Goal: Task Accomplishment & Management: Manage account settings

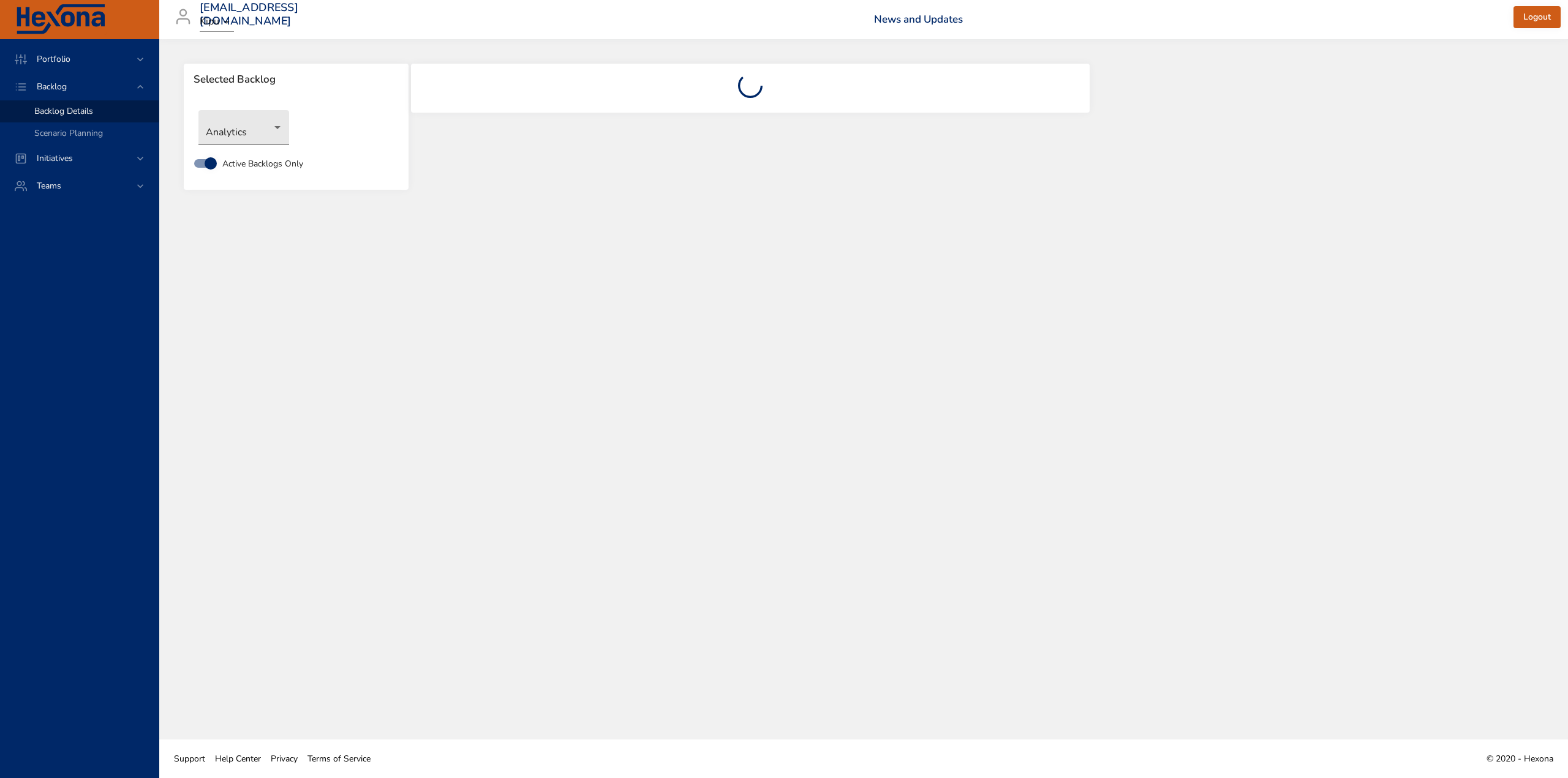
click at [256, 130] on body "Portfolio Backlog Backlog Details Scenario Planning Initiatives Teams [EMAIL_AD…" at bounding box center [784, 389] width 1568 height 778
click at [229, 306] on li "Labs" at bounding box center [244, 310] width 90 height 20
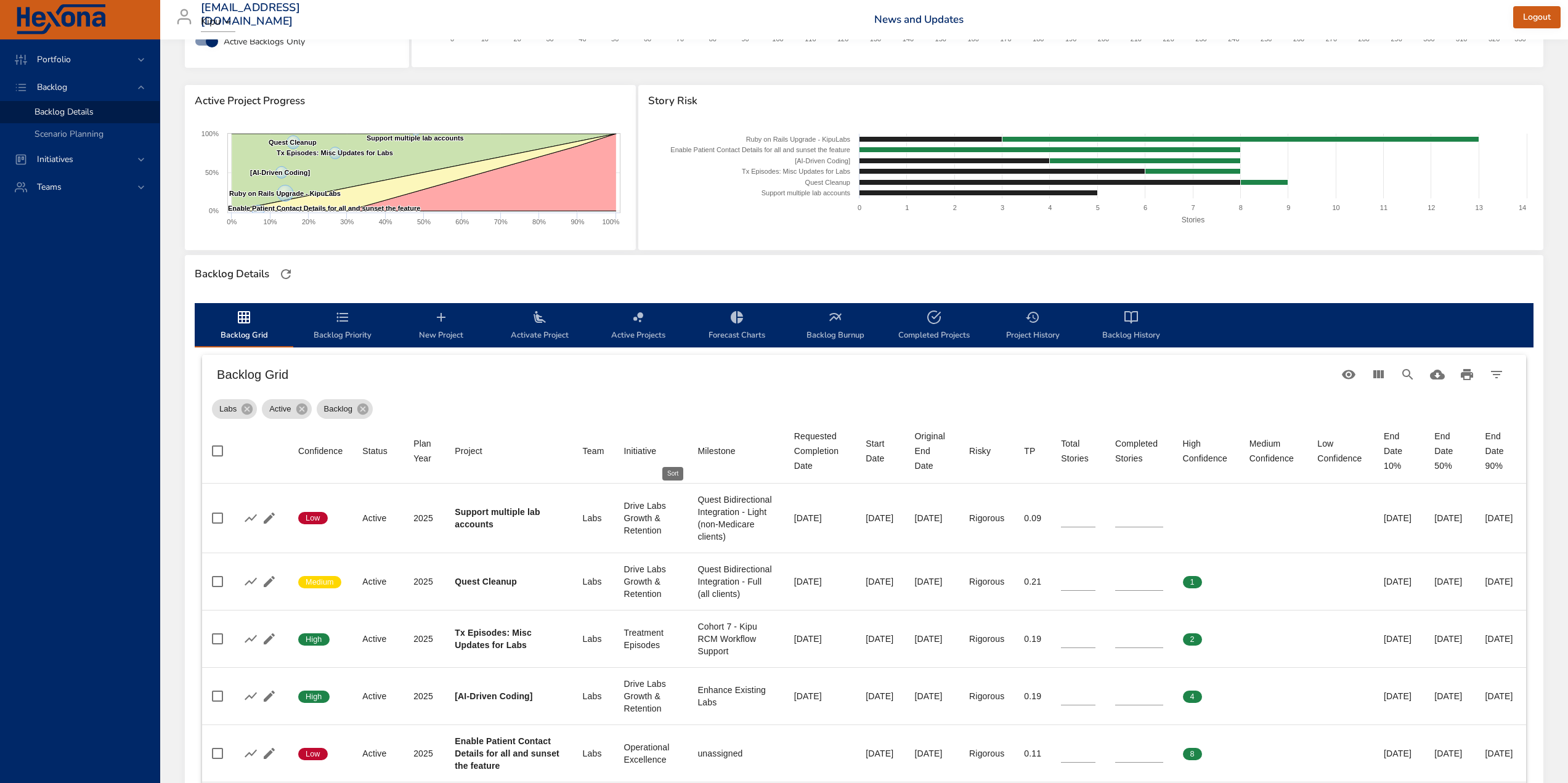
scroll to position [247, 0]
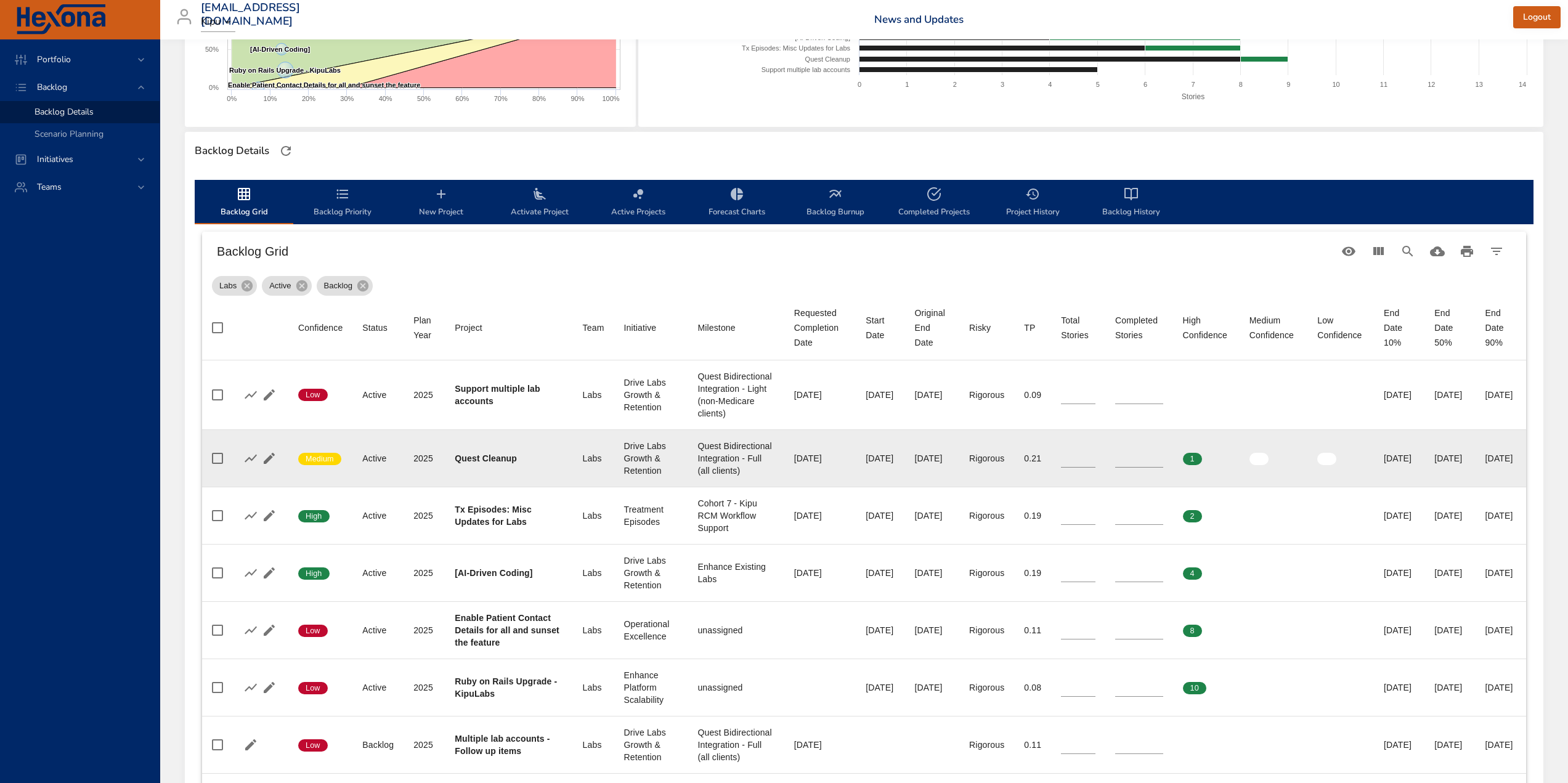
type input "*"
click at [1060, 468] on input "*" at bounding box center [1077, 458] width 34 height 19
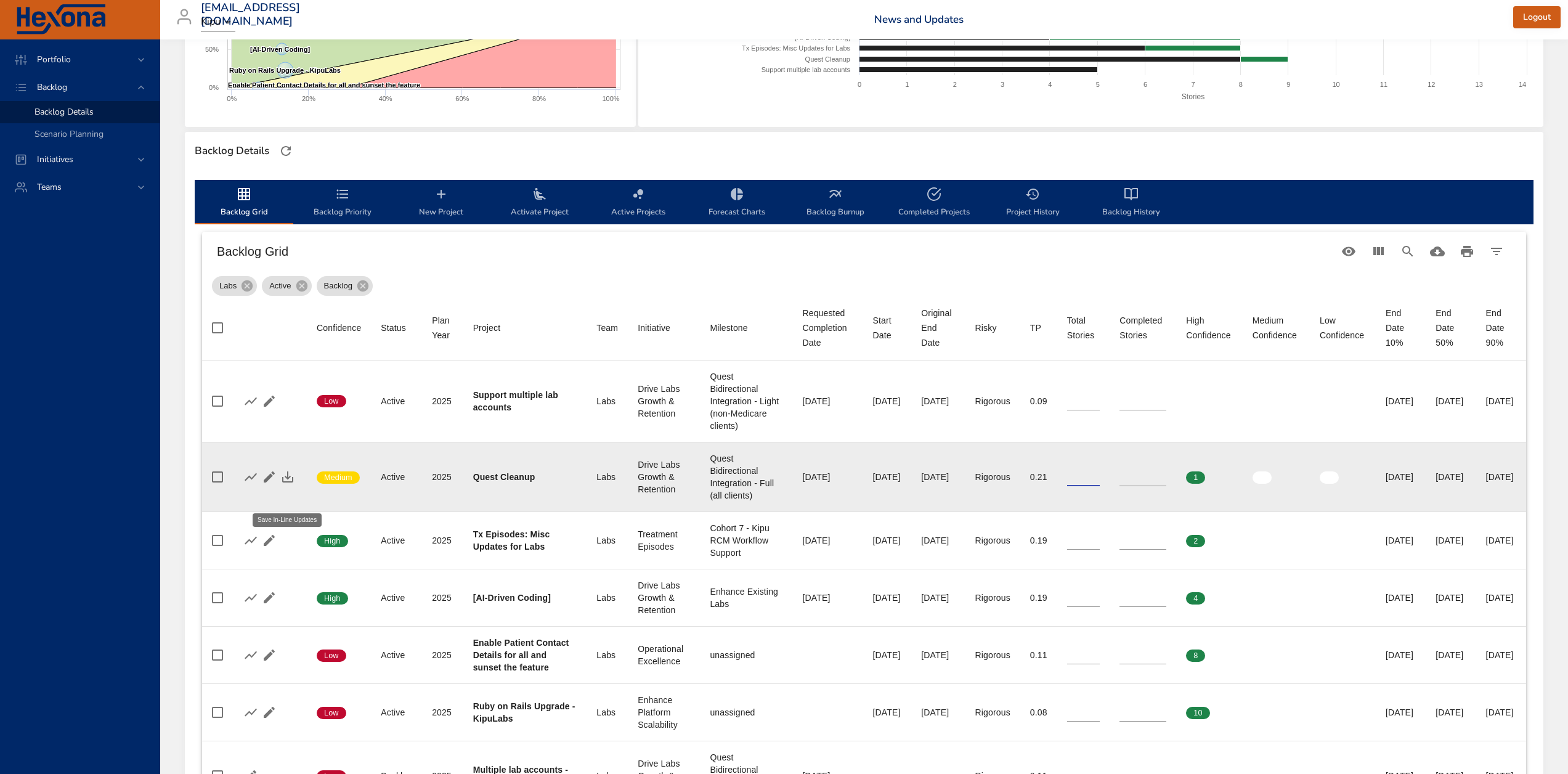
click at [286, 483] on icon "button" at bounding box center [288, 477] width 11 height 11
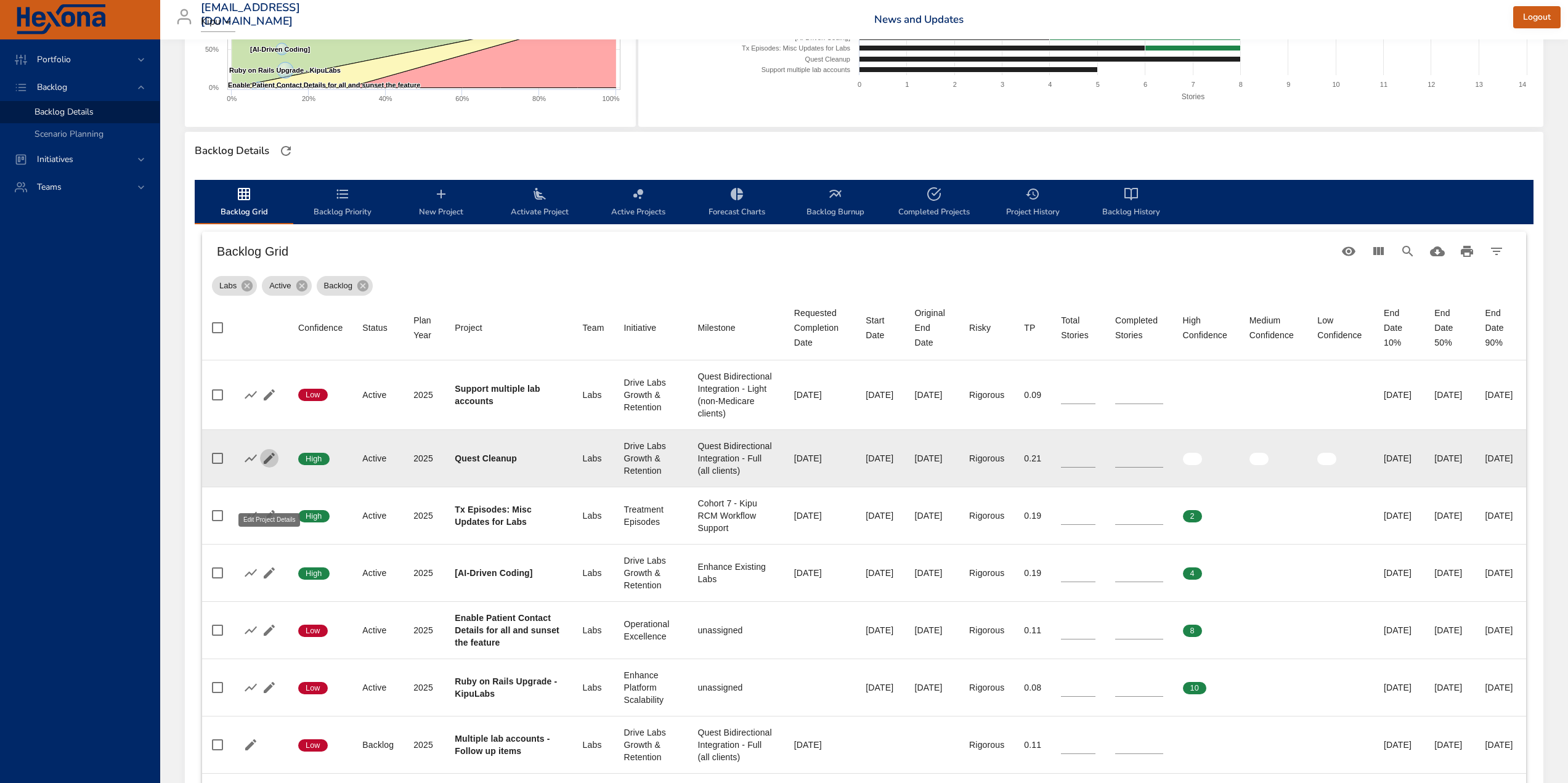
click at [271, 464] on icon "button" at bounding box center [269, 458] width 11 height 11
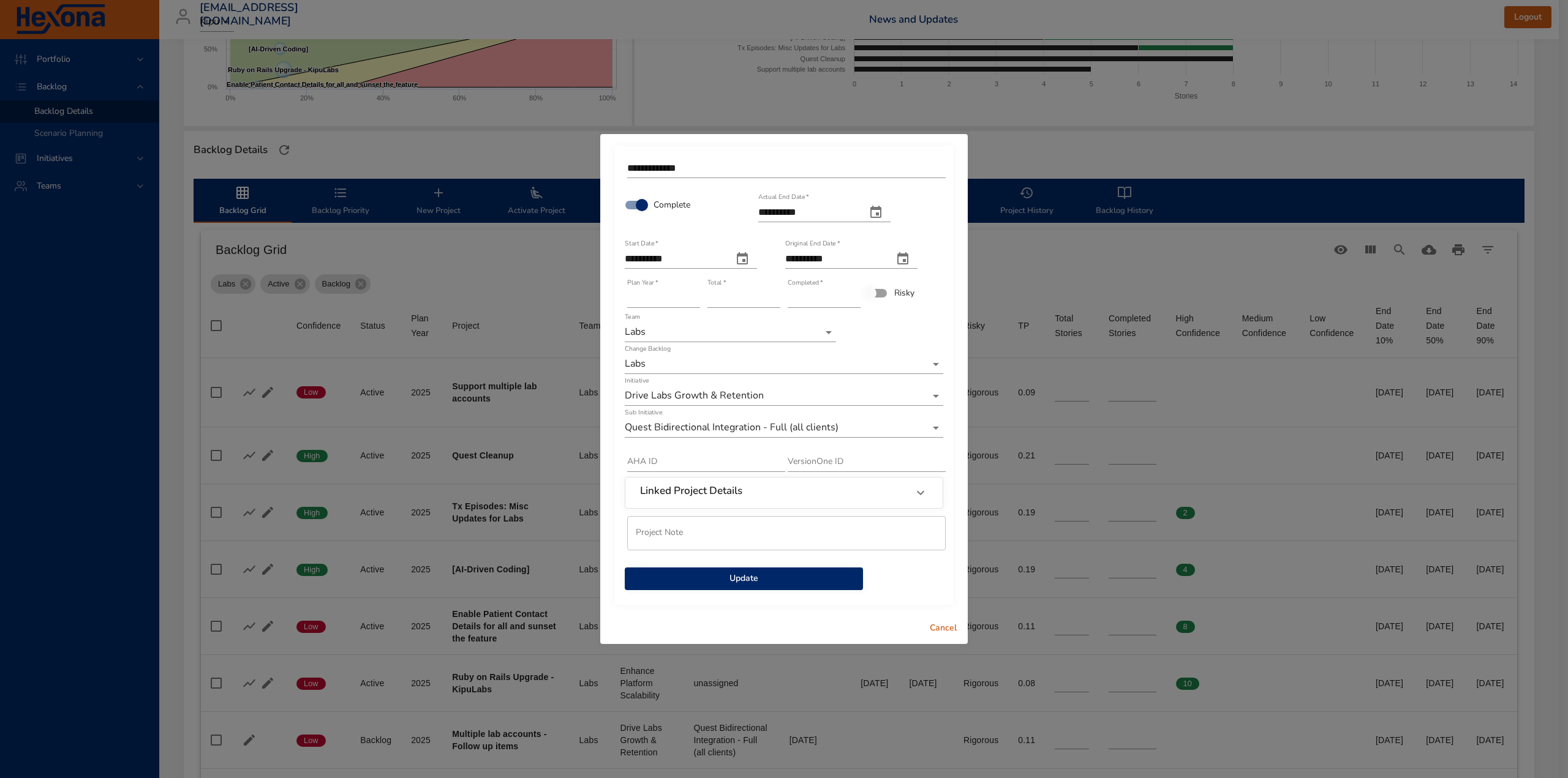
click at [752, 581] on span "Update" at bounding box center [743, 579] width 219 height 16
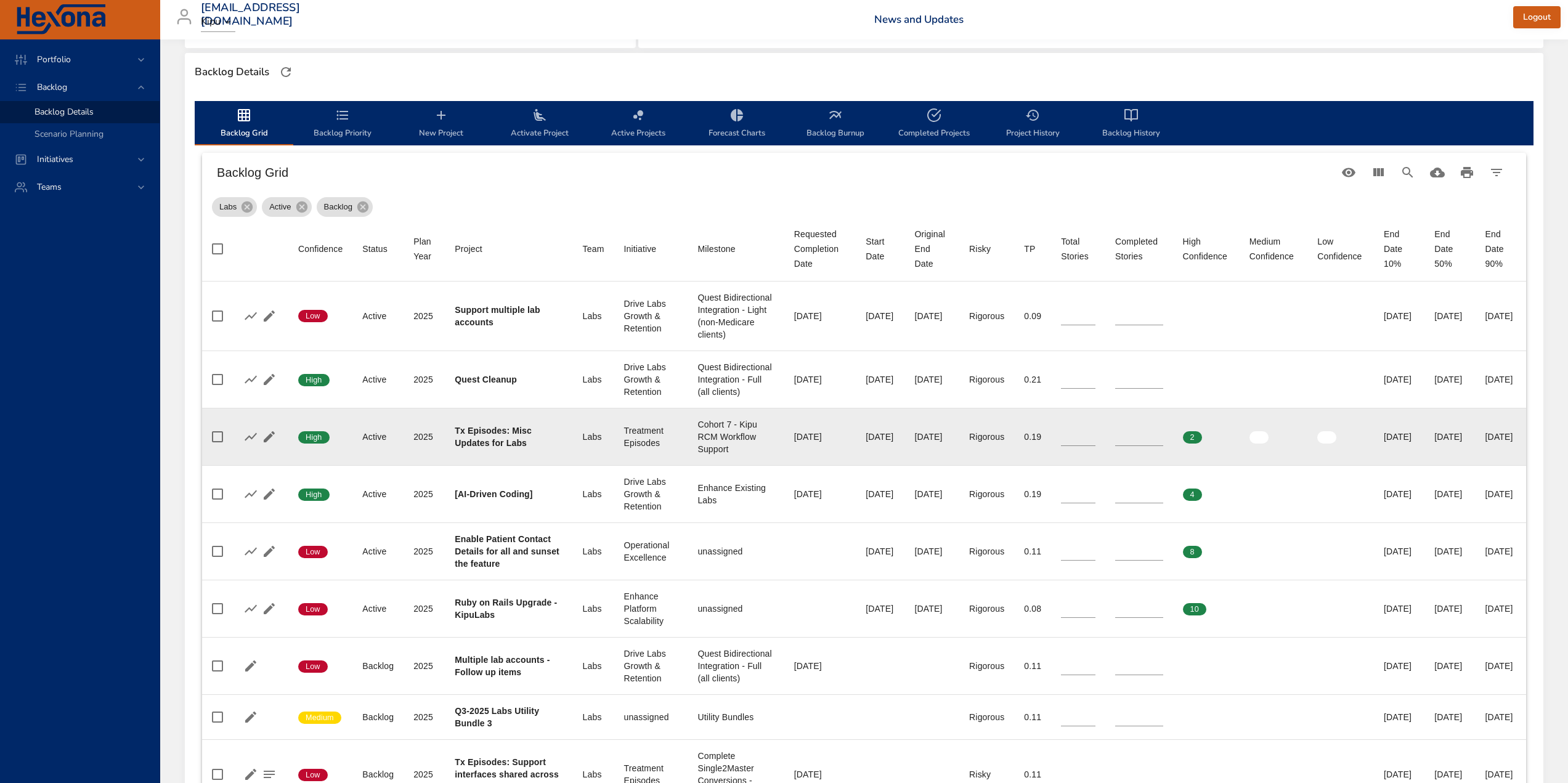
scroll to position [369, 0]
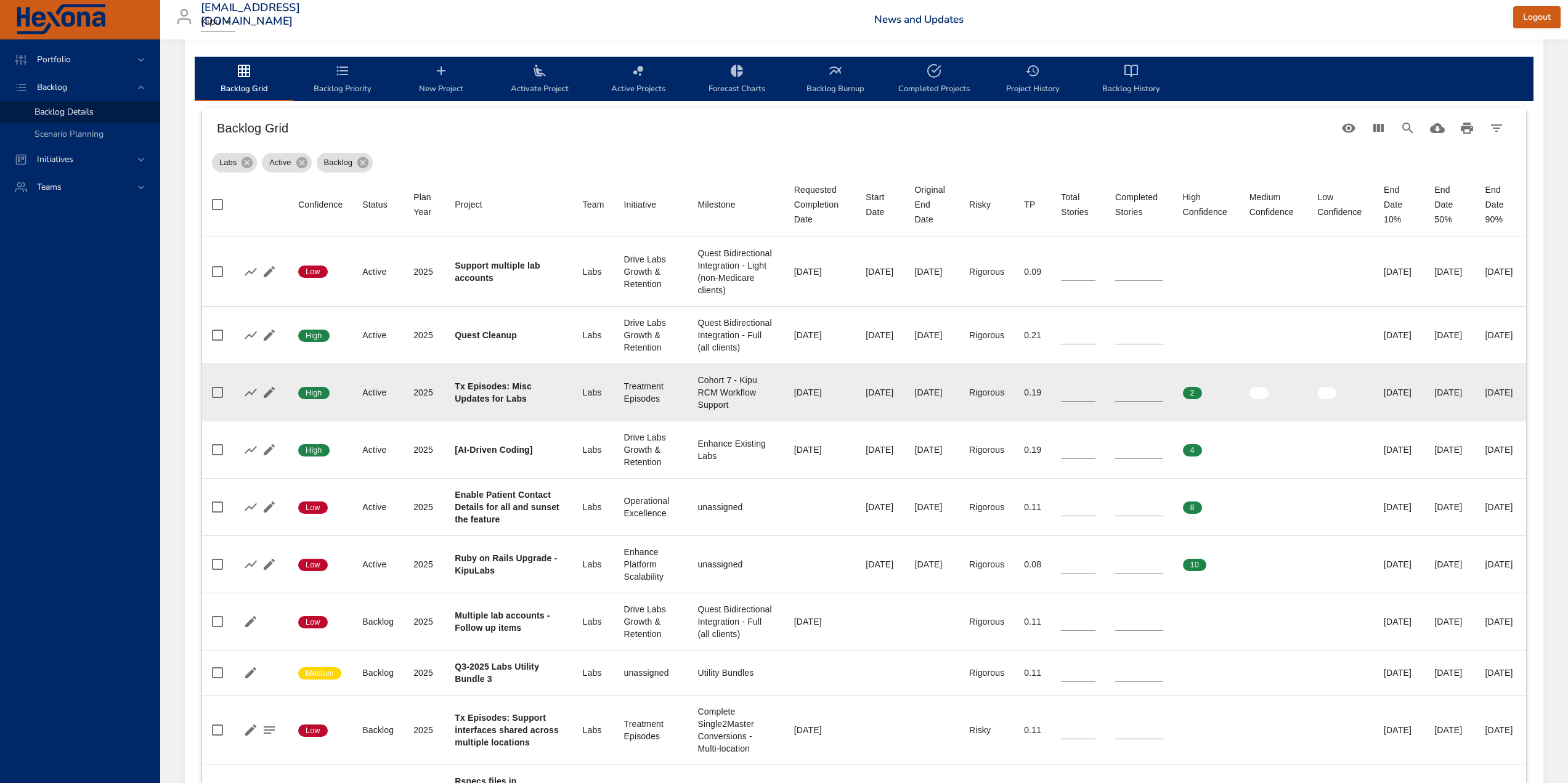
type input "*"
click at [1060, 402] on input "*" at bounding box center [1077, 392] width 34 height 19
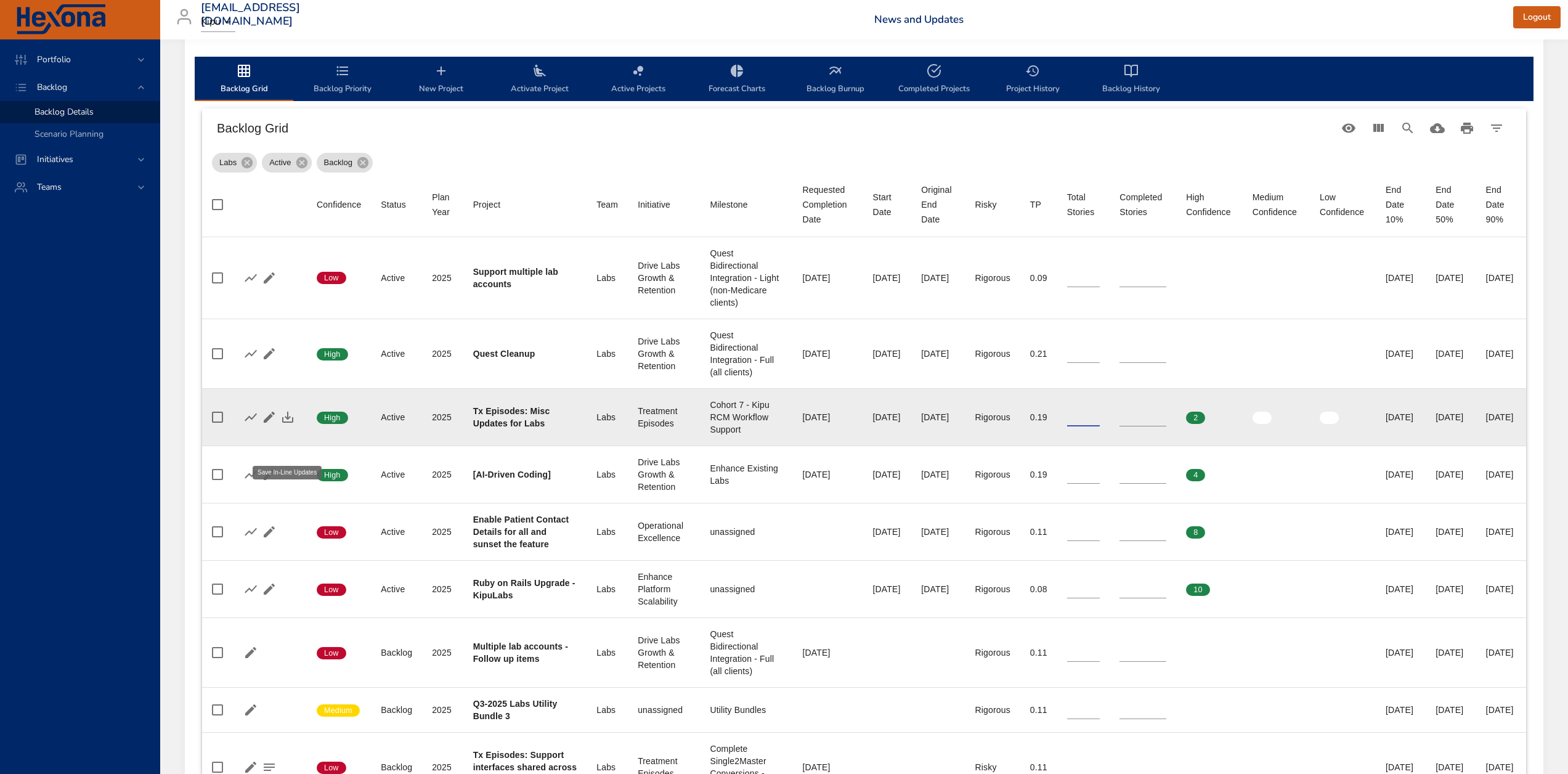
click at [287, 423] on icon "button" at bounding box center [288, 418] width 11 height 11
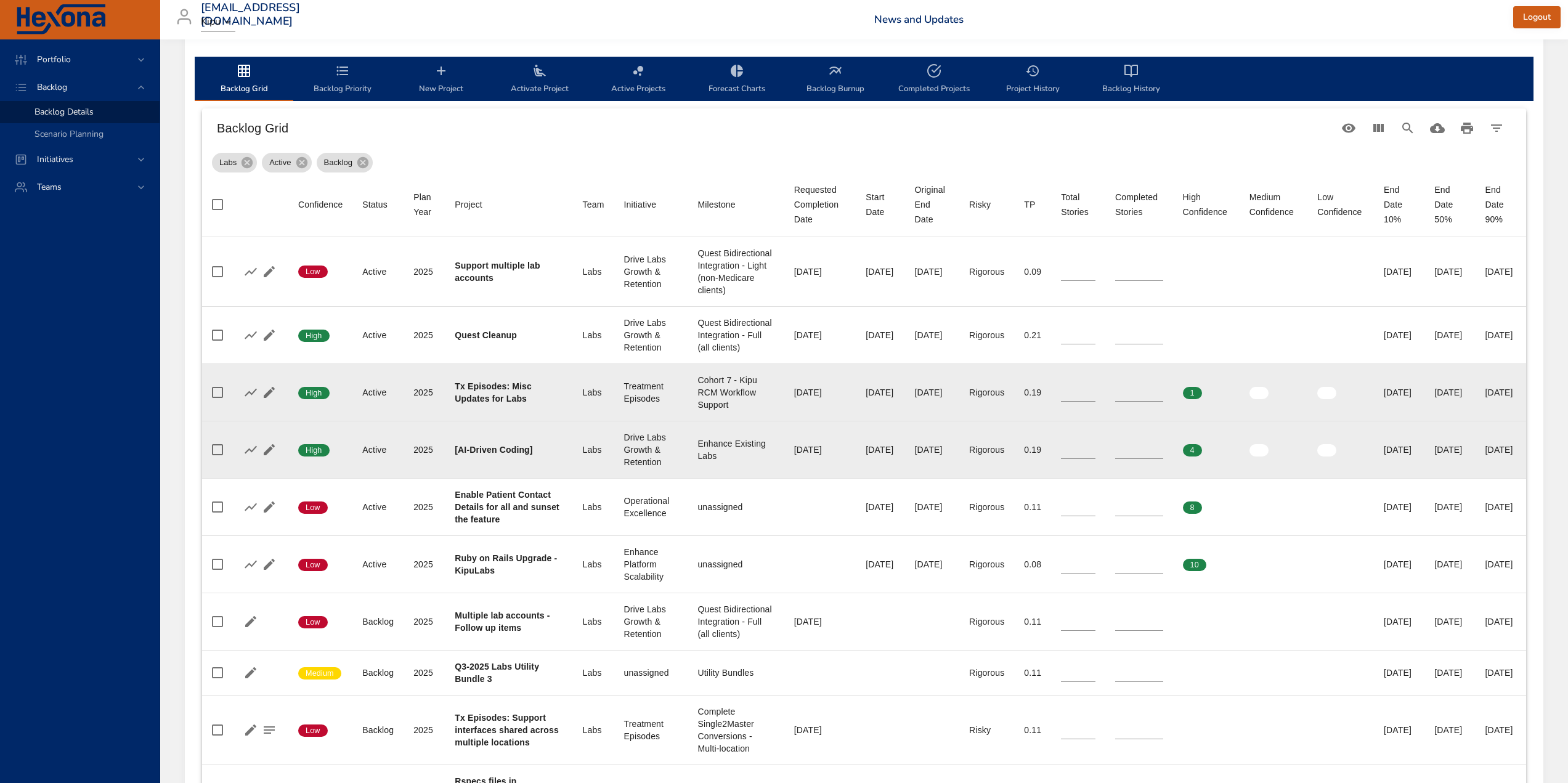
click at [1118, 459] on input "*" at bounding box center [1139, 450] width 48 height 19
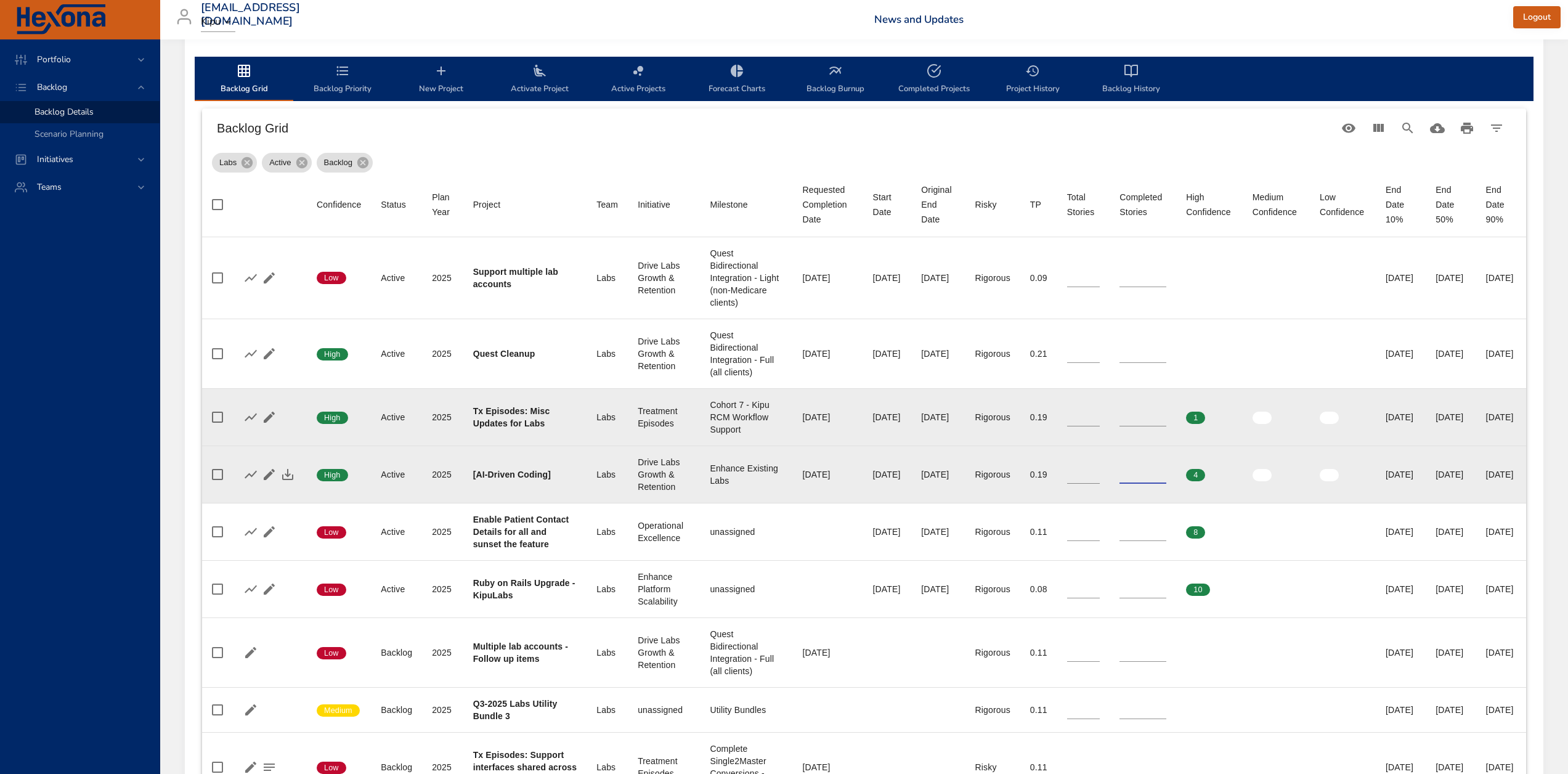
click at [1120, 484] on input "*" at bounding box center [1143, 474] width 46 height 19
type input "*"
click at [1129, 484] on input "*" at bounding box center [1143, 474] width 46 height 19
click at [292, 480] on icon "button" at bounding box center [288, 474] width 11 height 11
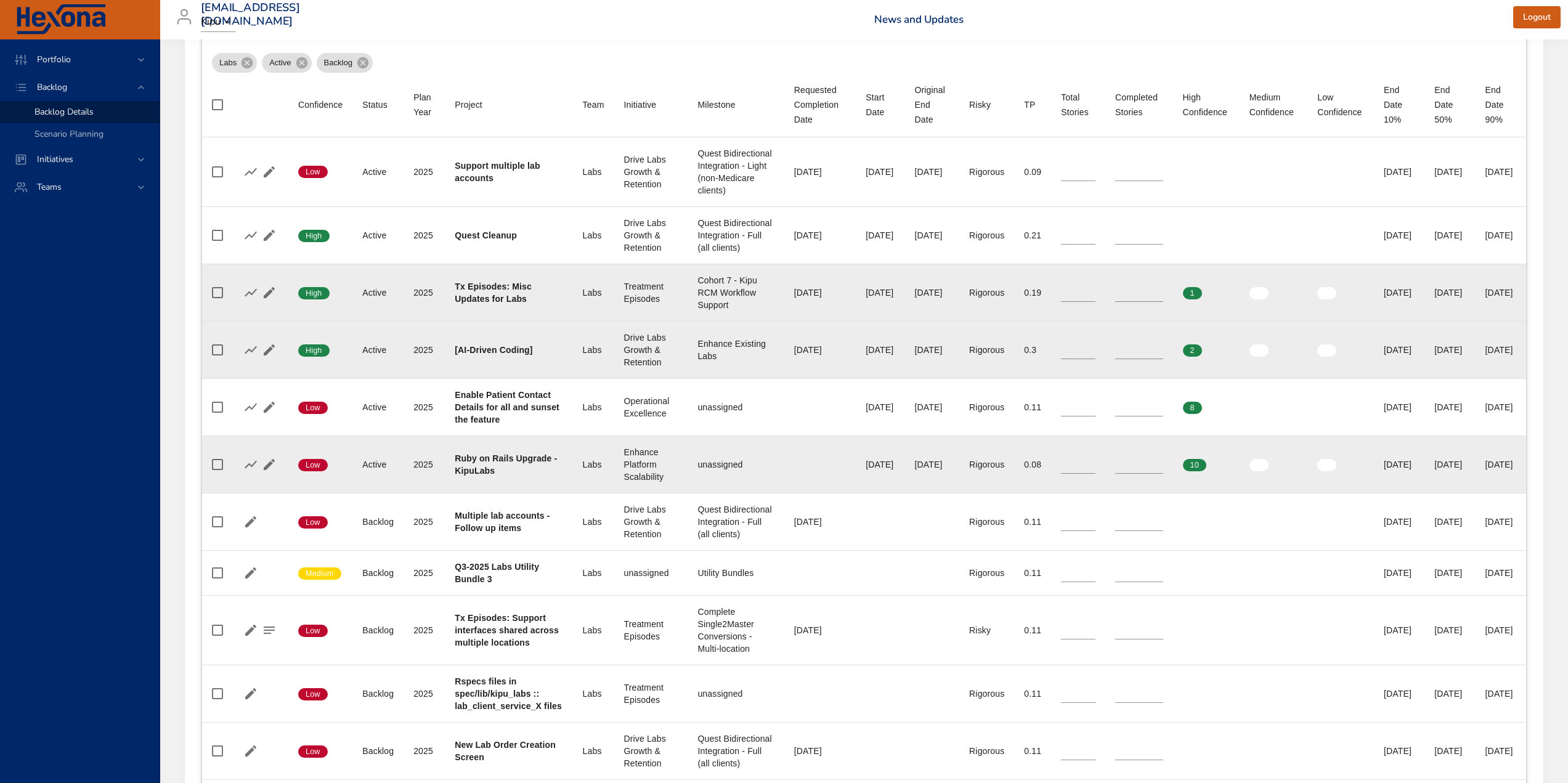
scroll to position [493, 0]
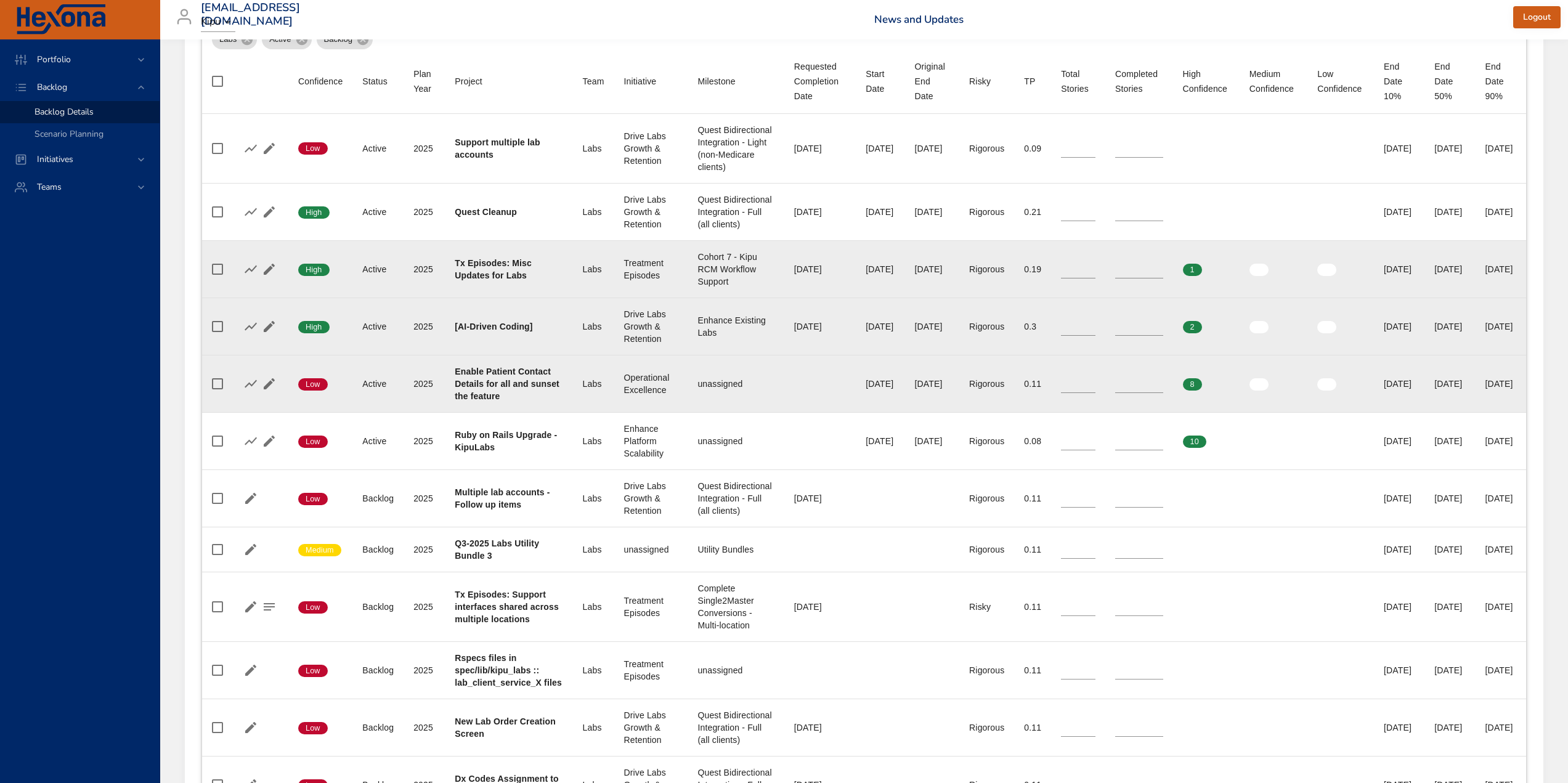
type input "*"
click at [1060, 393] on input "*" at bounding box center [1077, 384] width 34 height 19
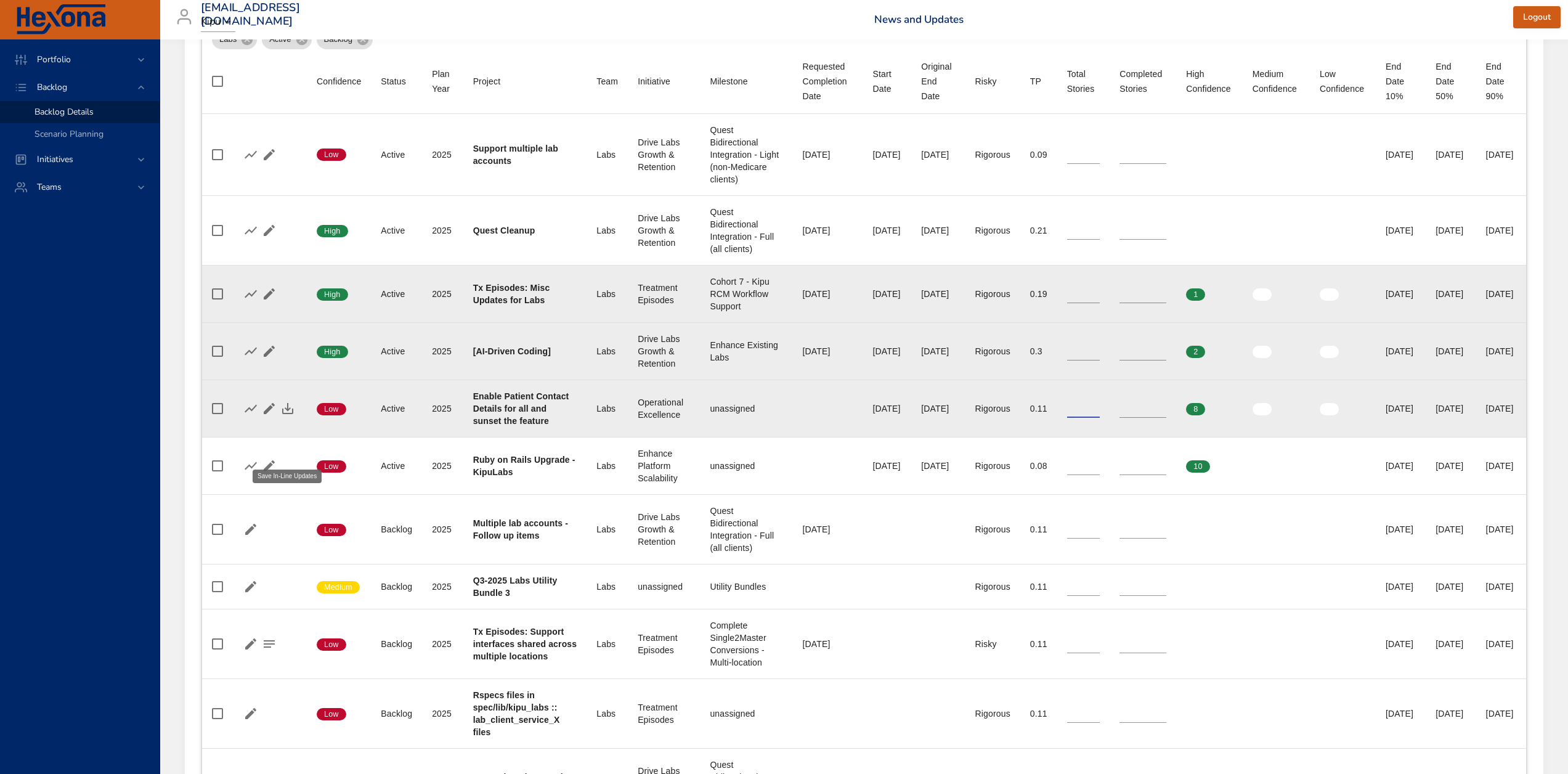
click at [289, 416] on icon "button" at bounding box center [288, 408] width 15 height 15
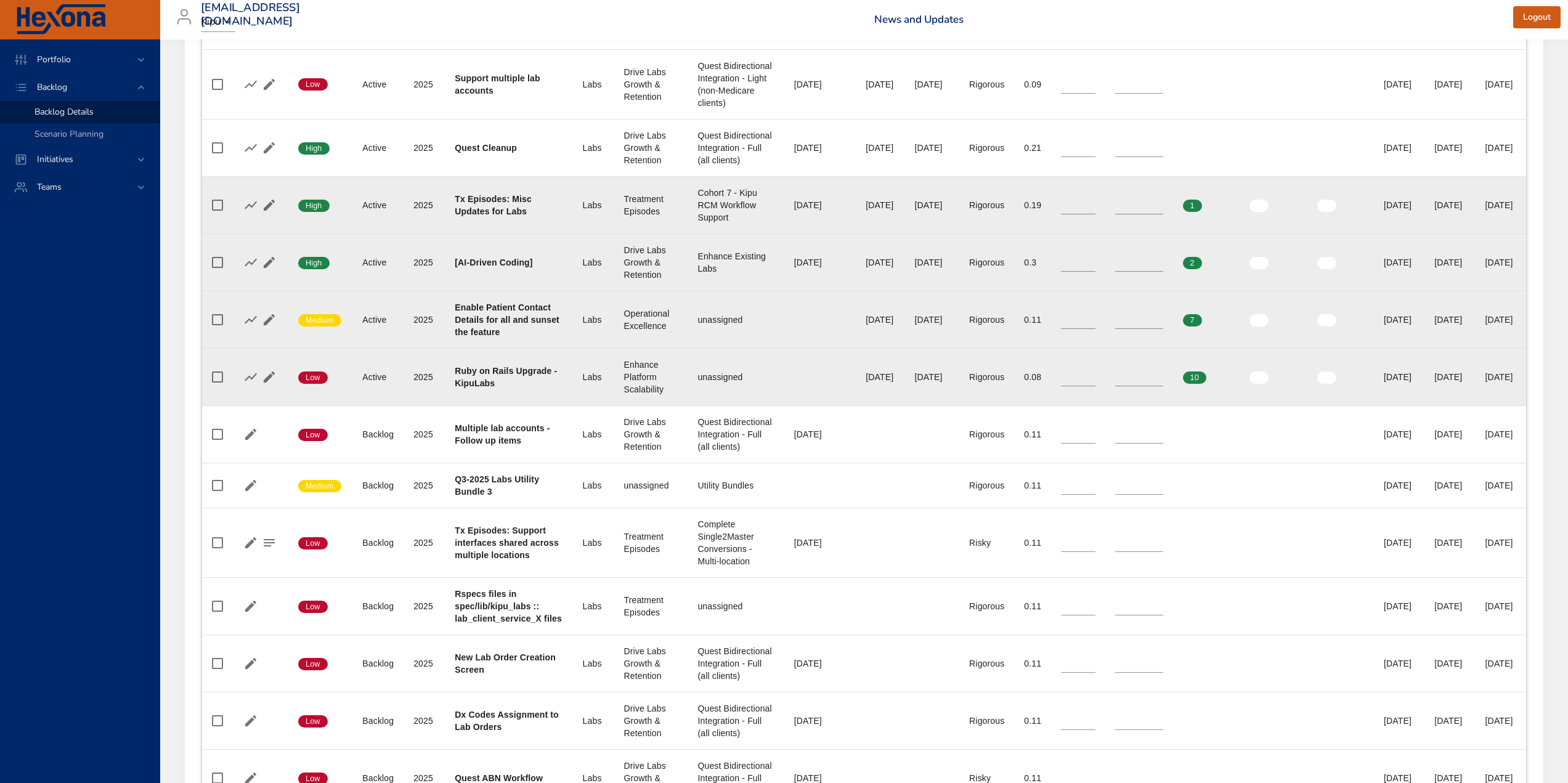
scroll to position [616, 0]
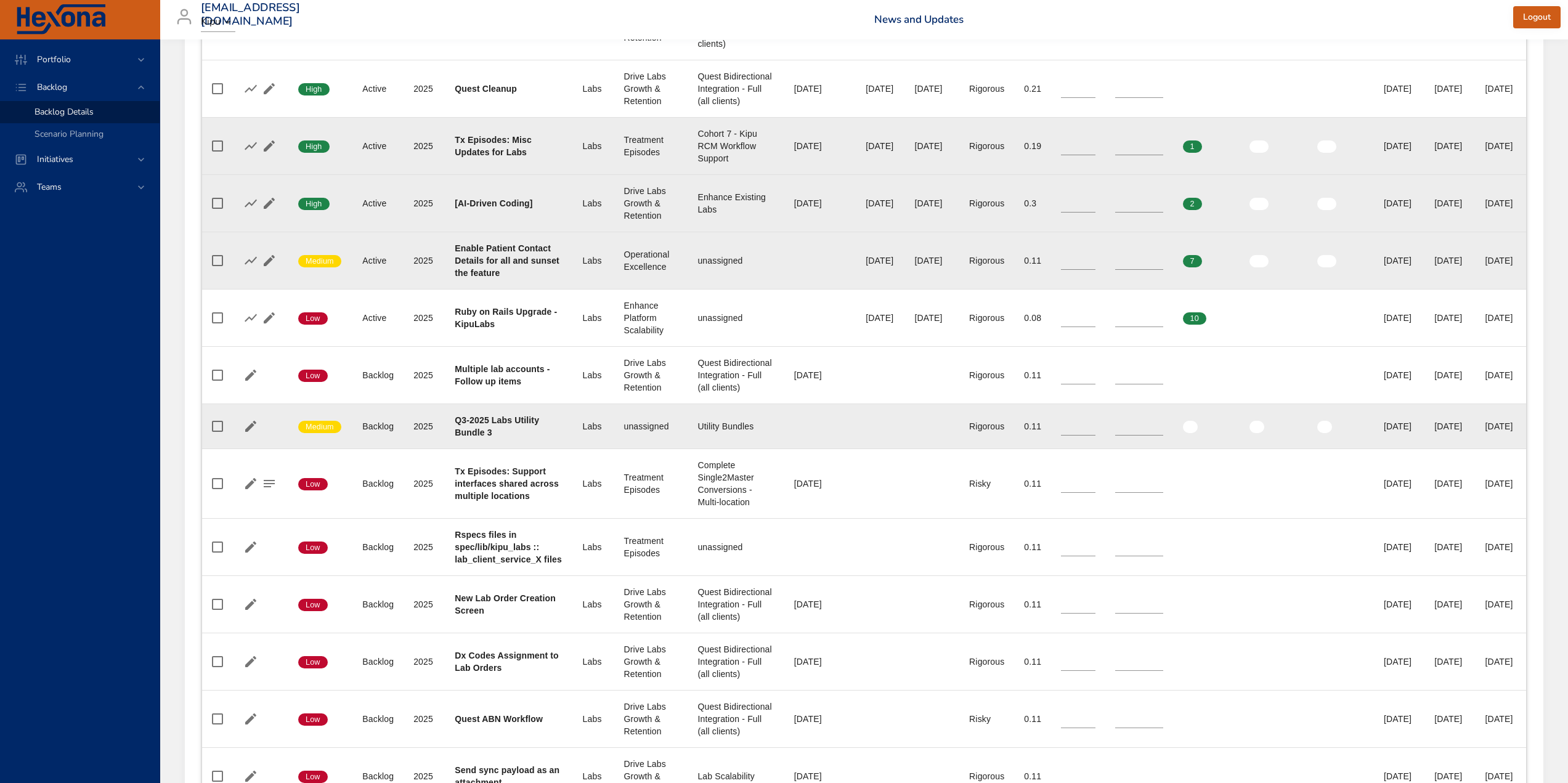
type input "*"
click at [1060, 435] on input "*" at bounding box center [1077, 427] width 34 height 19
click at [1120, 435] on input "*" at bounding box center [1139, 427] width 48 height 19
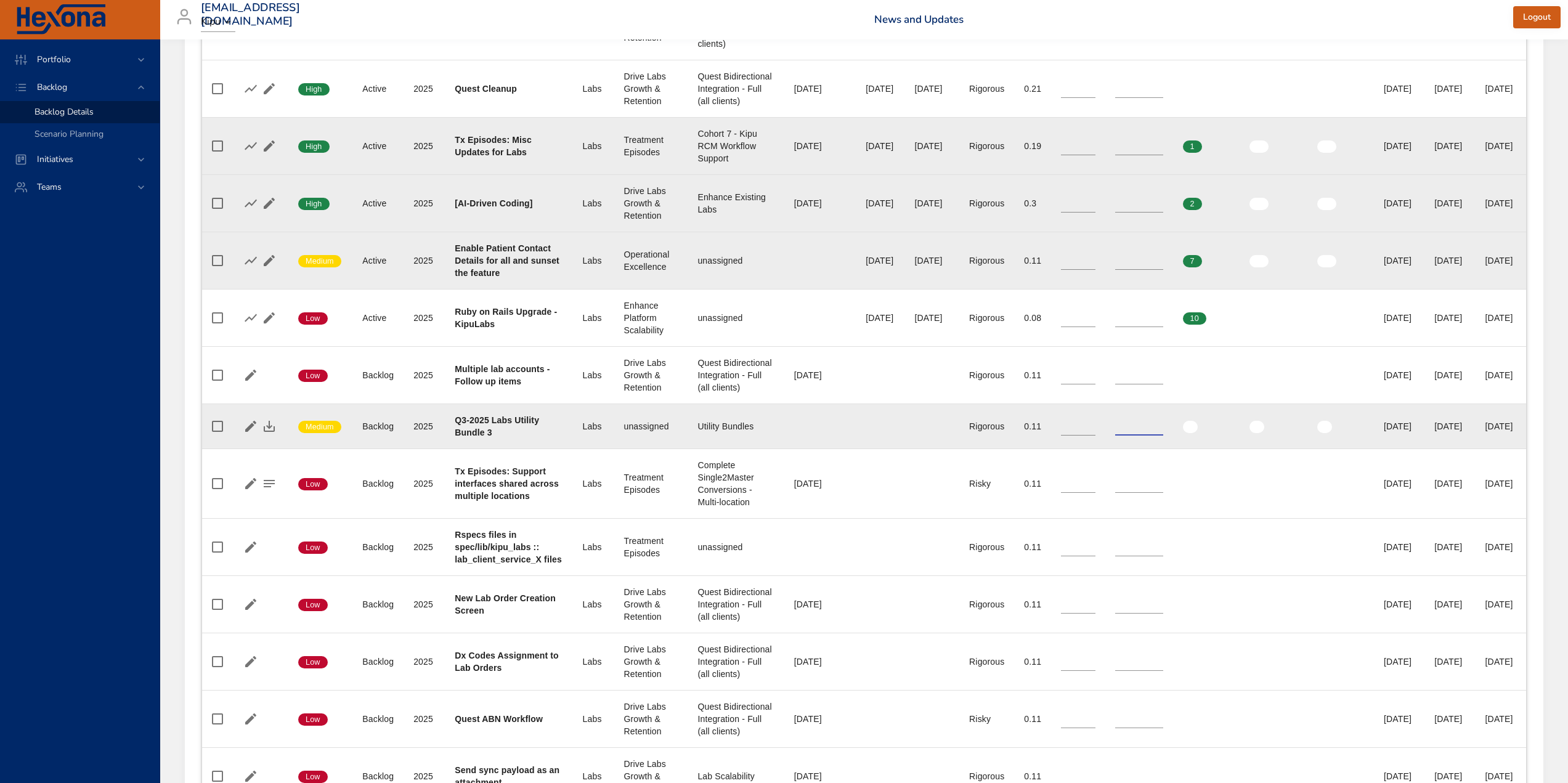
click at [1122, 435] on input "*" at bounding box center [1139, 427] width 48 height 19
type input "*"
click at [1122, 435] on input "*" at bounding box center [1139, 427] width 48 height 19
click at [273, 433] on icon "button" at bounding box center [269, 427] width 15 height 15
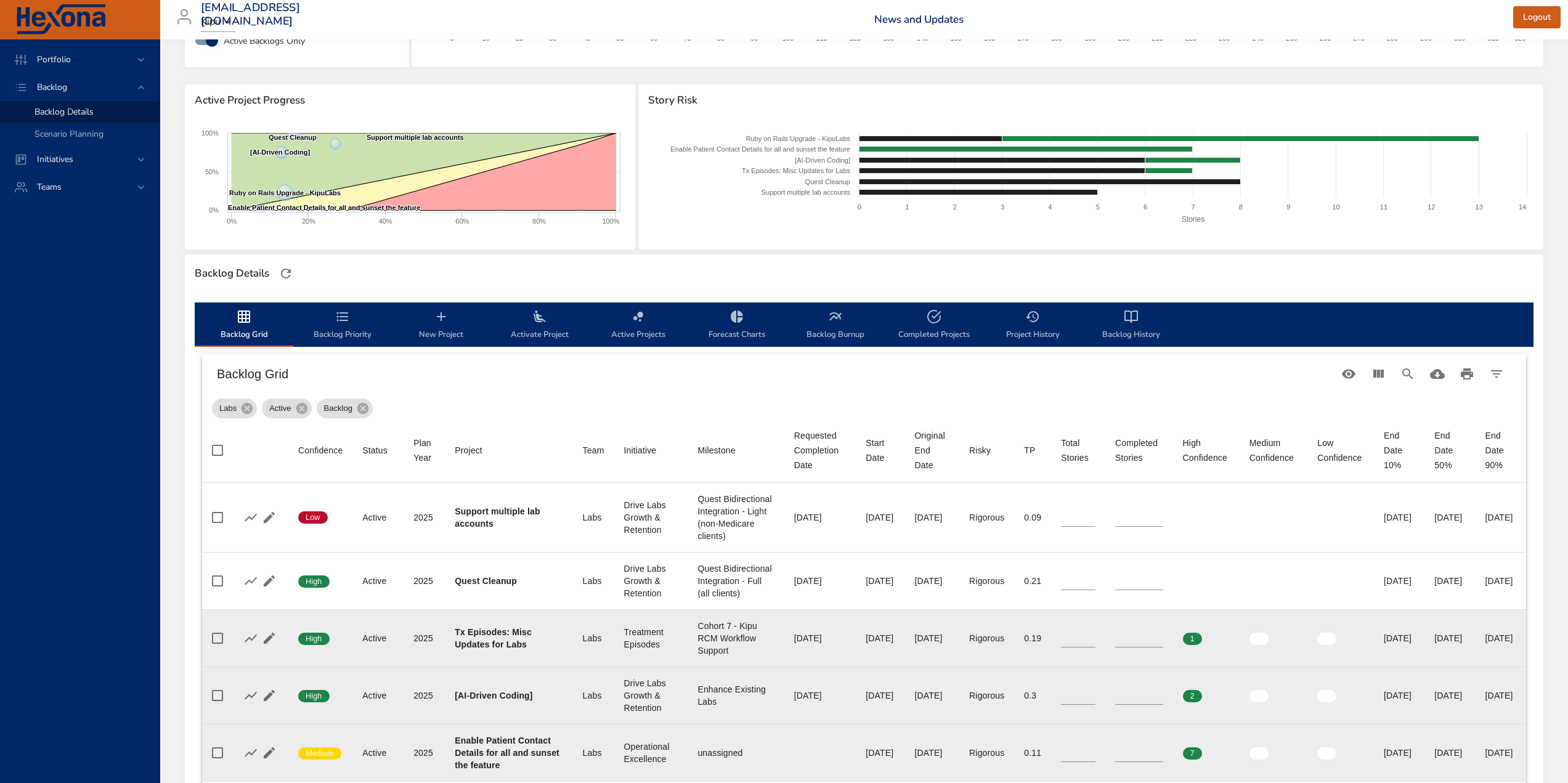
scroll to position [123, 0]
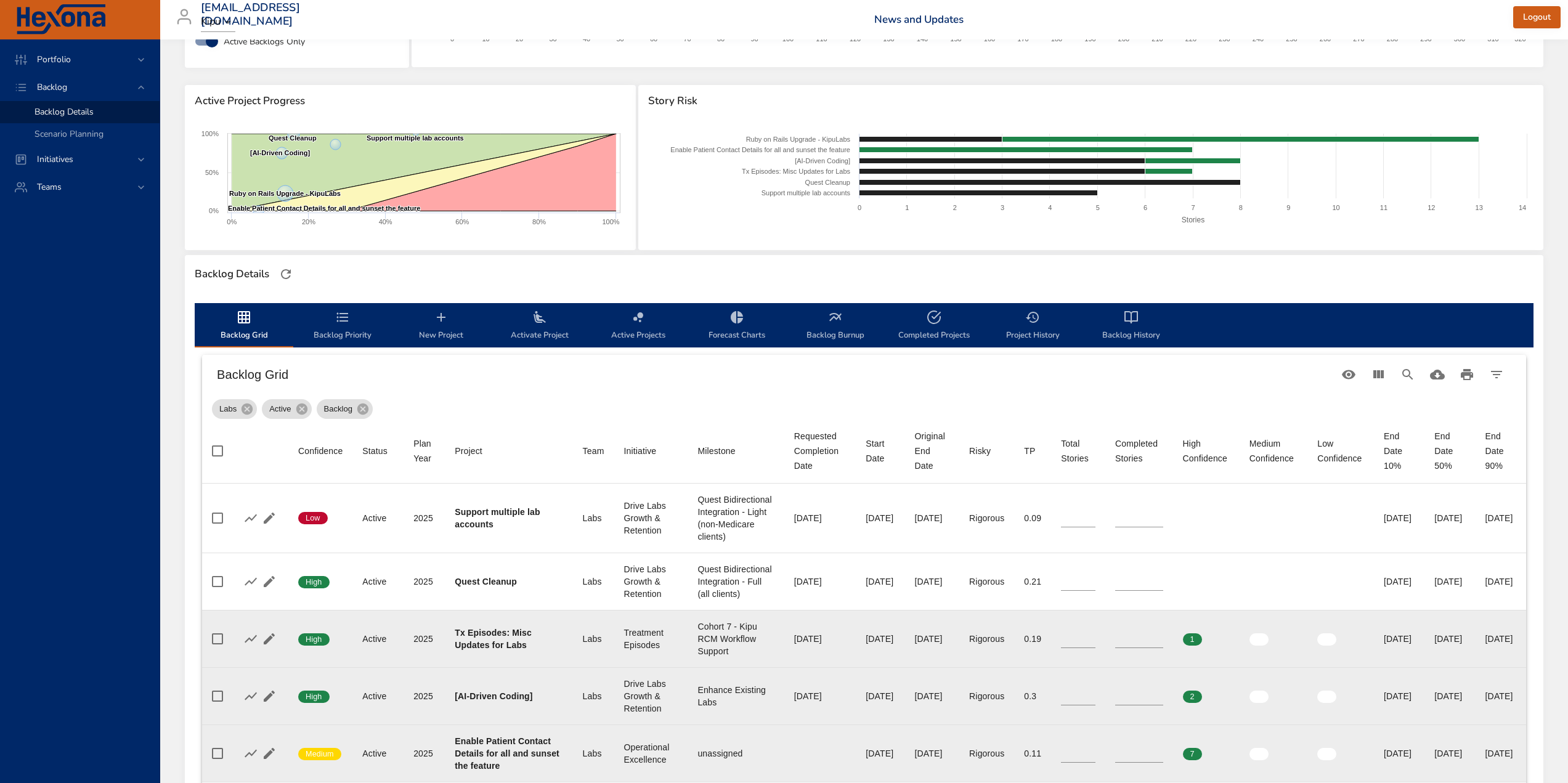
click at [540, 328] on span "Activate Project" at bounding box center [540, 326] width 84 height 32
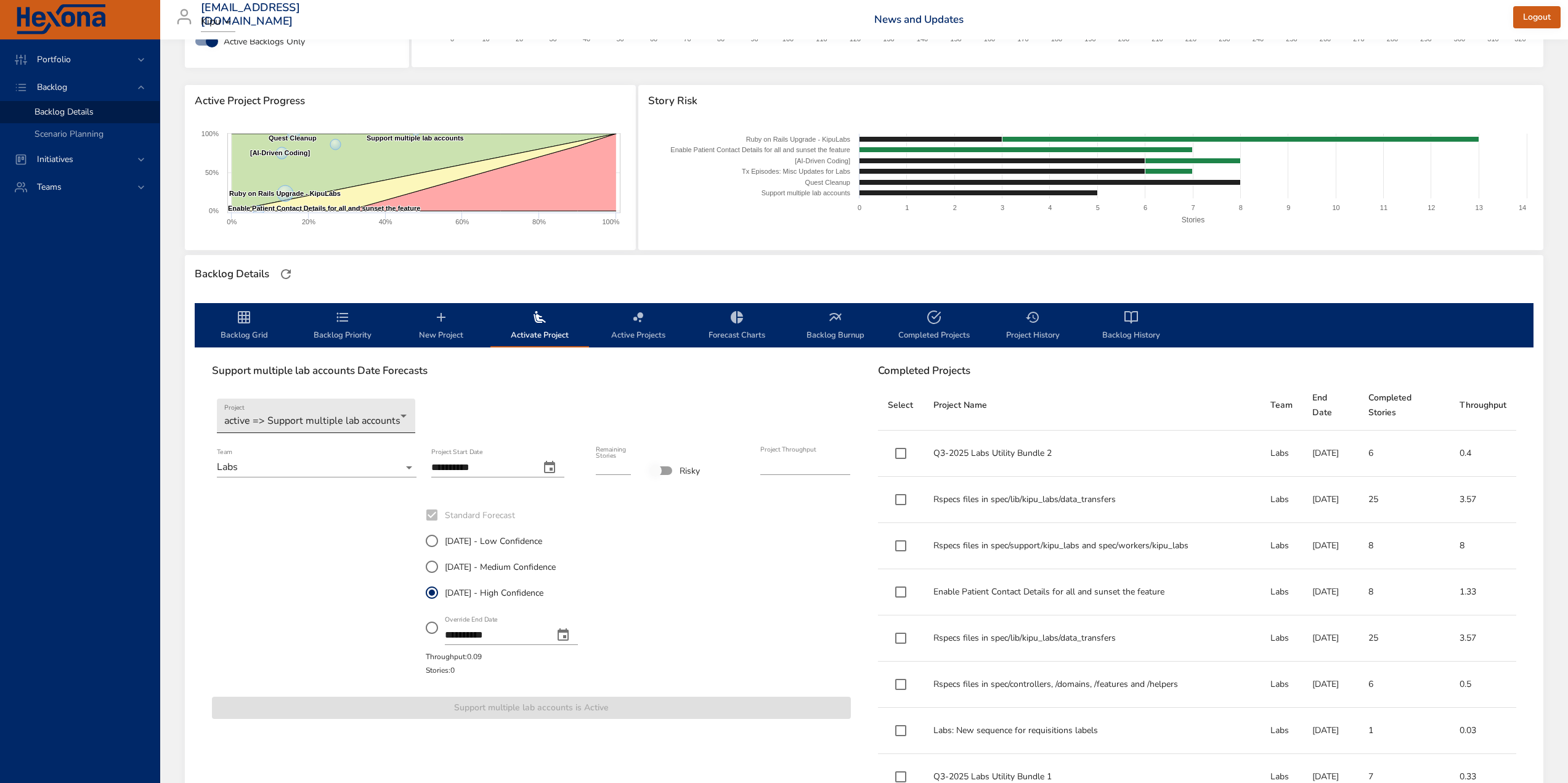
click at [306, 417] on body "Portfolio Backlog Backlog Details Scenario Planning Initiatives Teams [EMAIL_AD…" at bounding box center [784, 268] width 1568 height 783
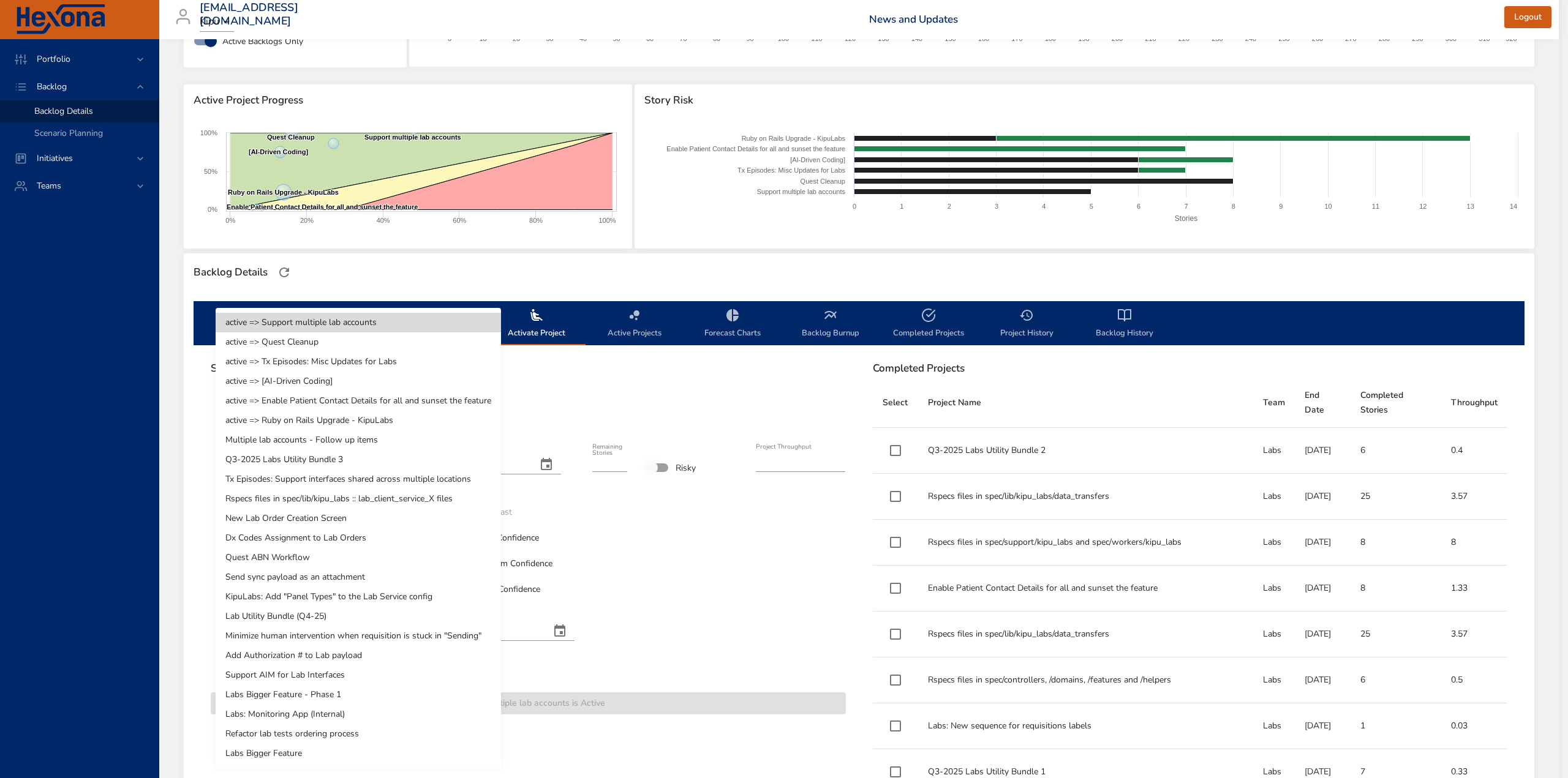
click at [298, 461] on li "Q3-2025 Labs Utility Bundle 3" at bounding box center [358, 459] width 285 height 19
type input "*"
type input "****"
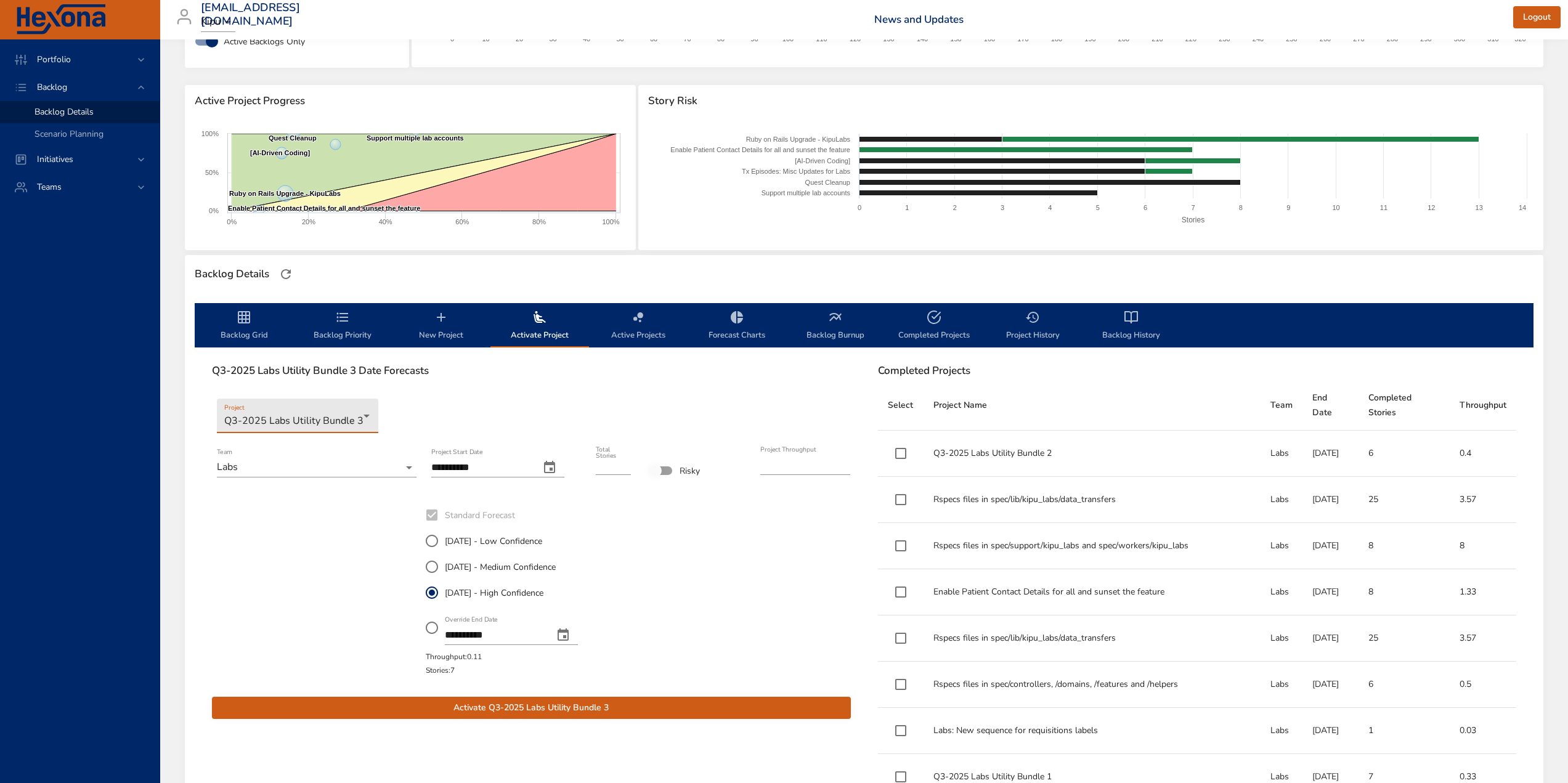
click at [555, 465] on icon "change date" at bounding box center [549, 467] width 11 height 12
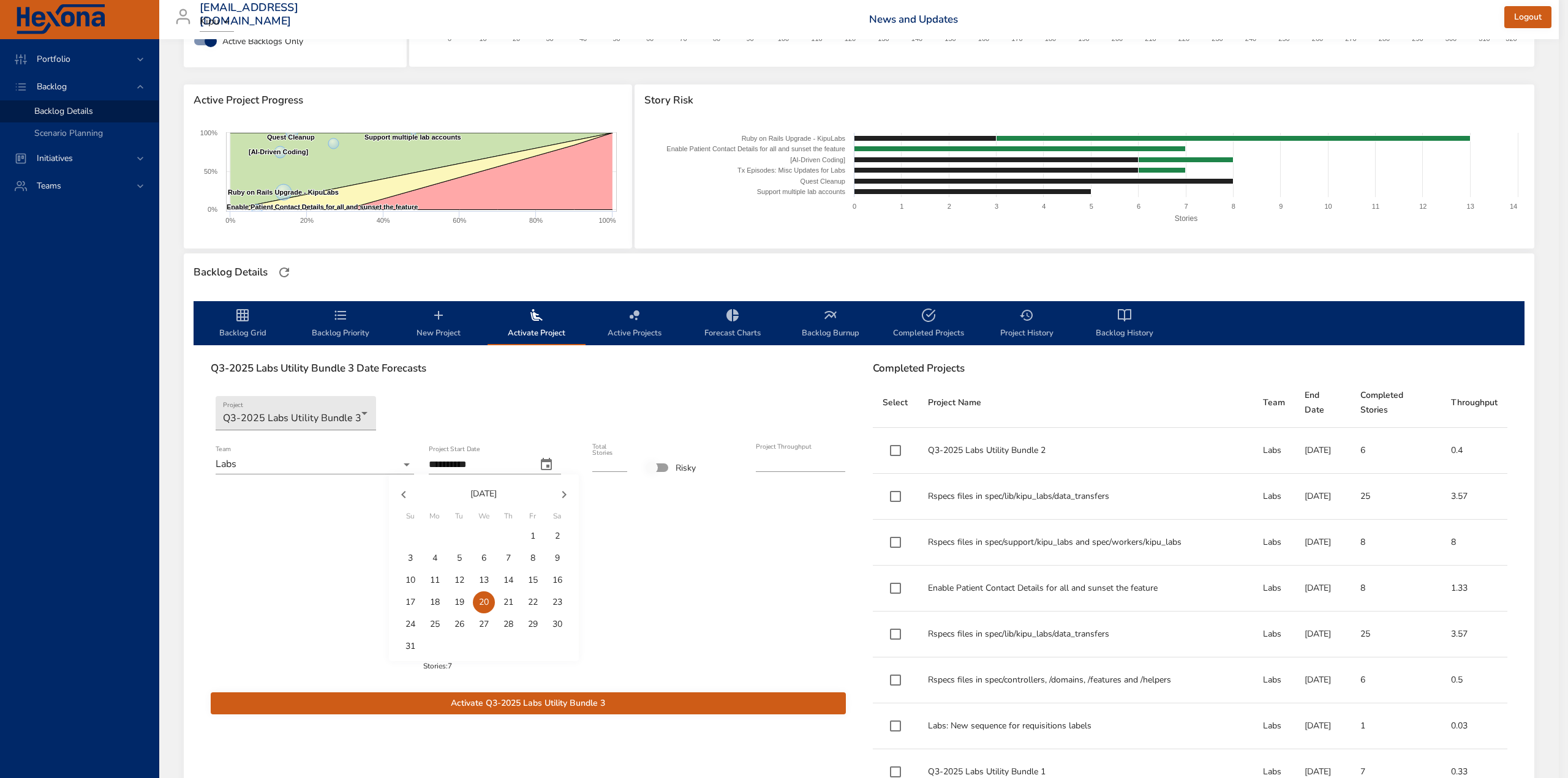
click at [482, 575] on p "13" at bounding box center [483, 580] width 10 height 12
type input "**********"
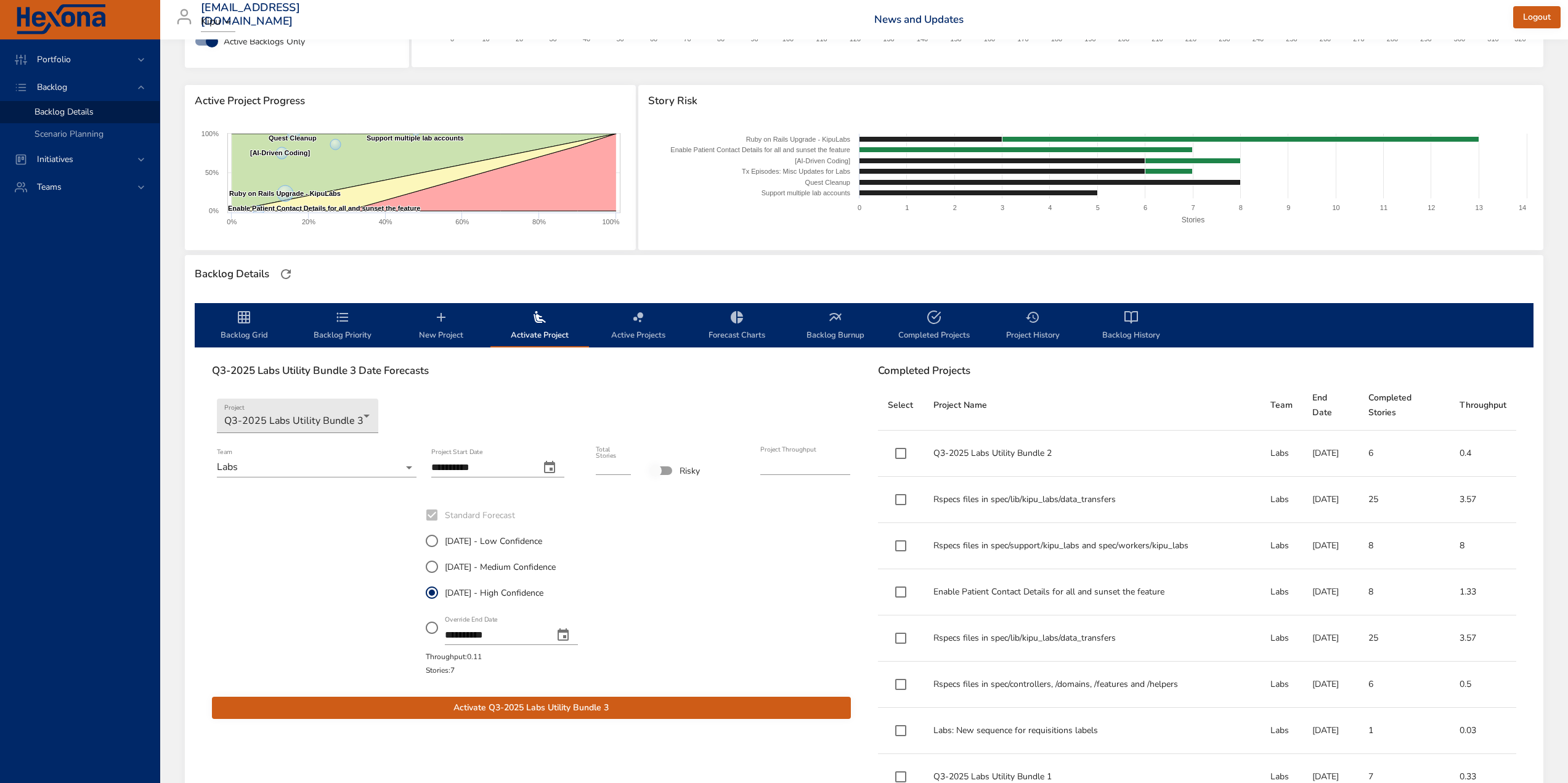
click at [705, 533] on div at bounding box center [691, 589] width 107 height 177
click at [524, 708] on span "Activate Q3-2025 Labs Utility Bundle 3" at bounding box center [531, 708] width 619 height 16
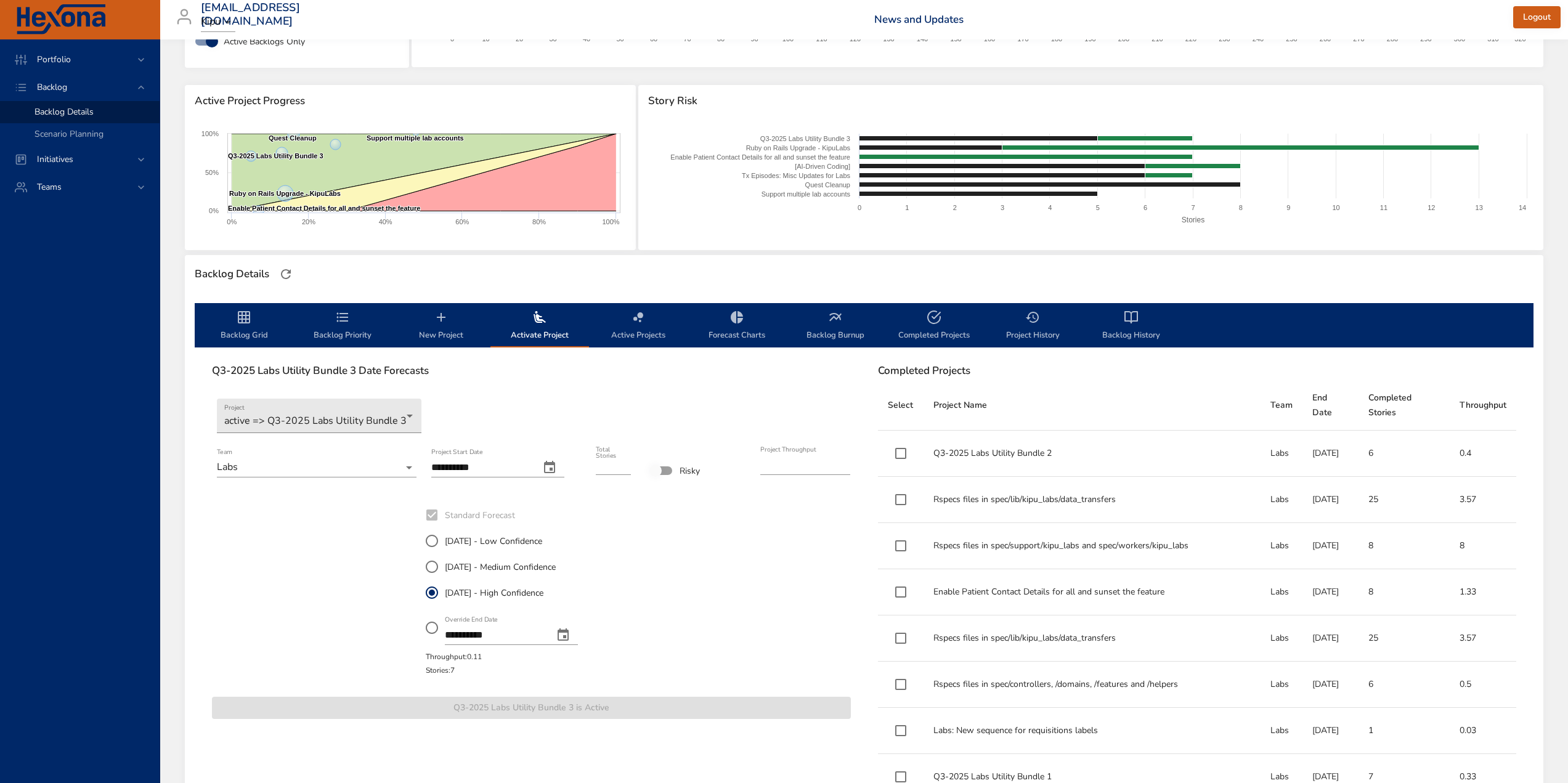
click at [252, 331] on span "Backlog Grid" at bounding box center [244, 326] width 84 height 32
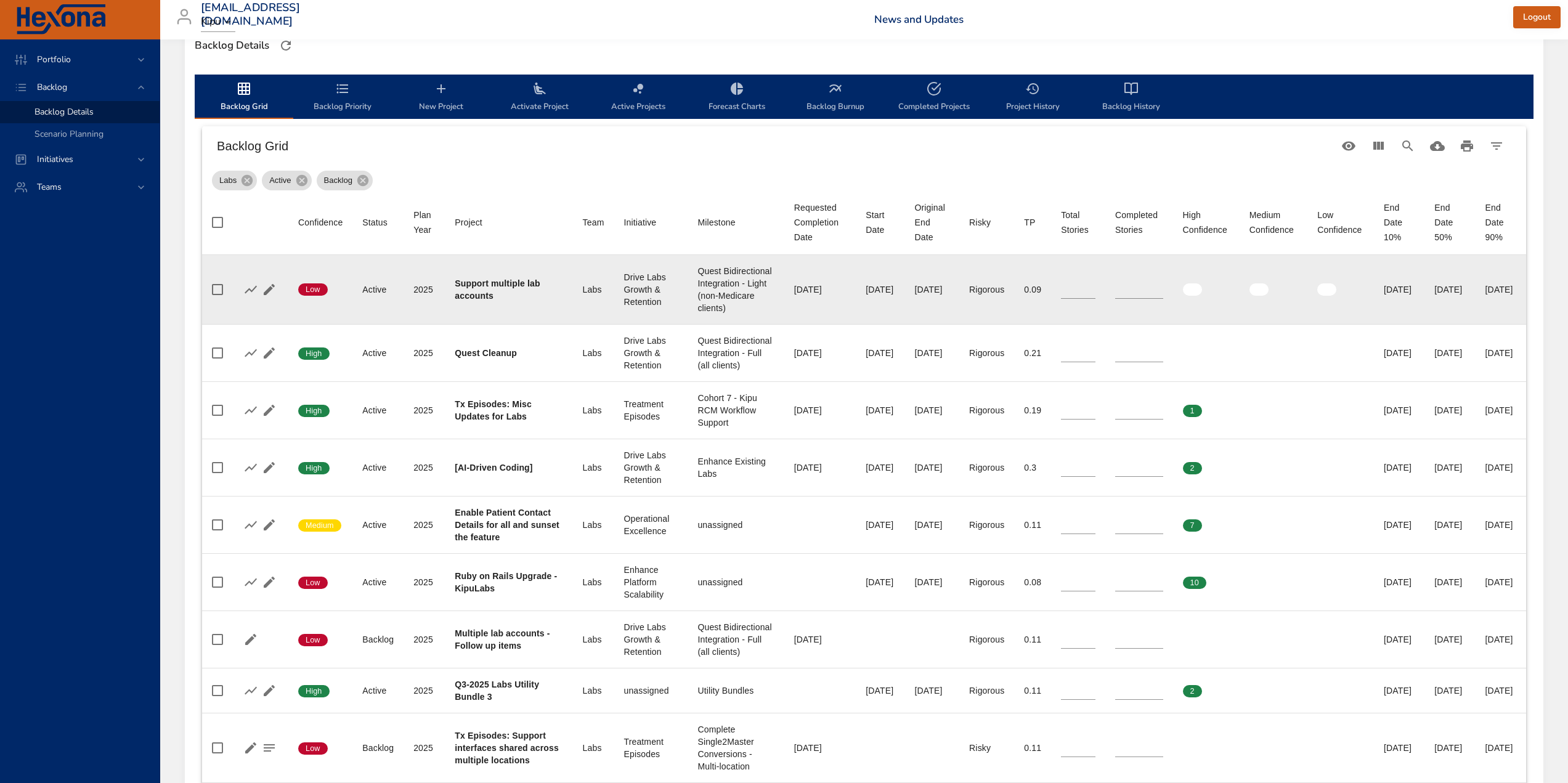
scroll to position [185, 0]
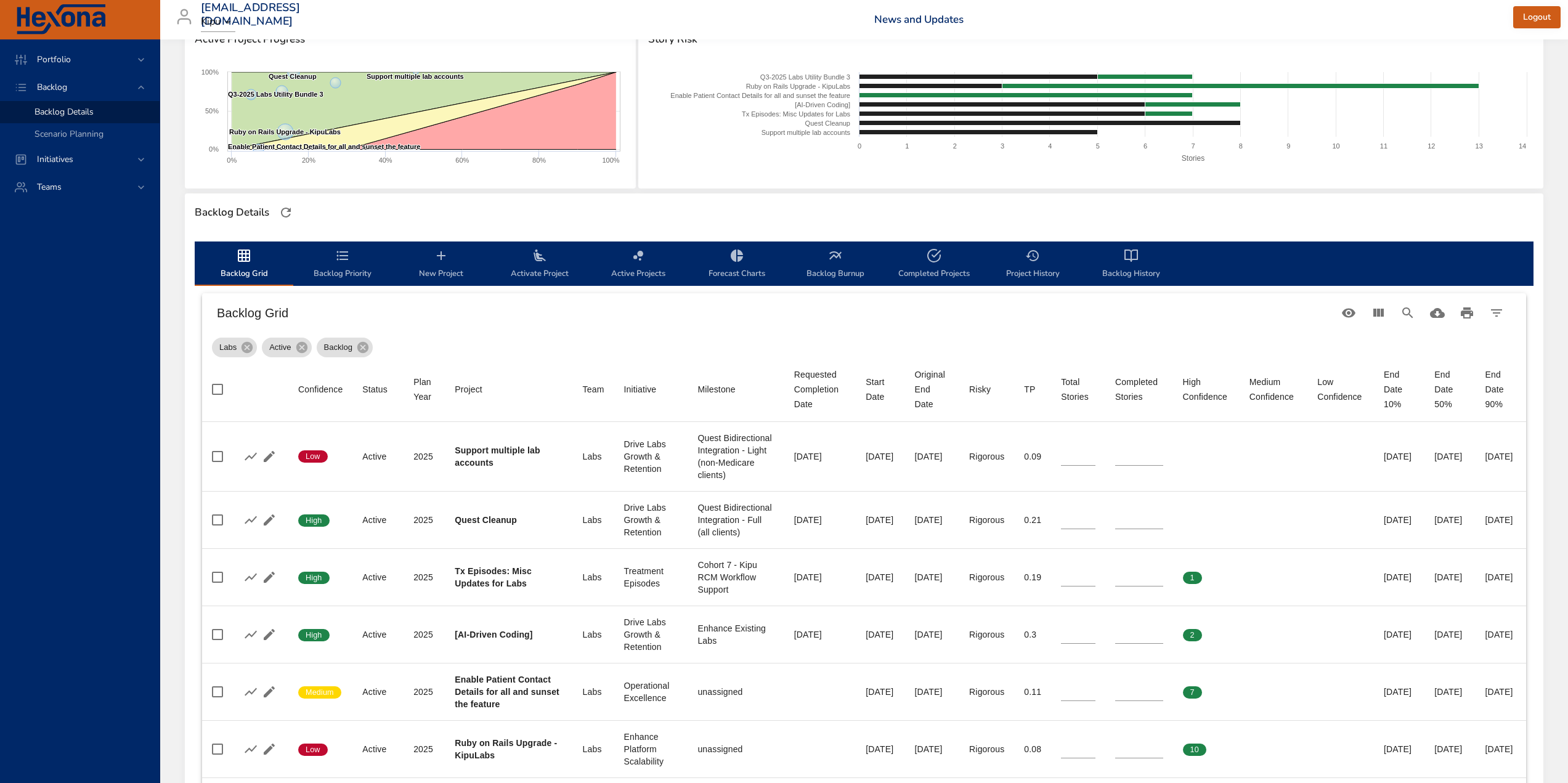
click at [341, 266] on span "Backlog Priority" at bounding box center [342, 264] width 84 height 32
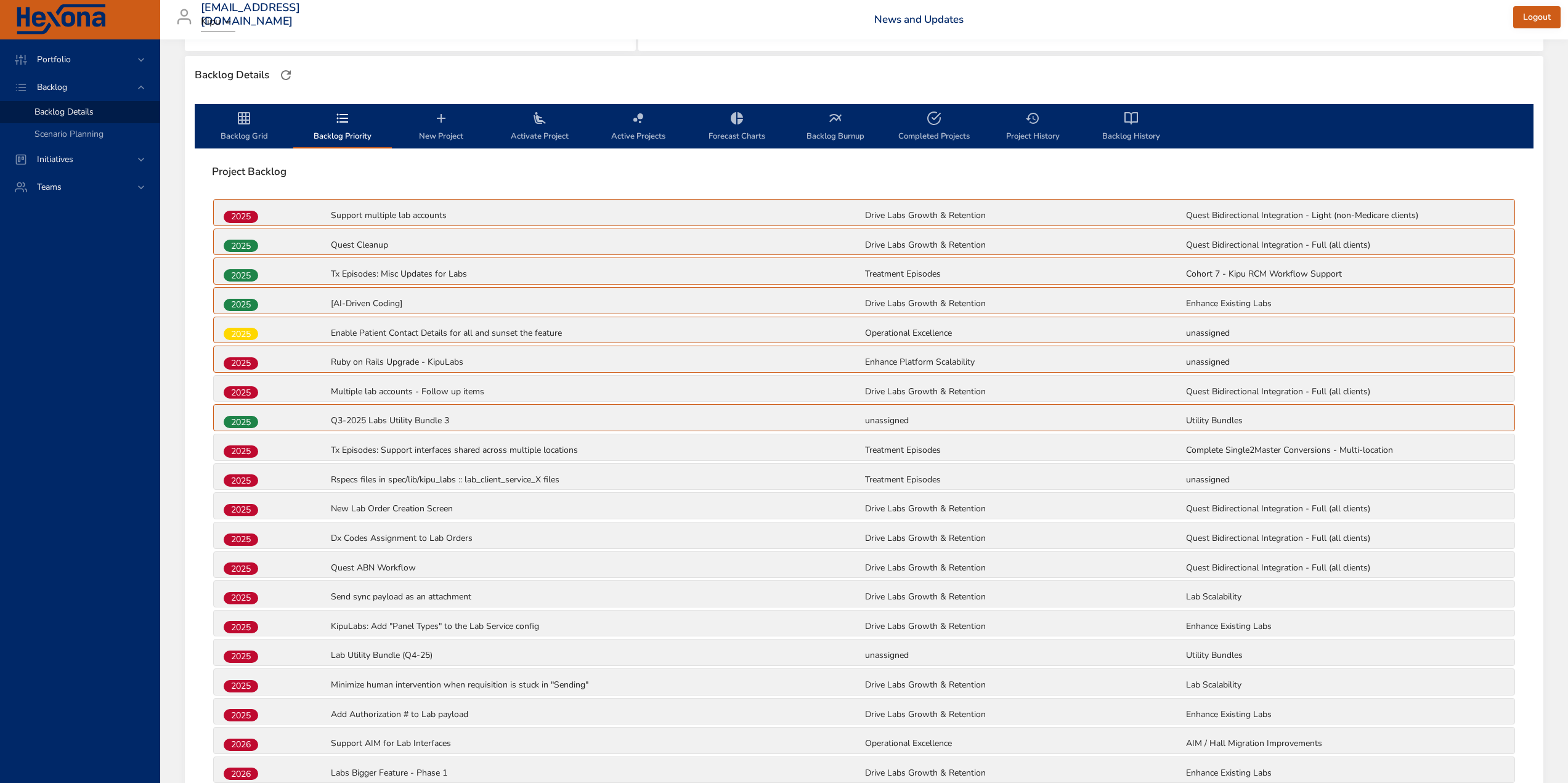
scroll to position [493, 0]
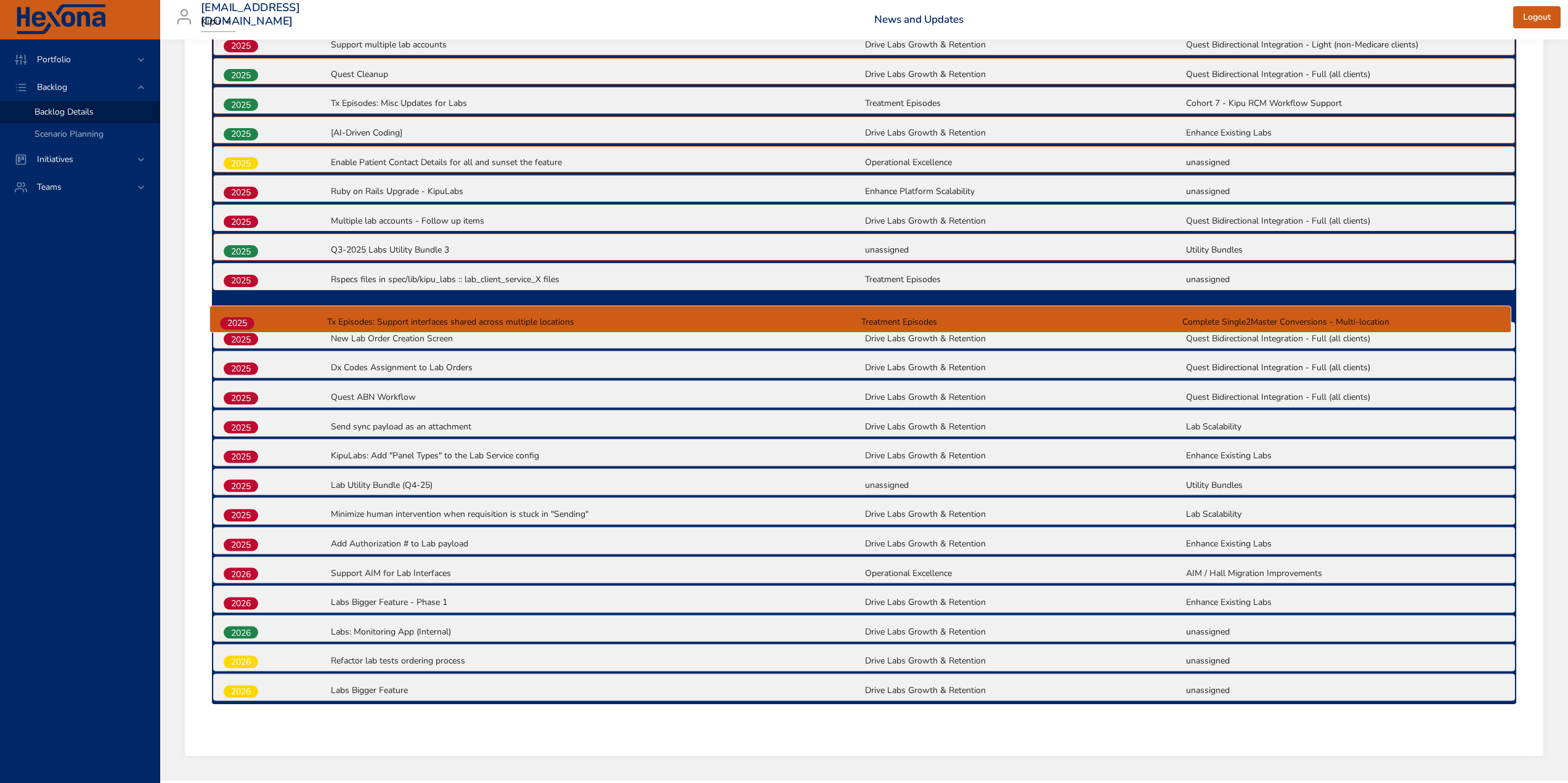
drag, startPoint x: 246, startPoint y: 283, endPoint x: 241, endPoint y: 329, distance: 46.3
click at [241, 329] on div "2025 Support multiple lab accounts Drive Labs Growth & Retention Quest Bidirect…" at bounding box center [864, 366] width 1305 height 677
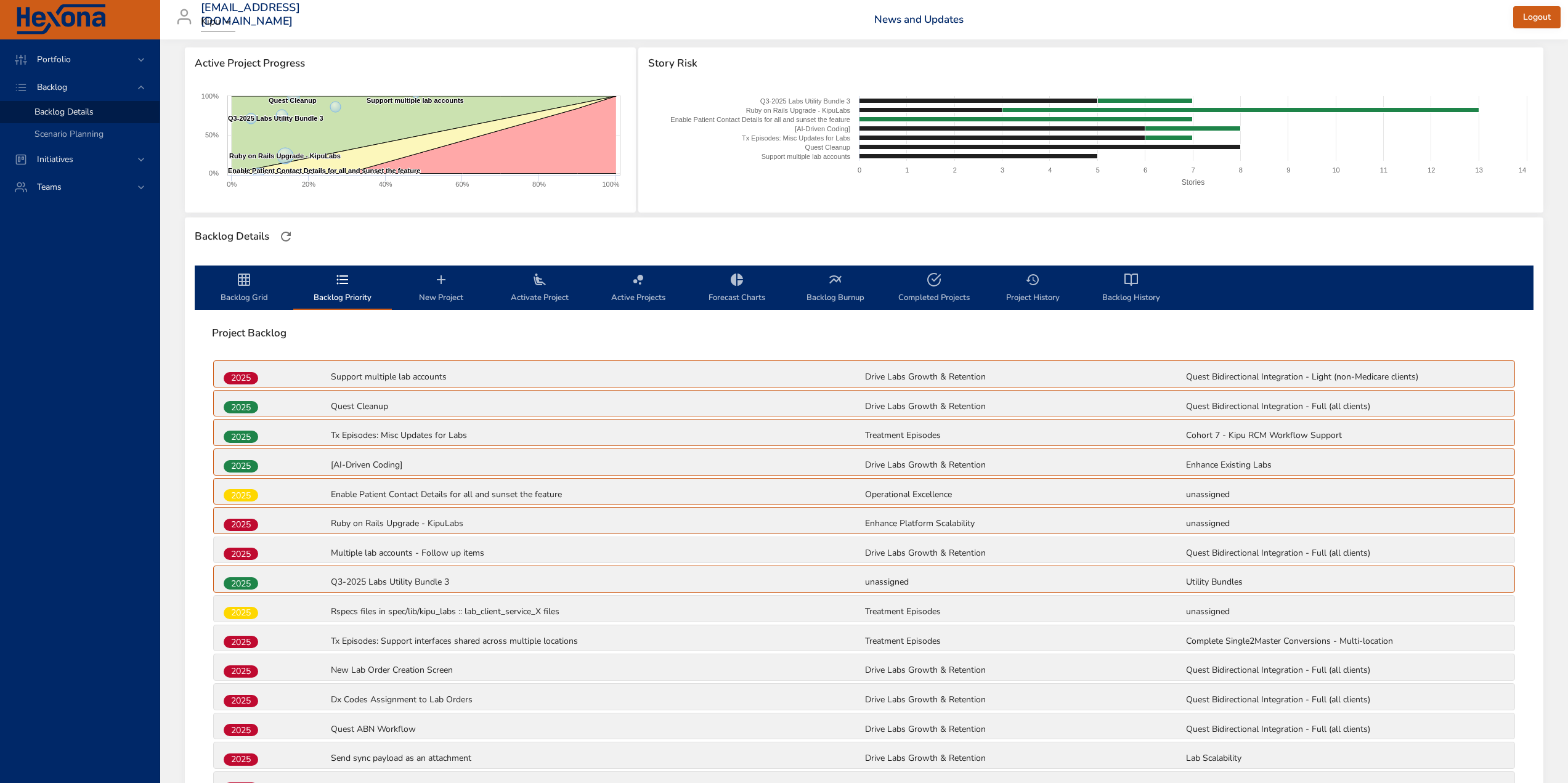
scroll to position [160, 0]
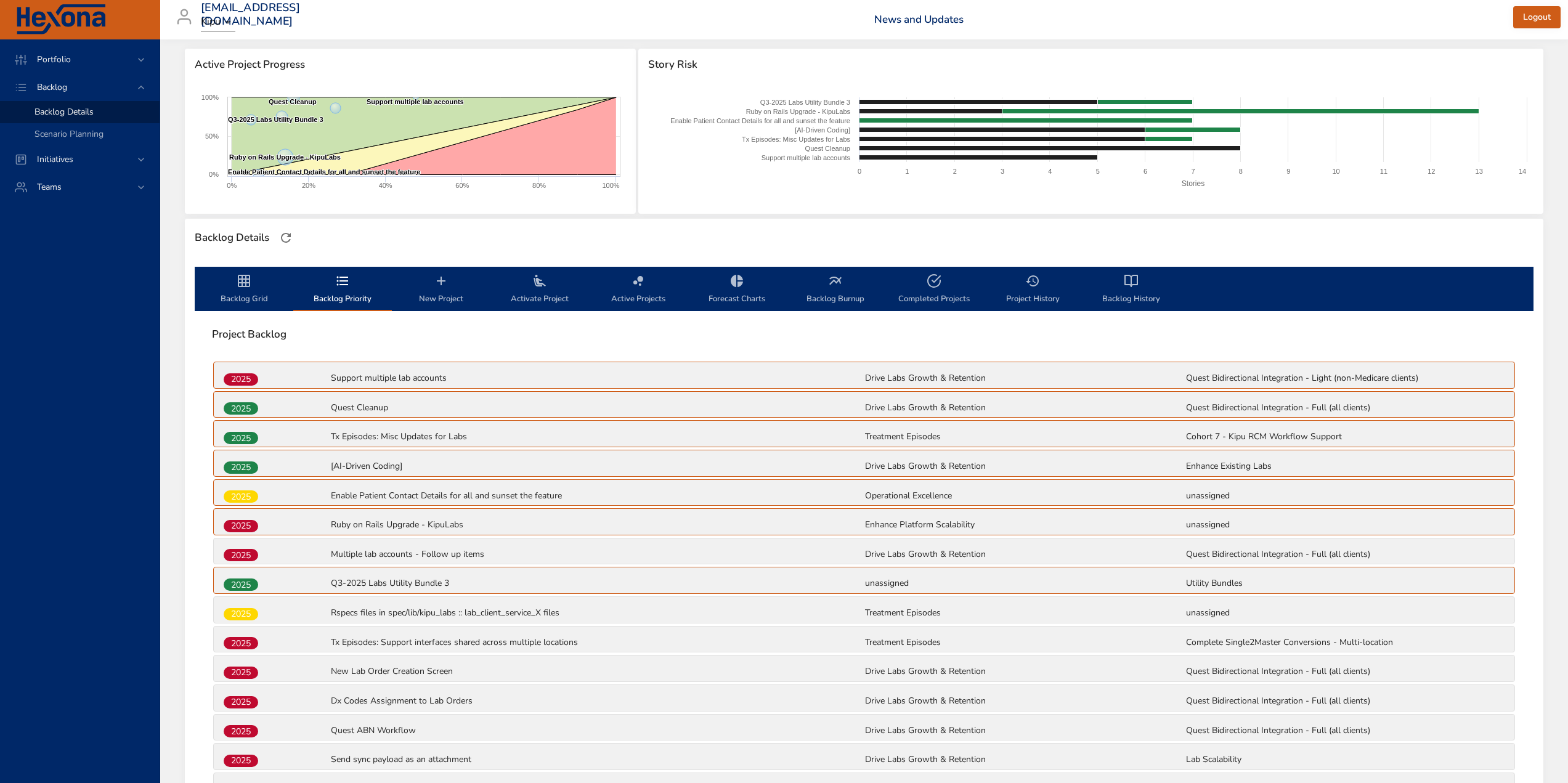
click at [437, 289] on span "New Project" at bounding box center [441, 289] width 84 height 32
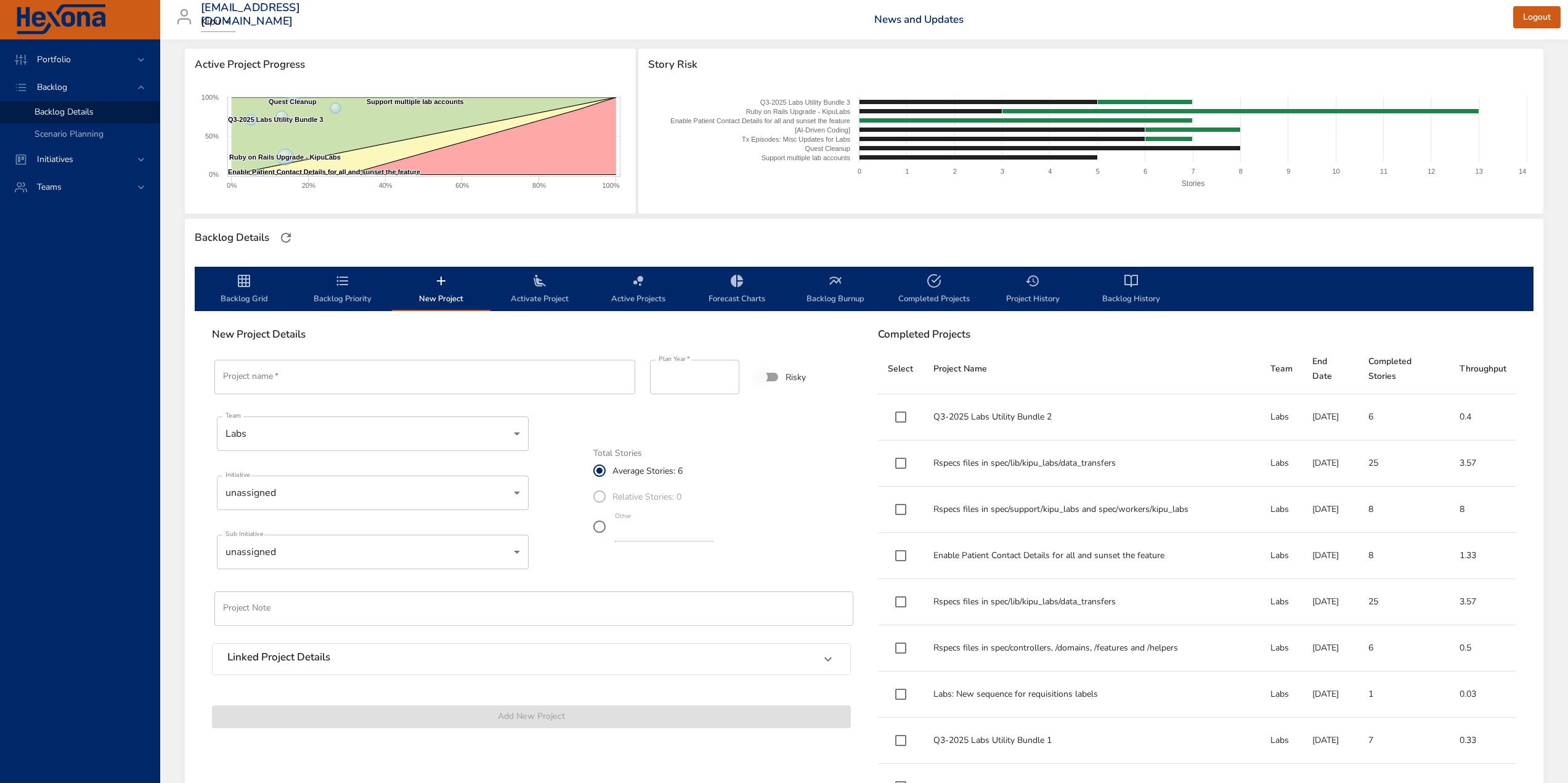
click at [278, 376] on input "Project name   *" at bounding box center [425, 377] width 421 height 34
paste input "**********"
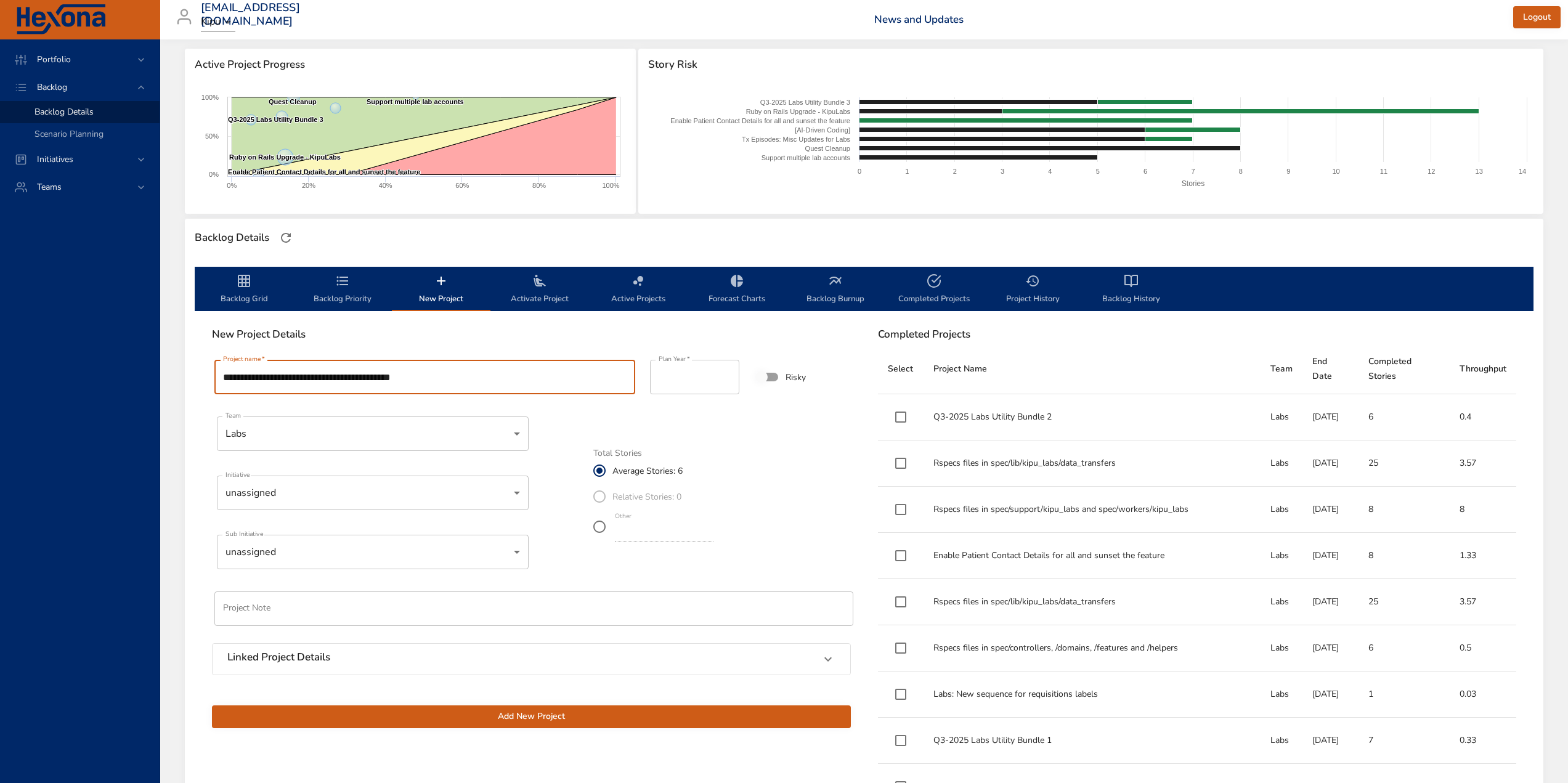
type input "**********"
click at [320, 501] on body "Portfolio Backlog Backlog Details Scenario Planning Initiatives Teams [EMAIL_AD…" at bounding box center [784, 232] width 1568 height 783
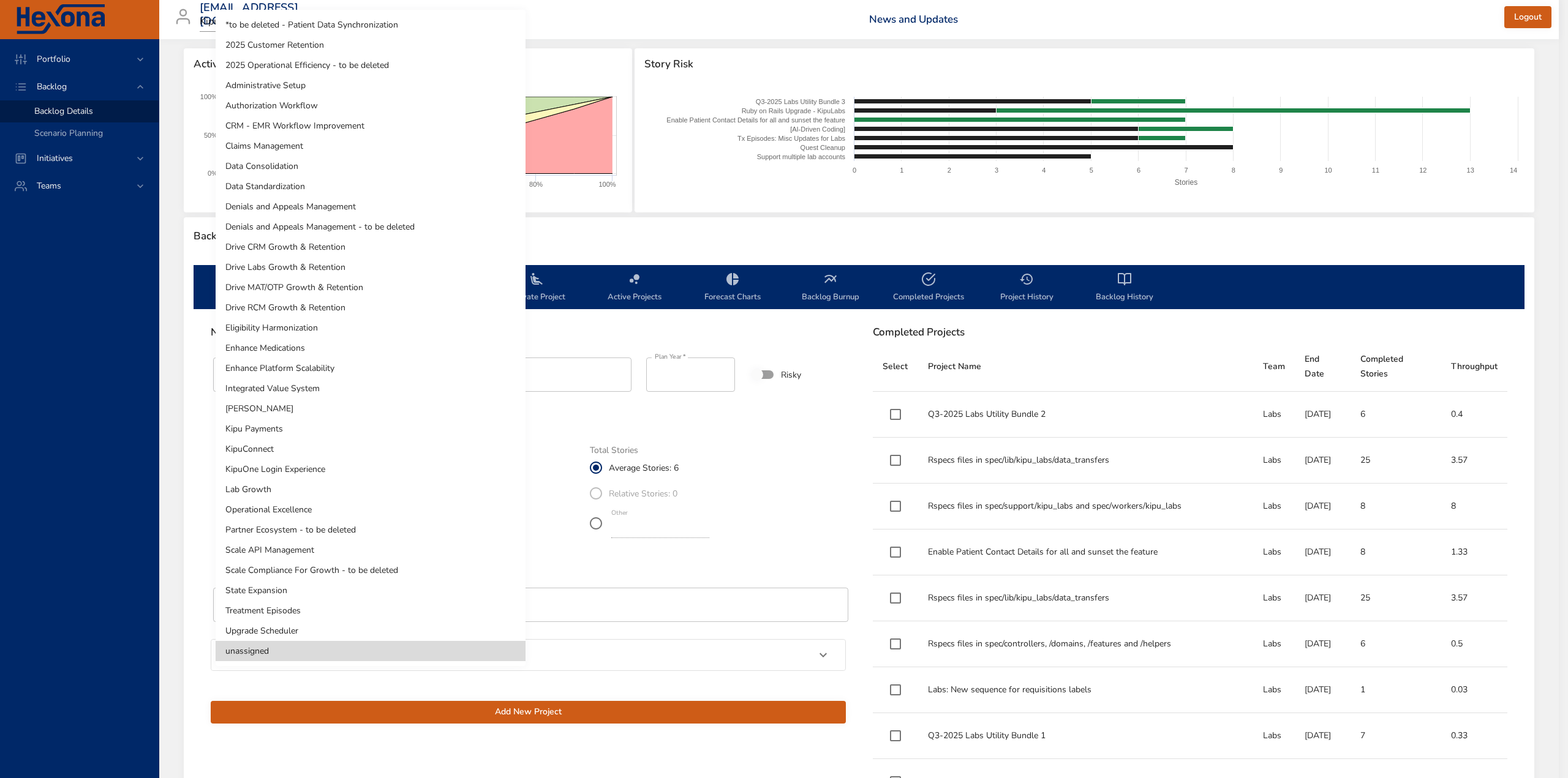
click at [304, 265] on li "Drive Labs Growth & Retention" at bounding box center [371, 267] width 310 height 20
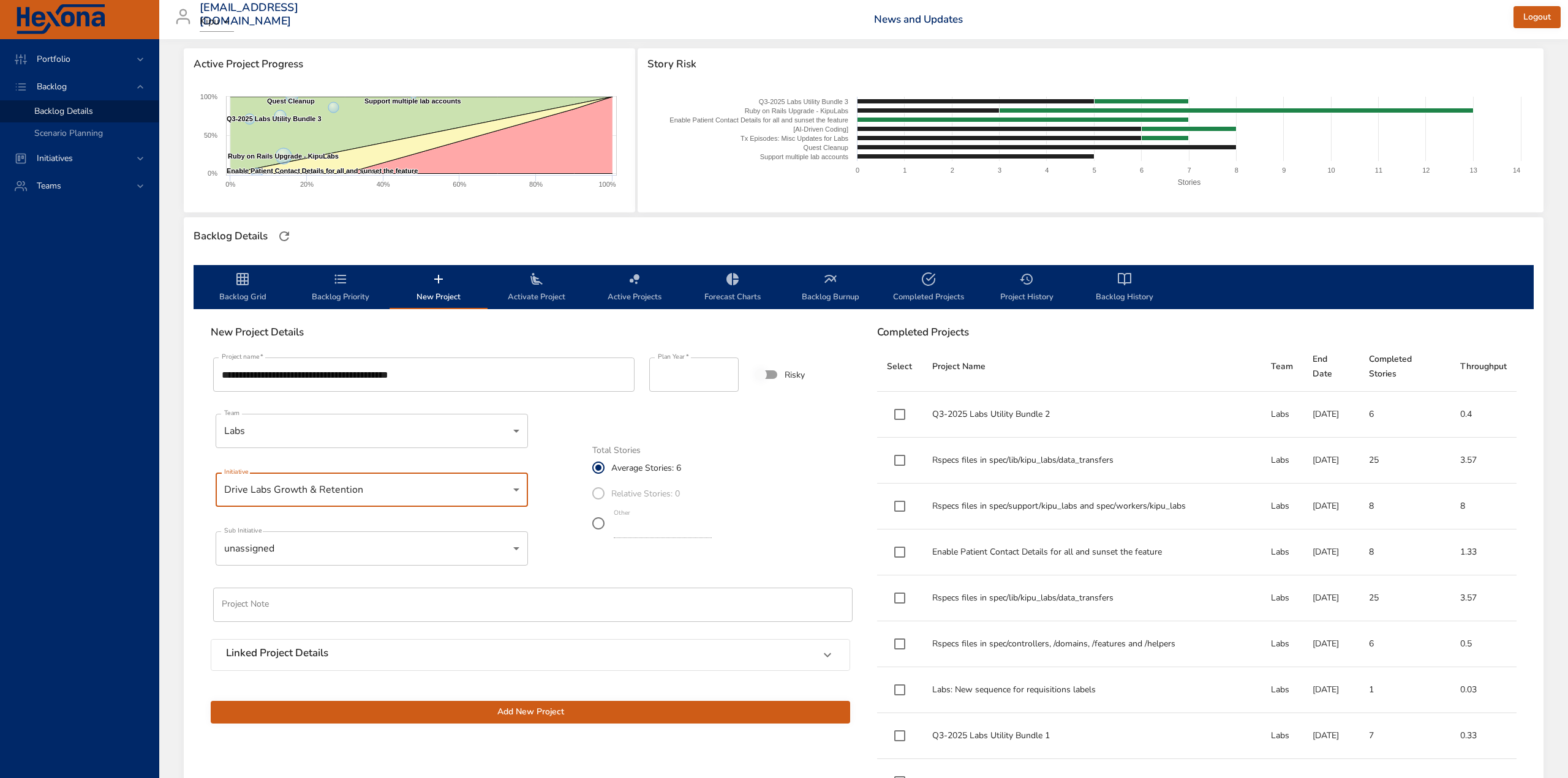
click at [391, 544] on body "Portfolio Backlog Backlog Details Scenario Planning Initiatives Teams [EMAIL_AD…" at bounding box center [784, 230] width 1568 height 778
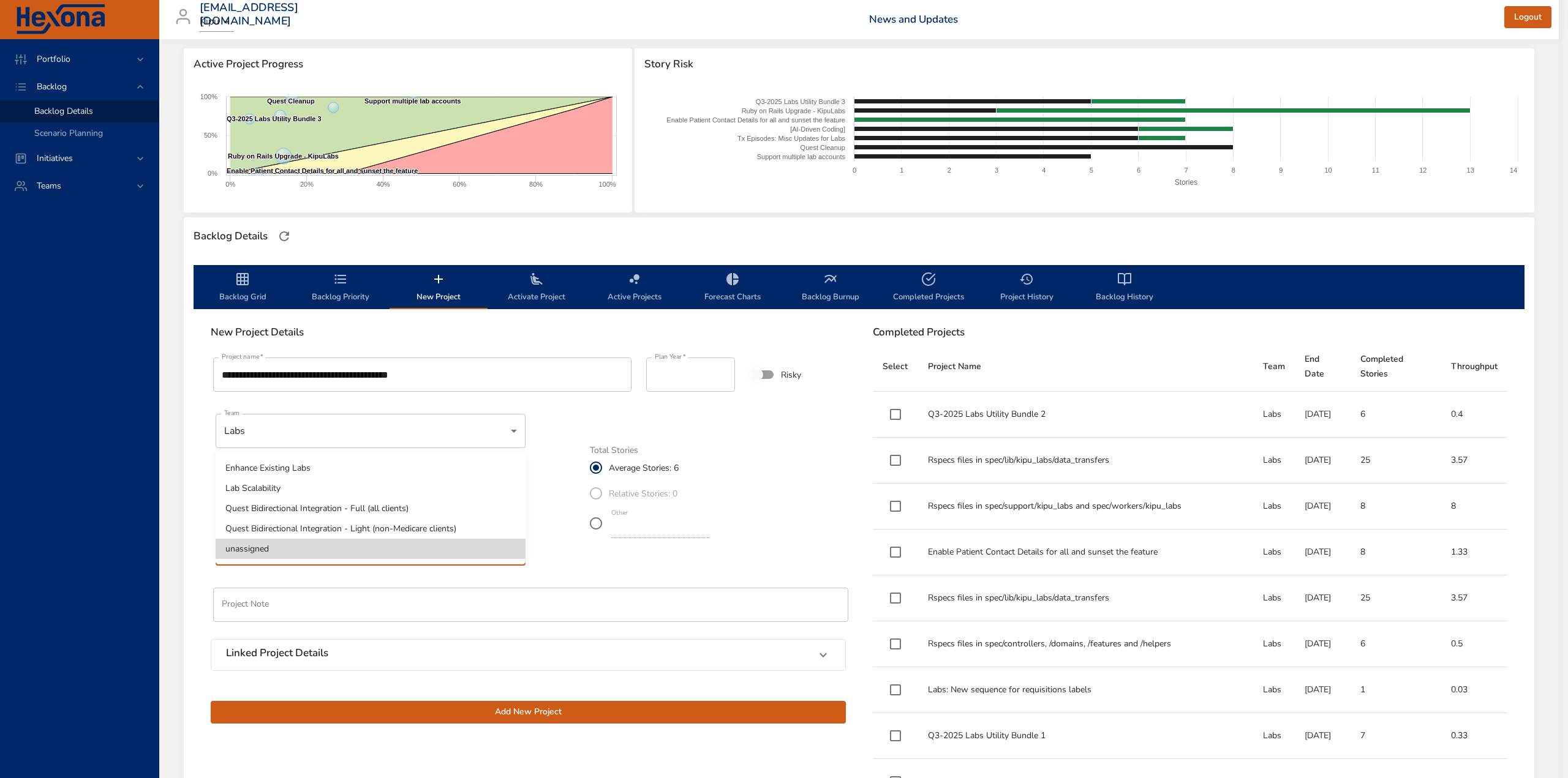
drag, startPoint x: 347, startPoint y: 509, endPoint x: 358, endPoint y: 509, distance: 11.0
click at [347, 509] on li "Quest Bidirectional Integration - Full (all clients)" at bounding box center [371, 509] width 310 height 20
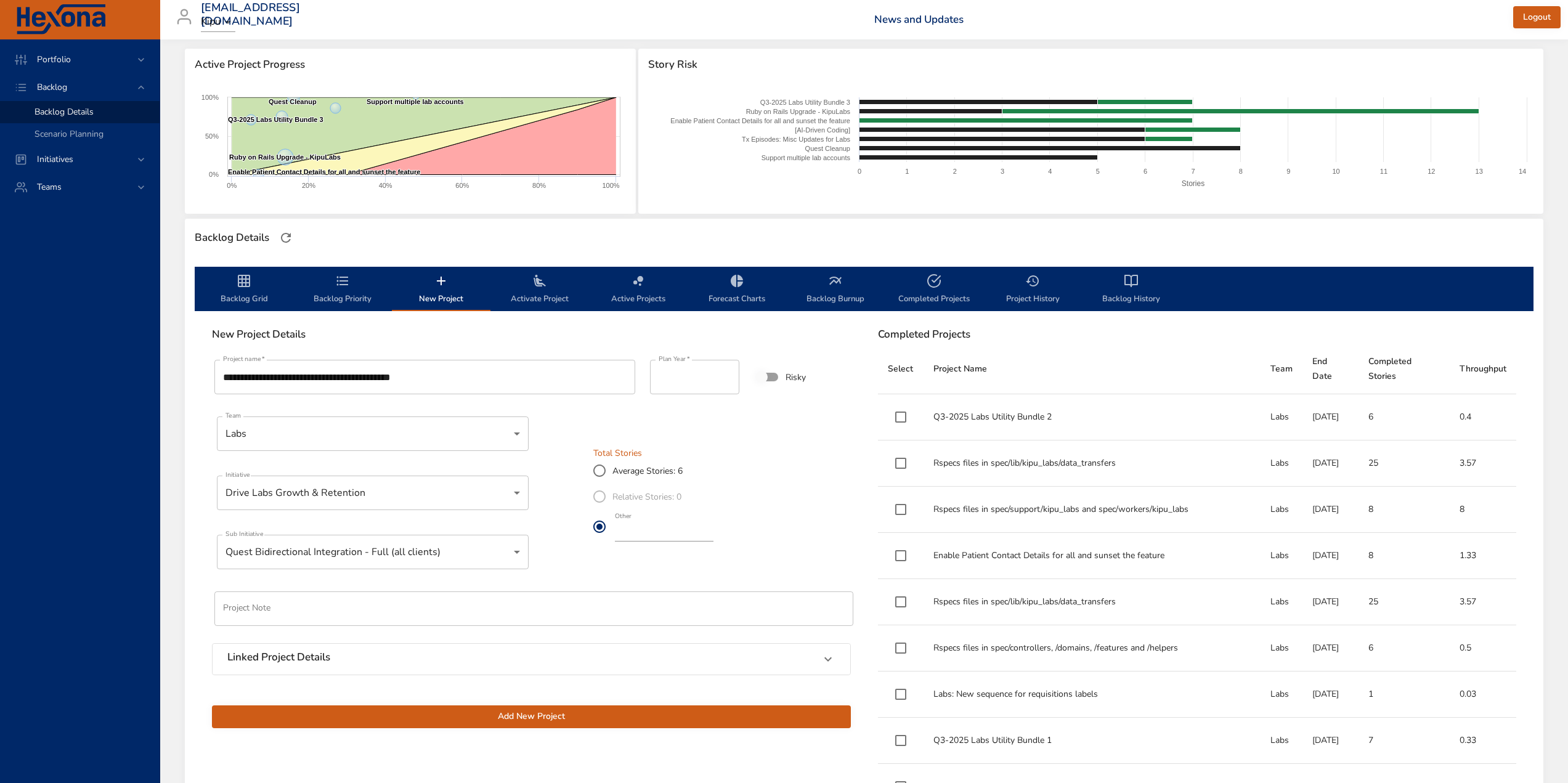
click at [713, 535] on input "*" at bounding box center [664, 531] width 98 height 19
type input "*"
click at [713, 534] on input "*" at bounding box center [664, 531] width 98 height 19
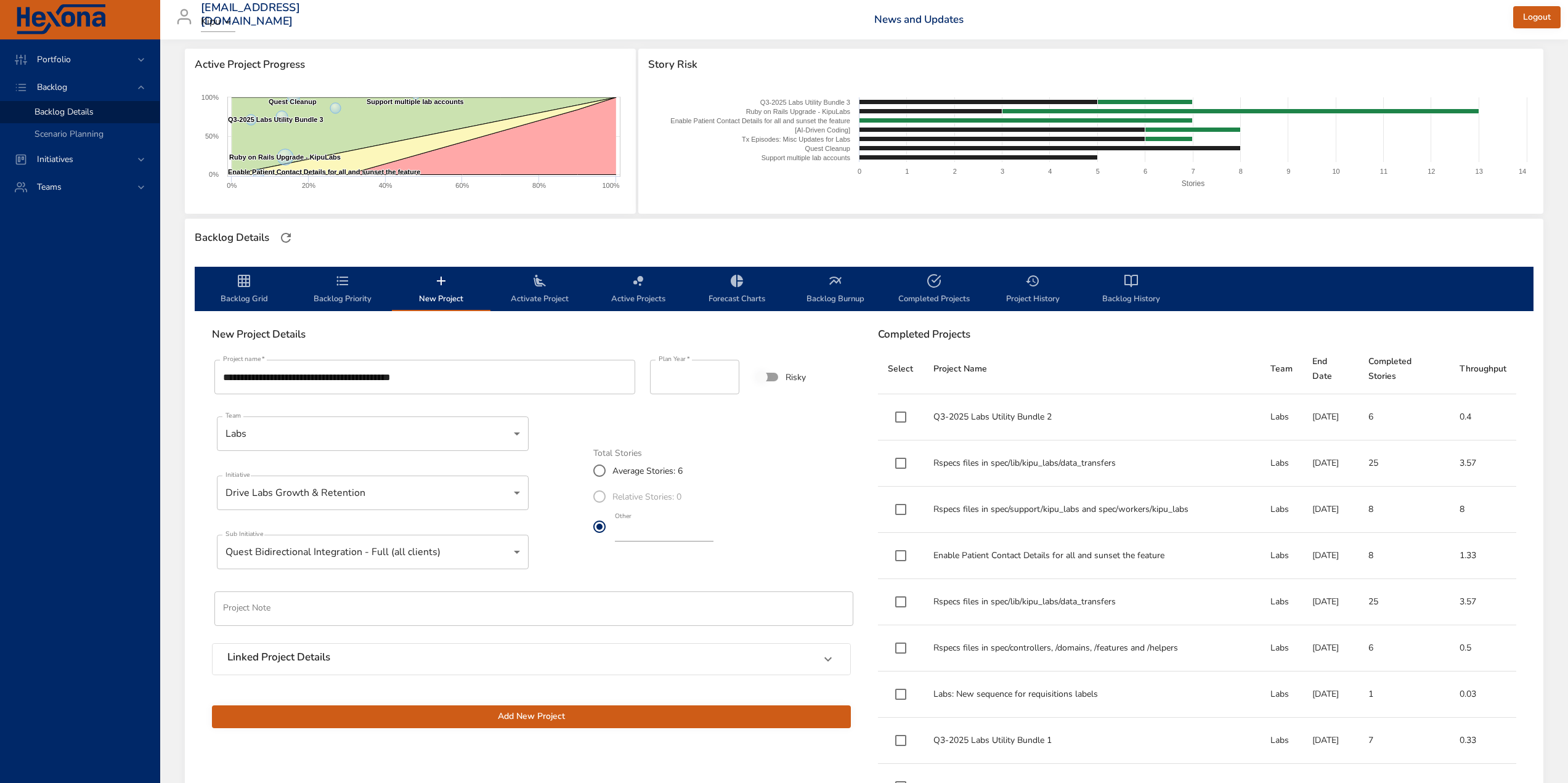
click at [347, 657] on div "Linked Project Details" at bounding box center [520, 659] width 585 height 16
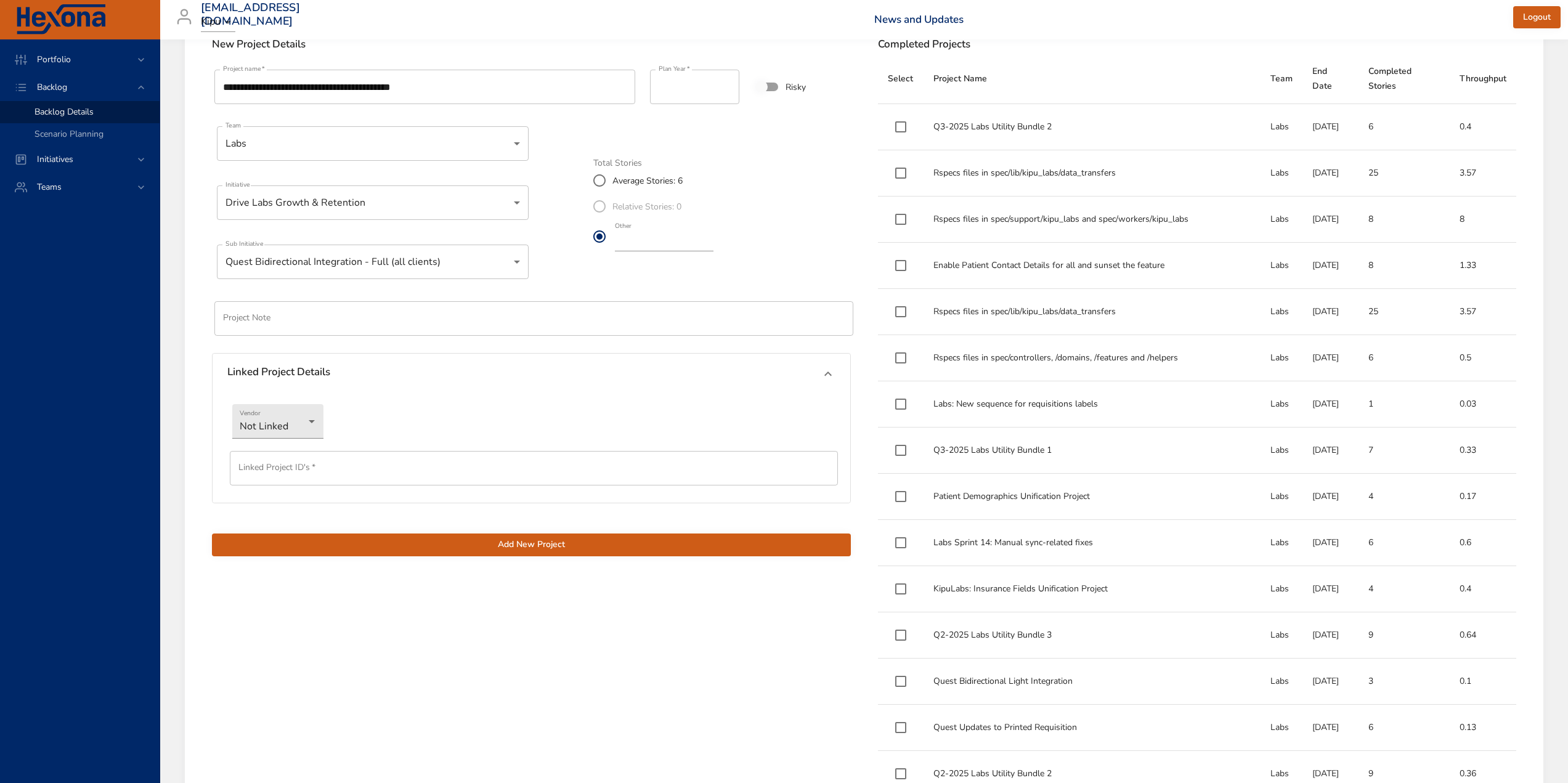
scroll to position [468, 0]
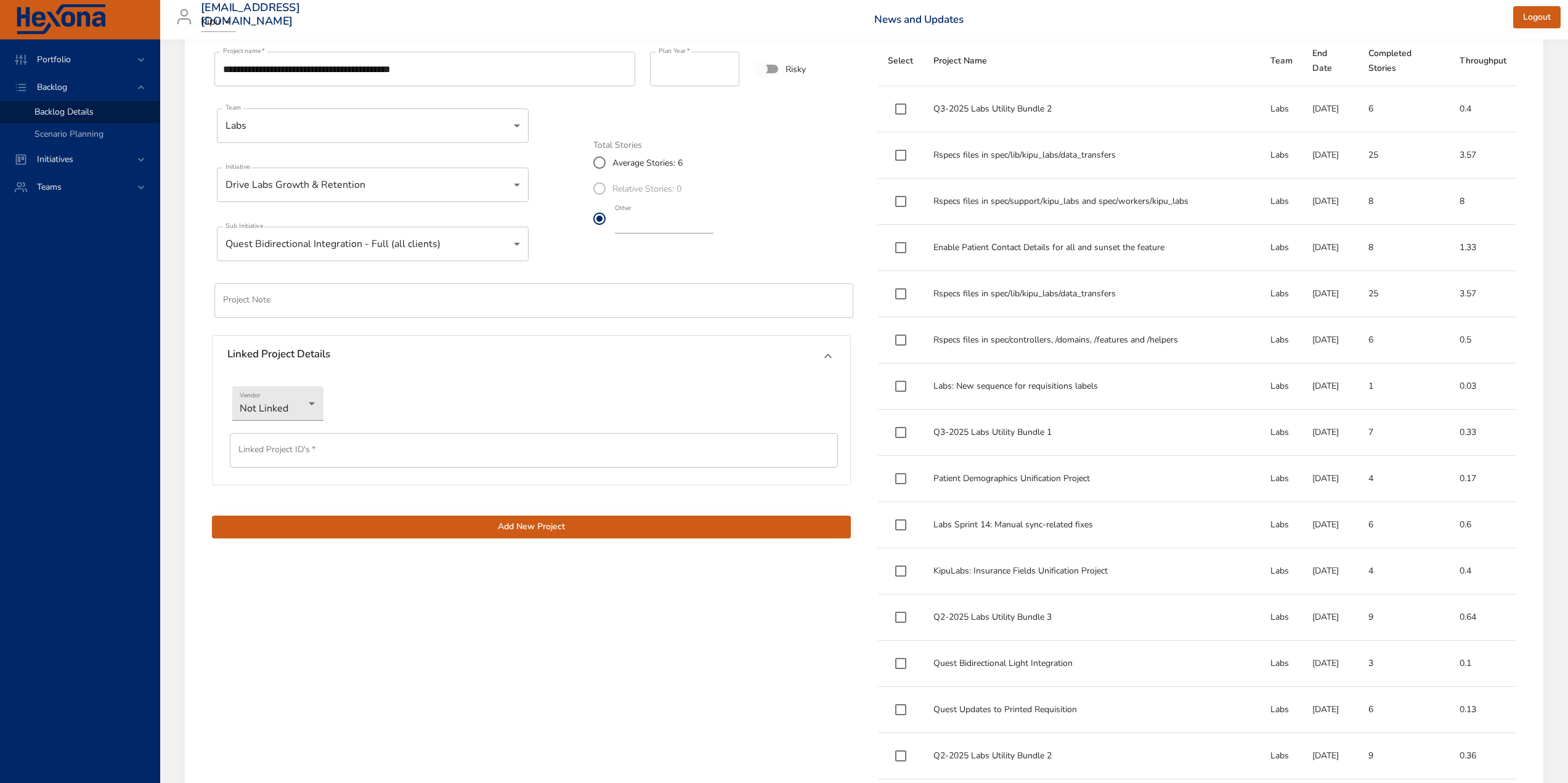
click at [260, 459] on input "text" at bounding box center [533, 450] width 608 height 34
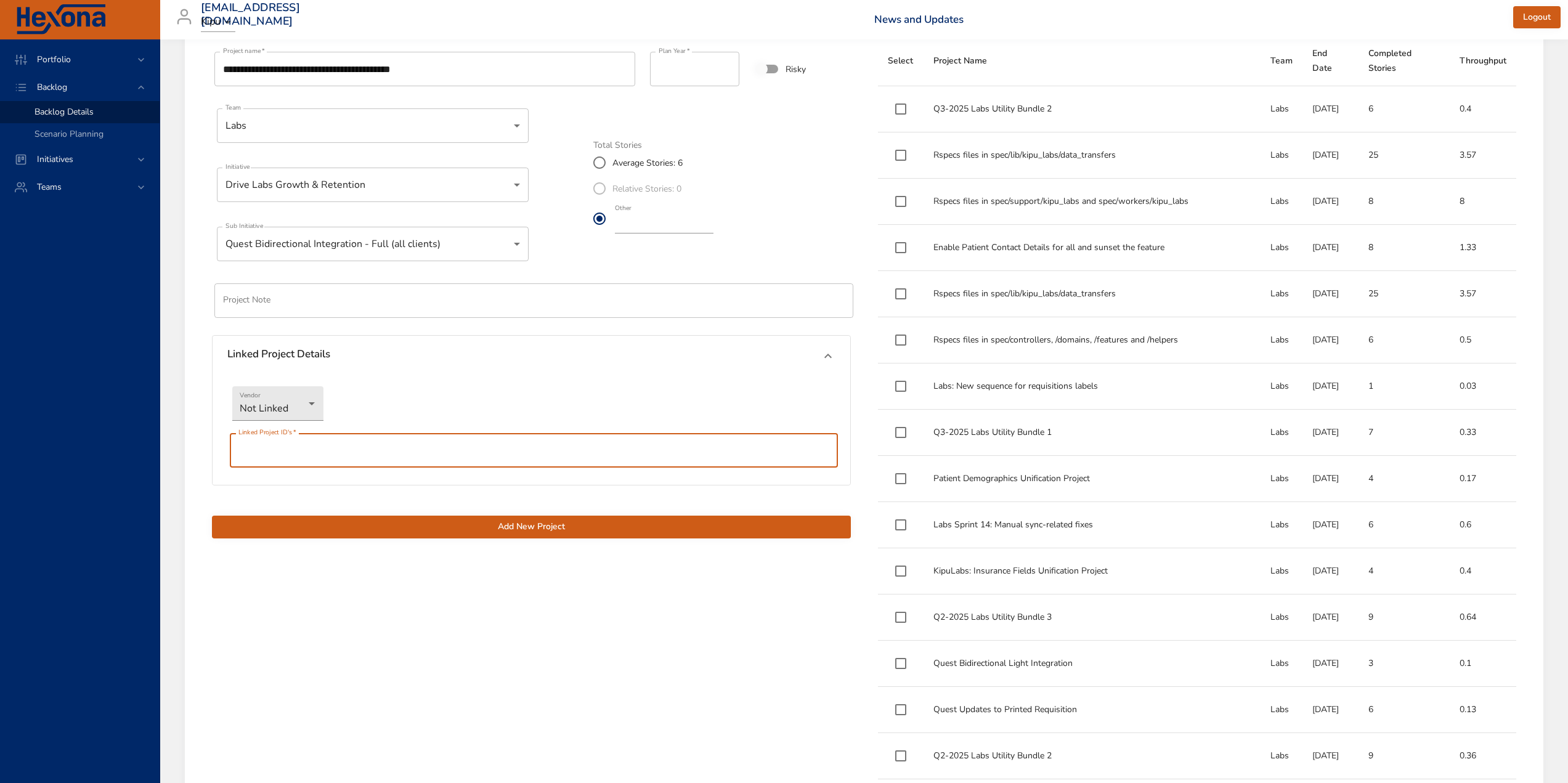
paste input "*********"
type input "*********"
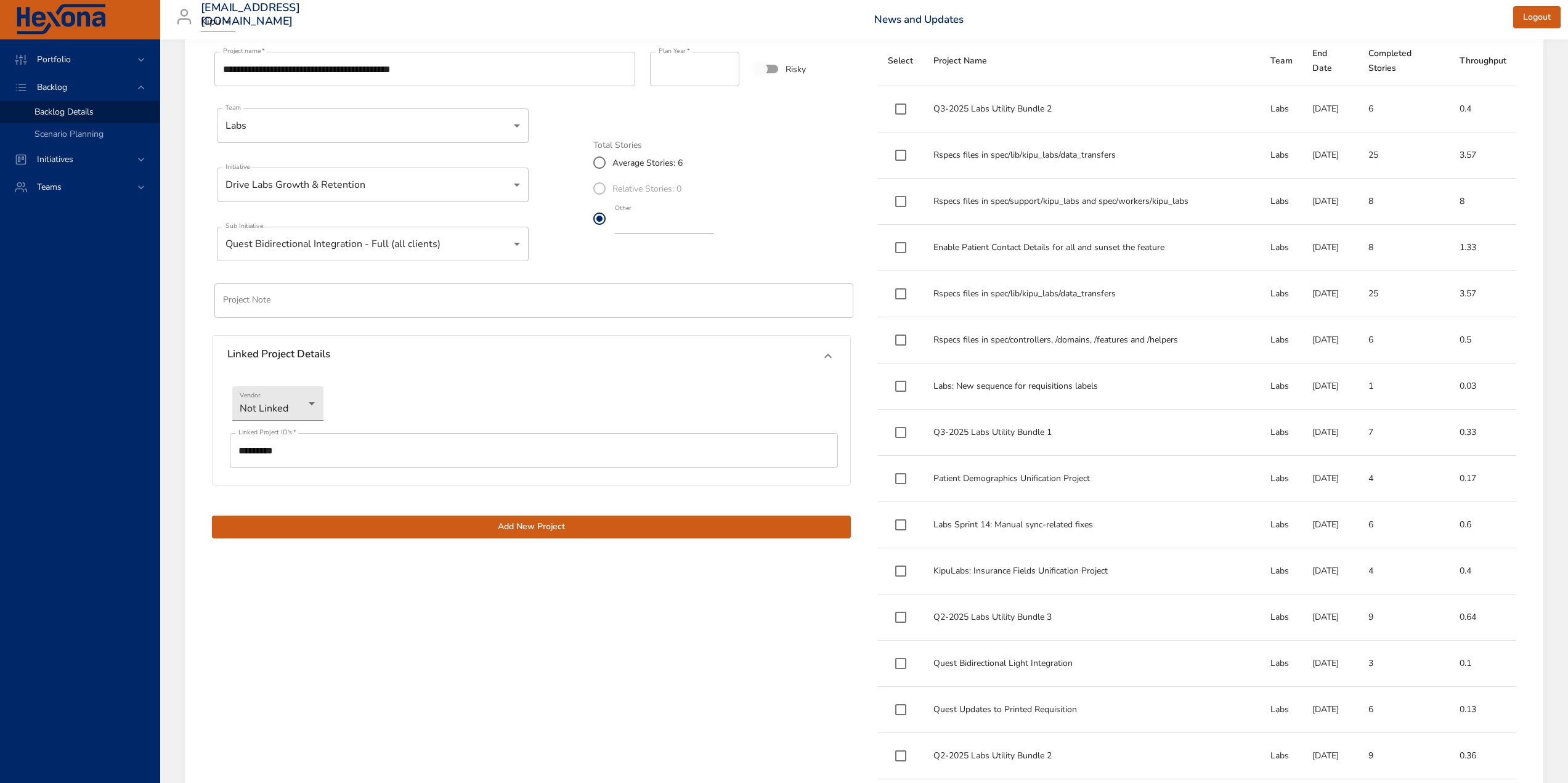
click at [552, 530] on span "Add New Project" at bounding box center [531, 527] width 619 height 16
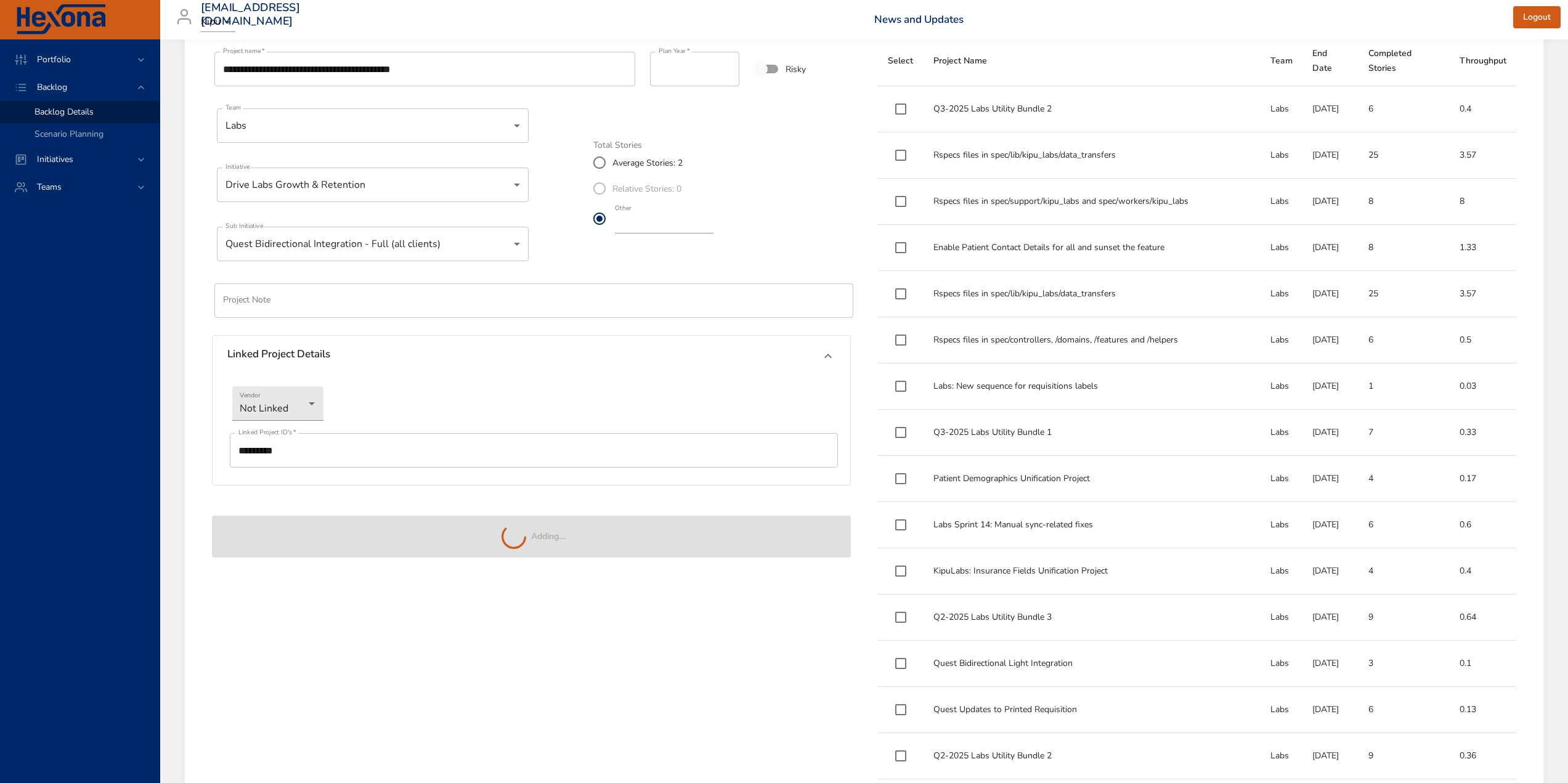
type input "*"
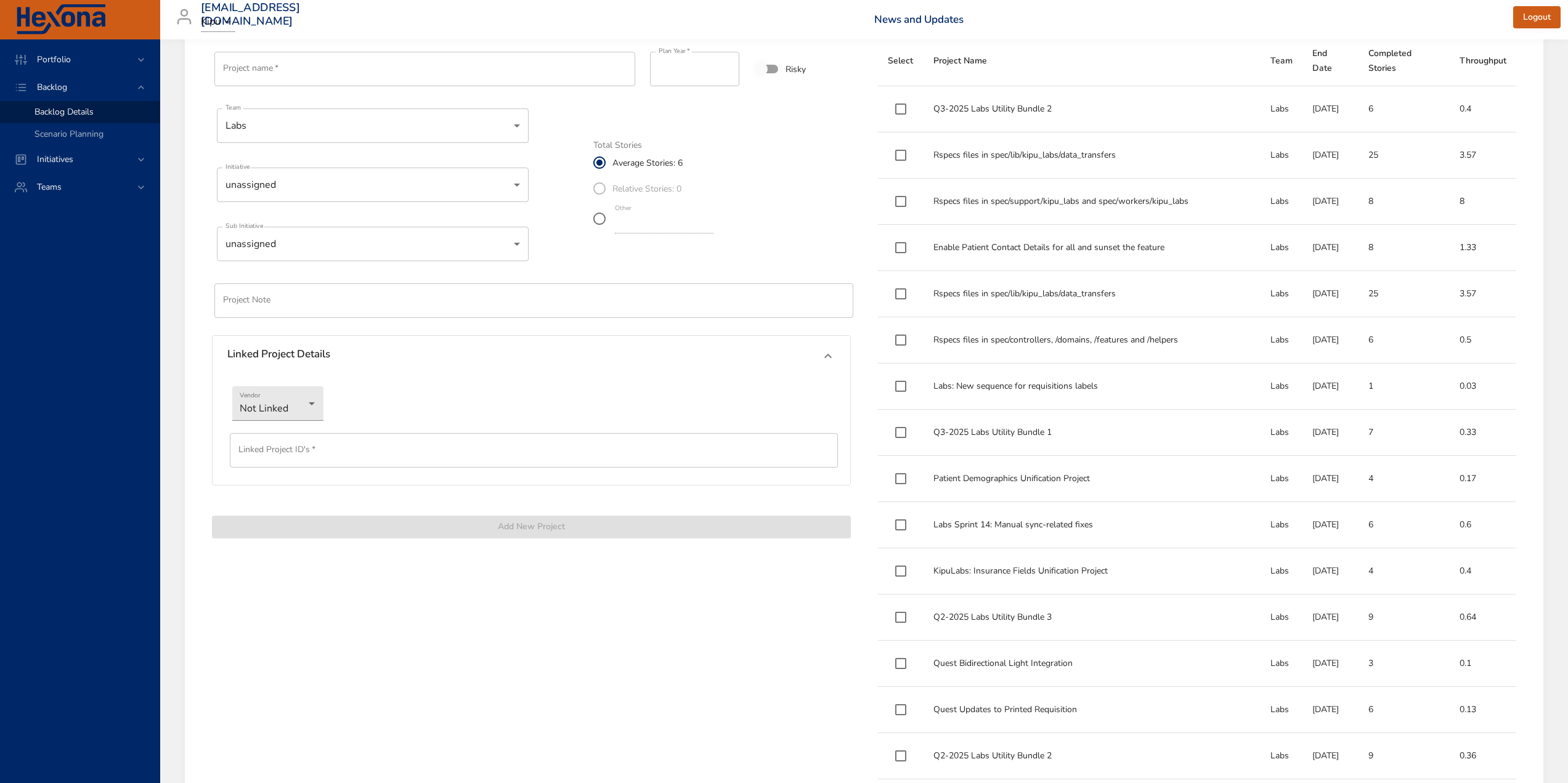
drag, startPoint x: 533, startPoint y: 623, endPoint x: 550, endPoint y: 618, distance: 17.7
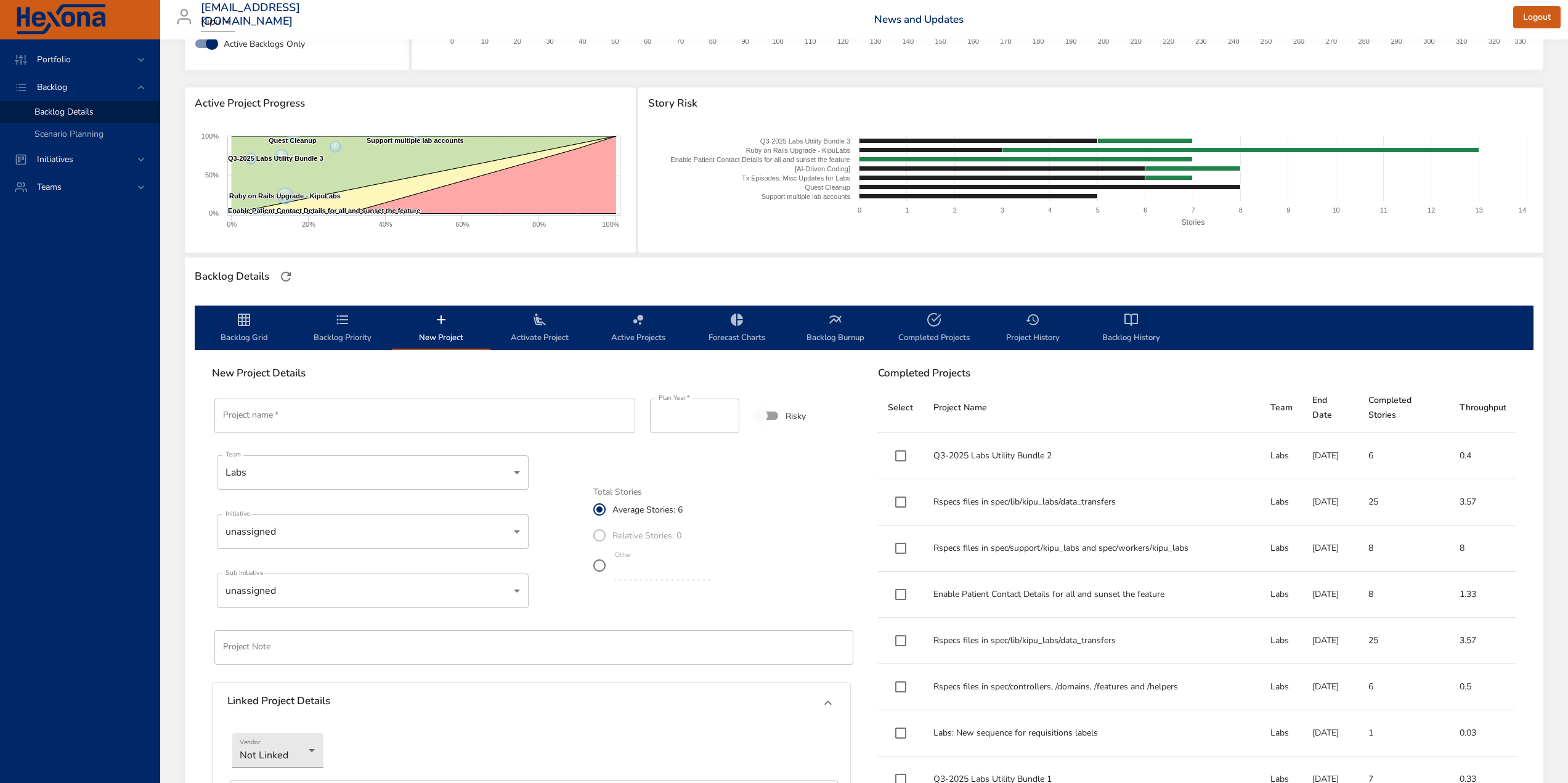
scroll to position [123, 0]
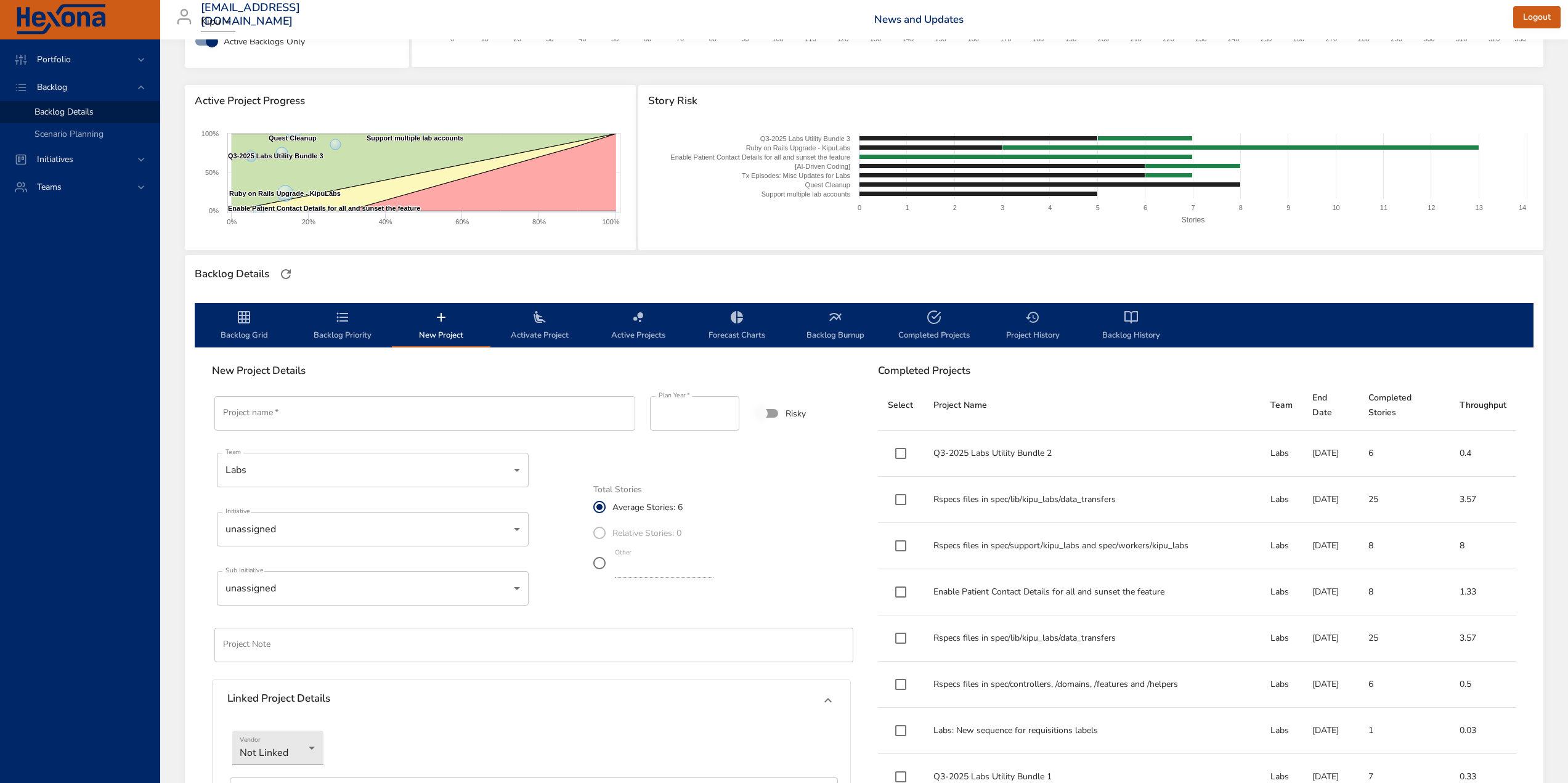
click at [350, 333] on span "Backlog Priority" at bounding box center [342, 326] width 84 height 32
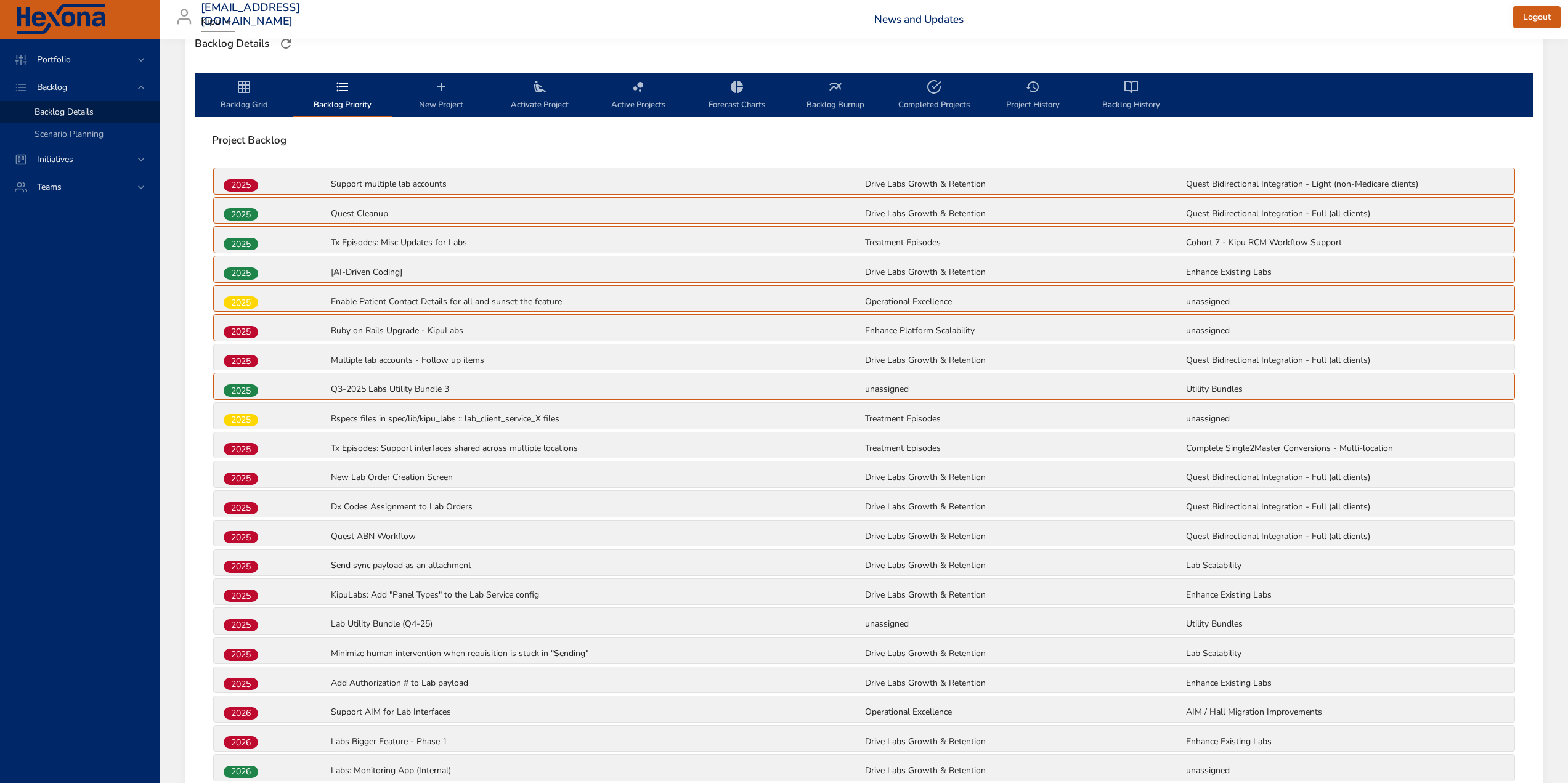
scroll to position [558, 0]
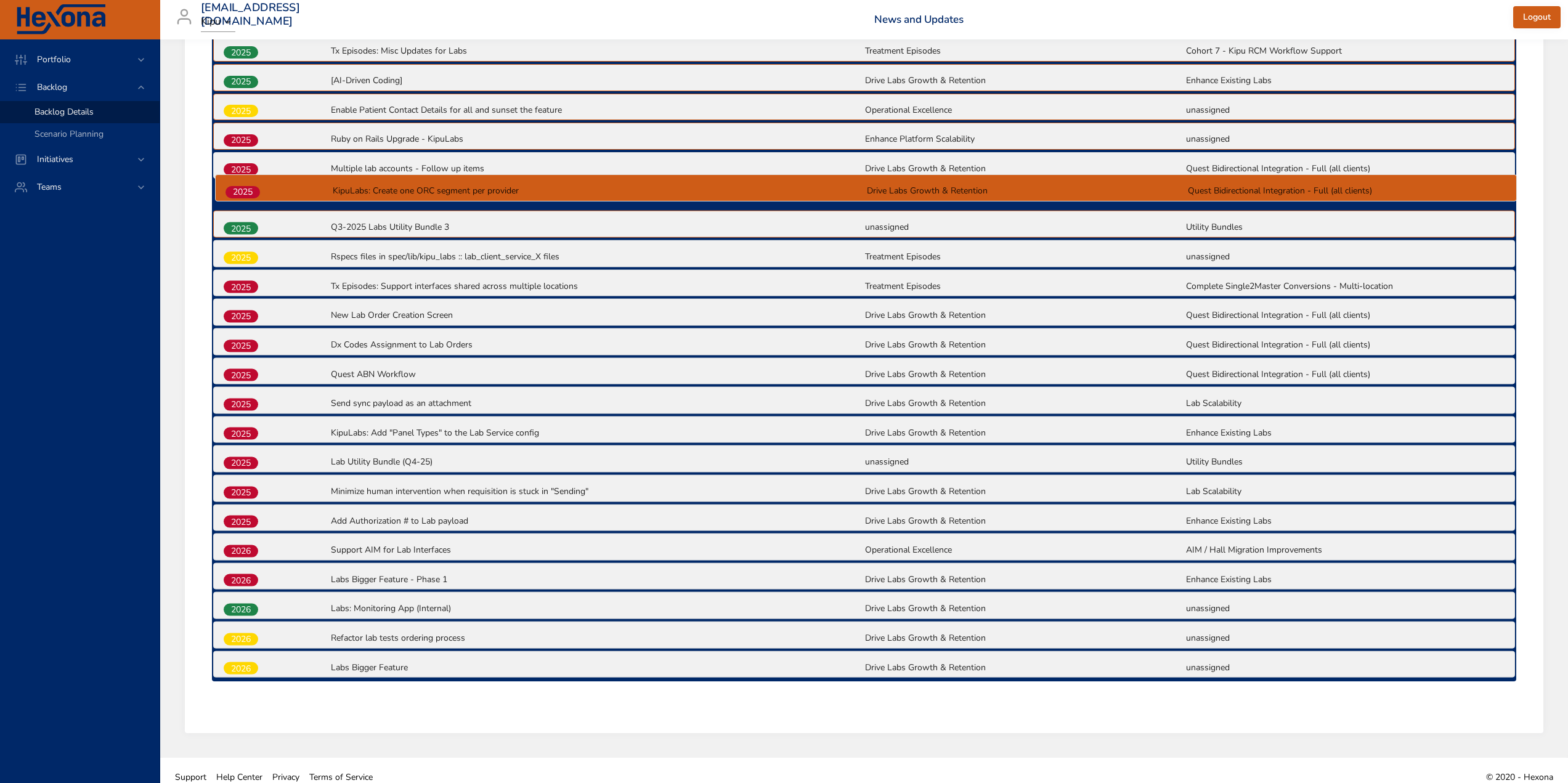
drag, startPoint x: 245, startPoint y: 655, endPoint x: 248, endPoint y: 188, distance: 467.0
click at [248, 188] on div "2025 Support multiple lab accounts Drive Labs Growth & Retention Quest Bidirect…" at bounding box center [864, 328] width 1305 height 707
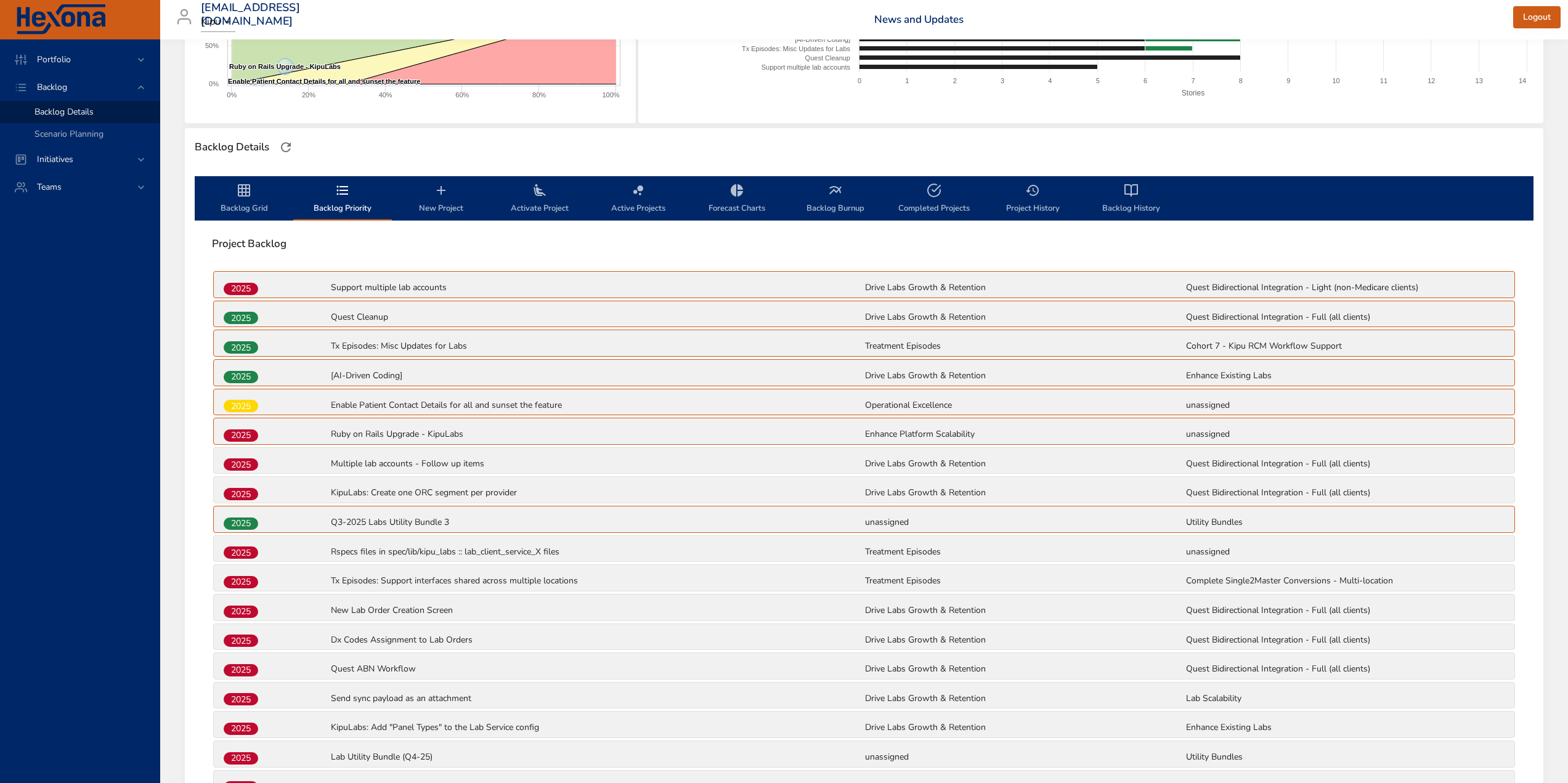
scroll to position [237, 0]
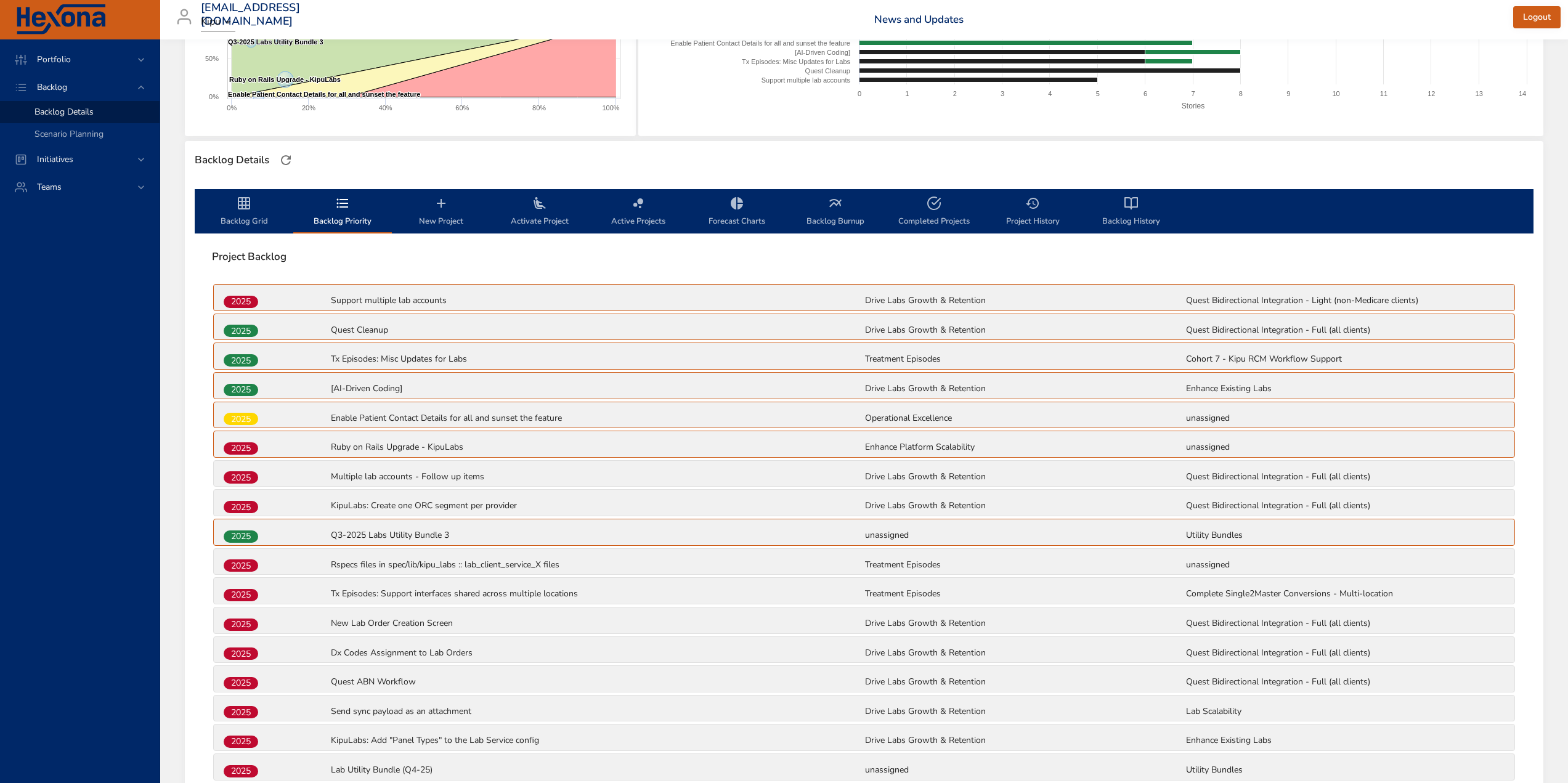
click at [524, 217] on span "Activate Project" at bounding box center [540, 212] width 84 height 32
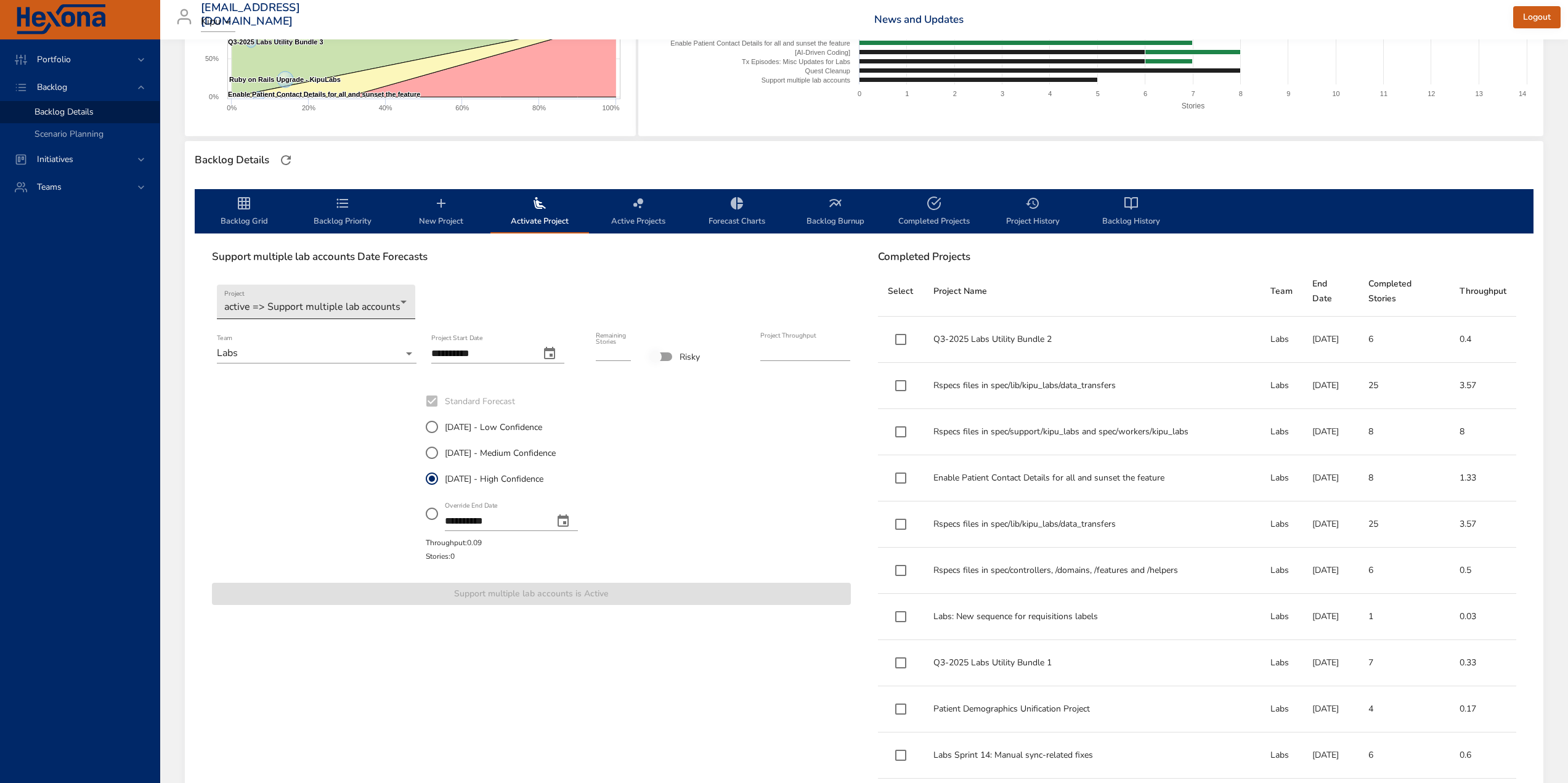
click at [303, 303] on body "Portfolio Backlog Backlog Details Scenario Planning Initiatives Teams [EMAIL_AD…" at bounding box center [784, 154] width 1568 height 783
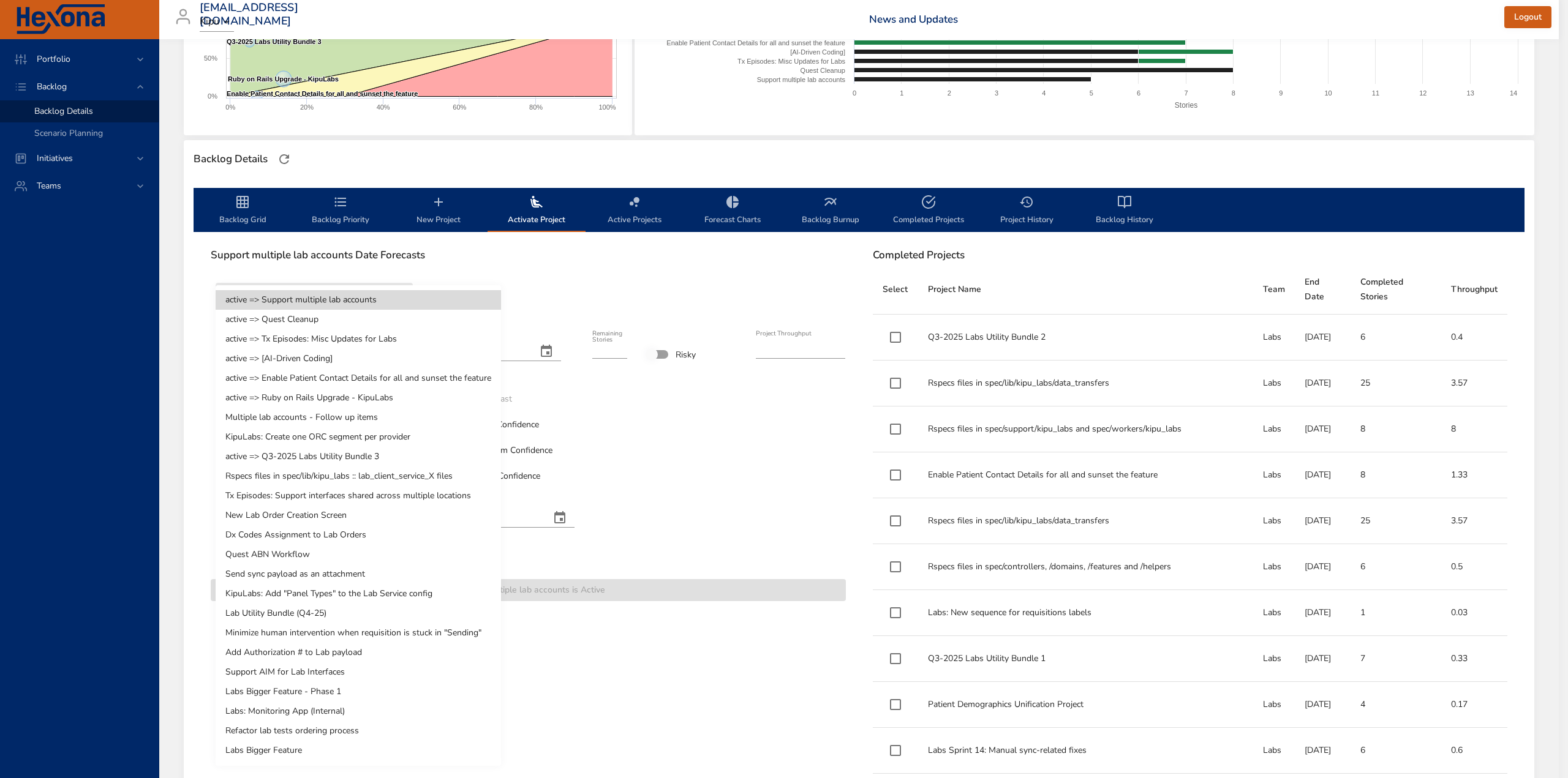
click at [289, 438] on li "KipuLabs: Create one ORC segment per provider" at bounding box center [358, 436] width 285 height 19
type input "*"
type input "****"
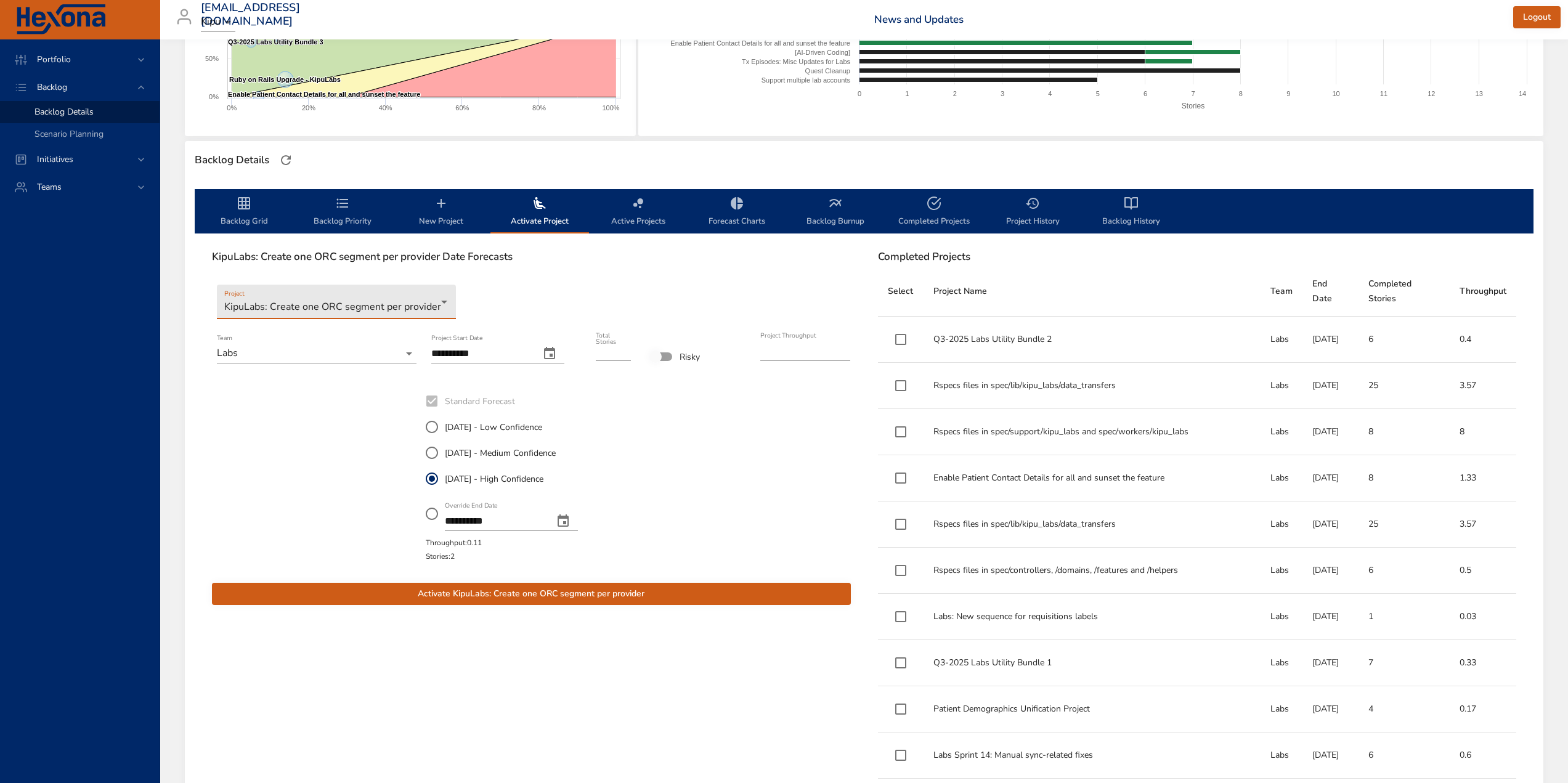
click at [557, 353] on icon "change date" at bounding box center [549, 353] width 15 height 15
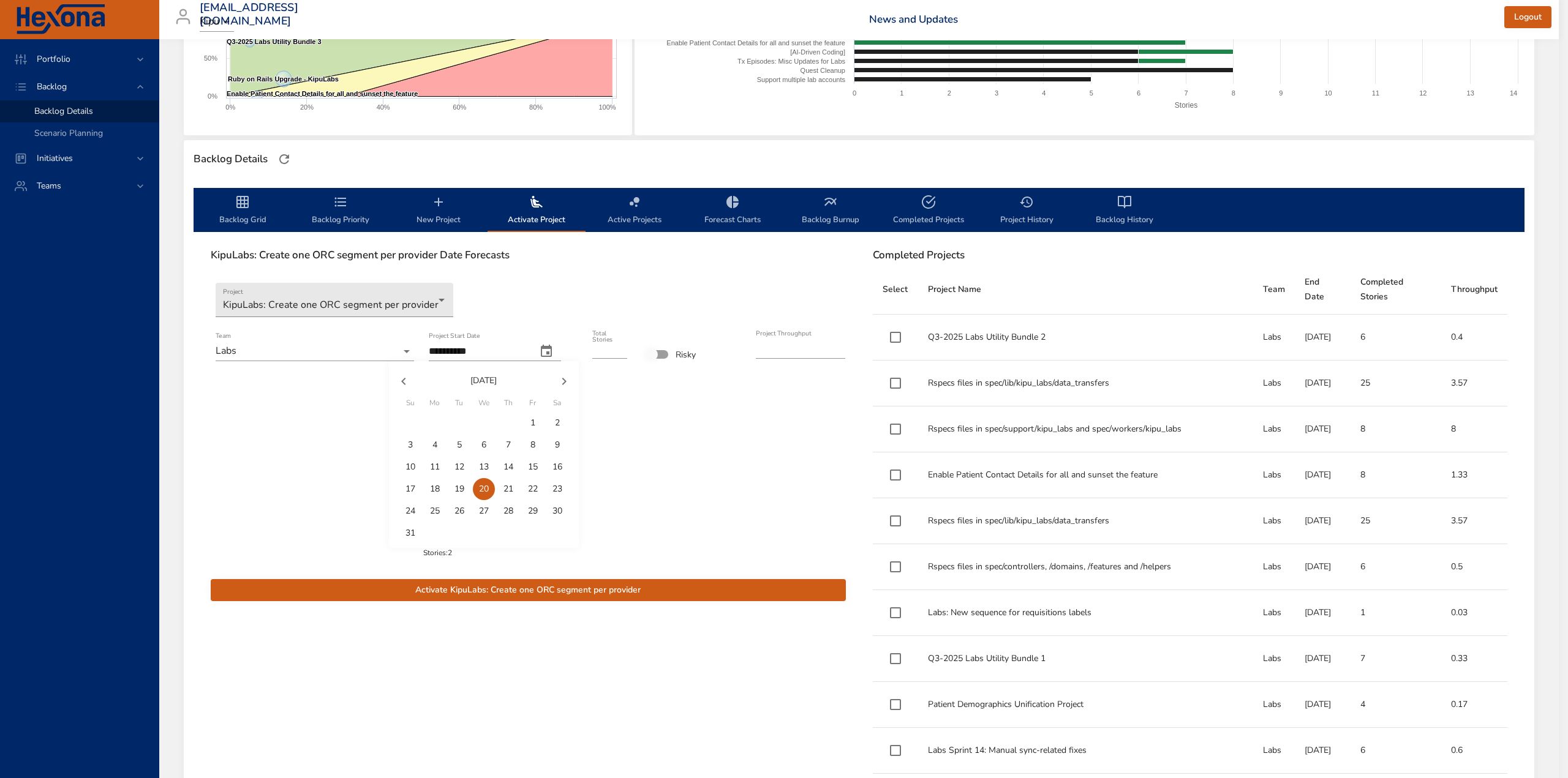
click at [412, 380] on button "button" at bounding box center [404, 382] width 30 height 29
click at [435, 486] on p "21" at bounding box center [434, 489] width 10 height 12
type input "**********"
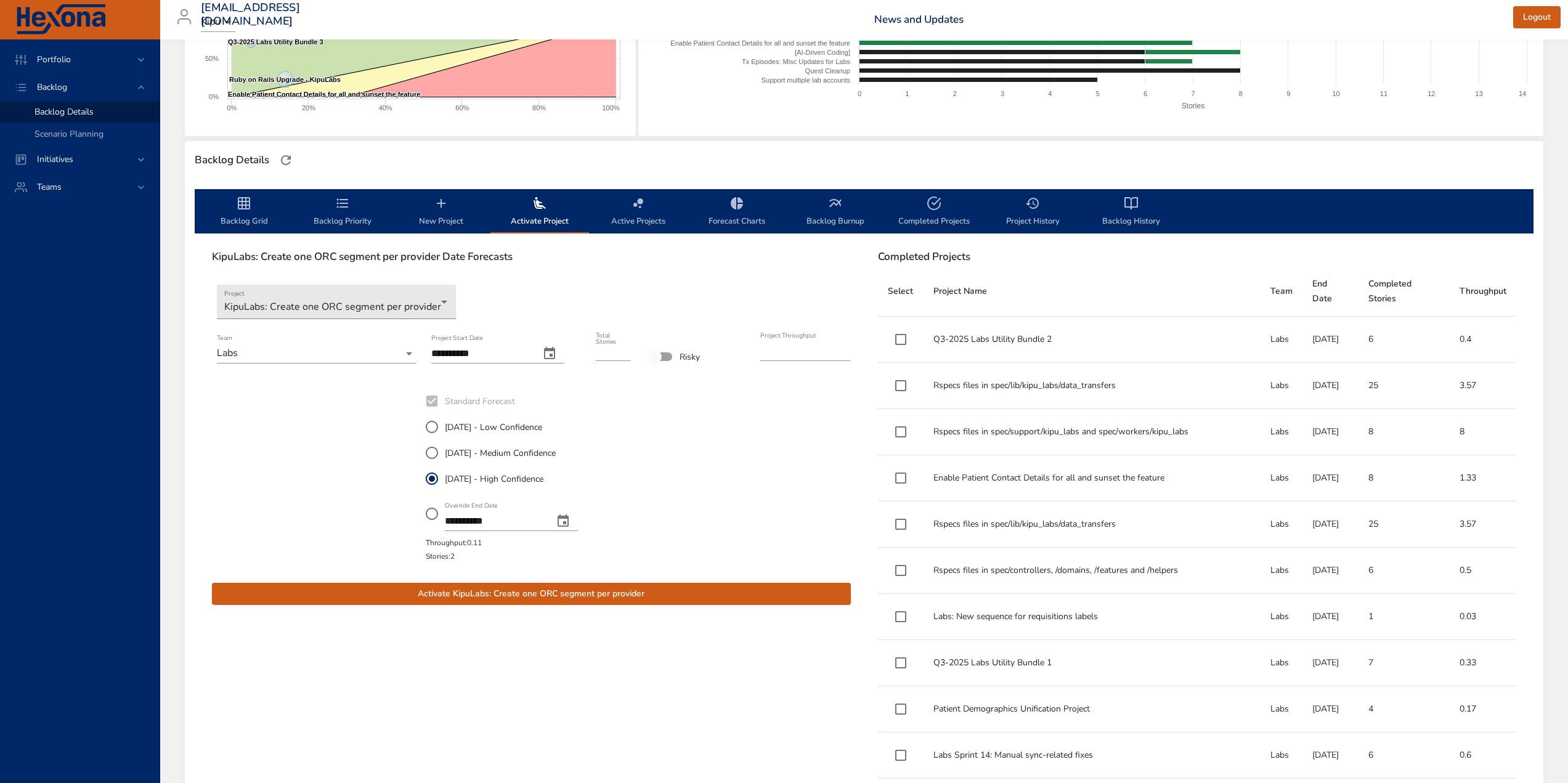
click at [765, 471] on div "**********" at bounding box center [531, 475] width 641 height 177
click at [601, 598] on span "Activate KipuLabs: Create one ORC segment per provider" at bounding box center [531, 594] width 619 height 16
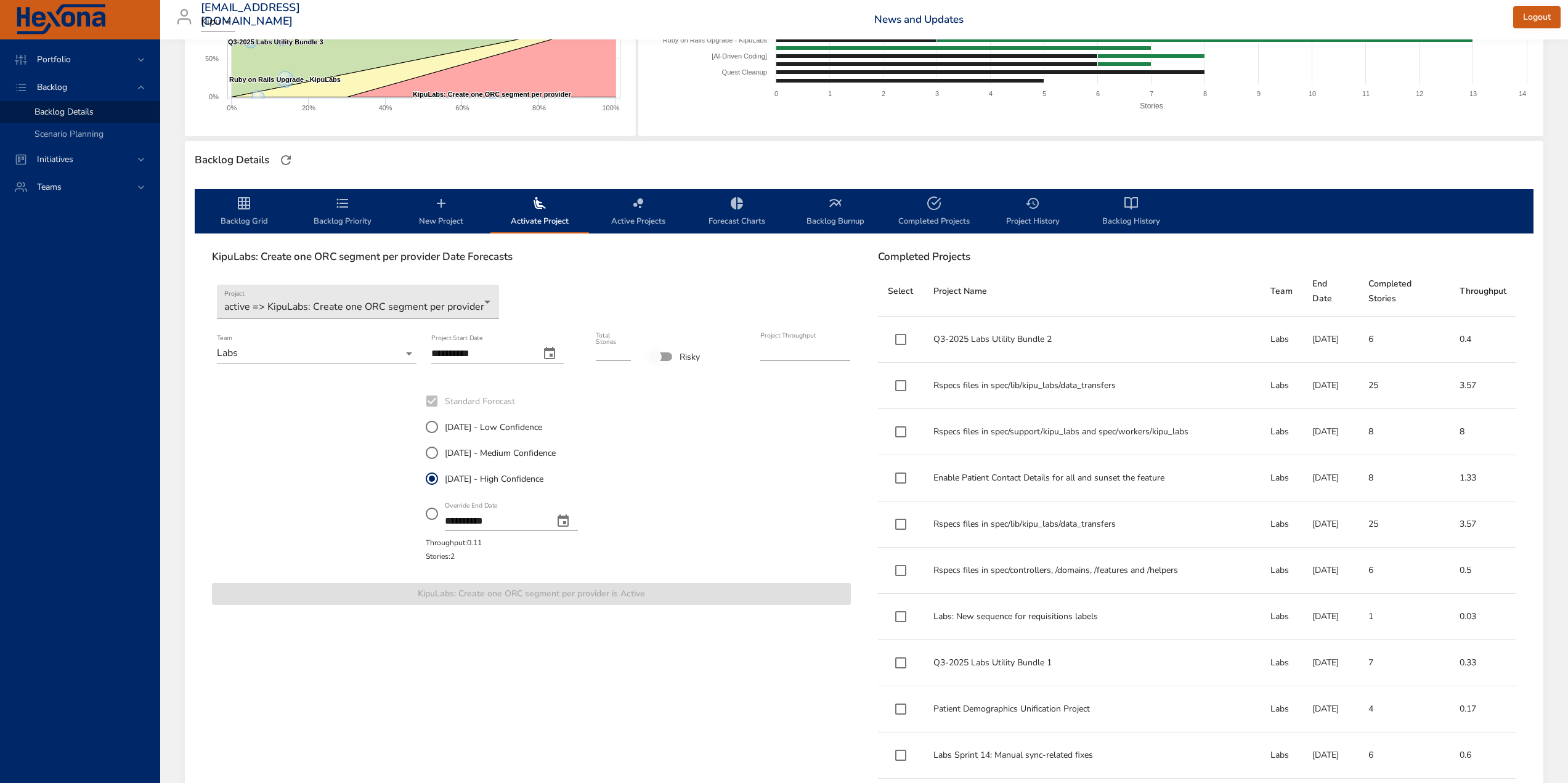
click at [334, 208] on span "Backlog Priority" at bounding box center [342, 212] width 84 height 32
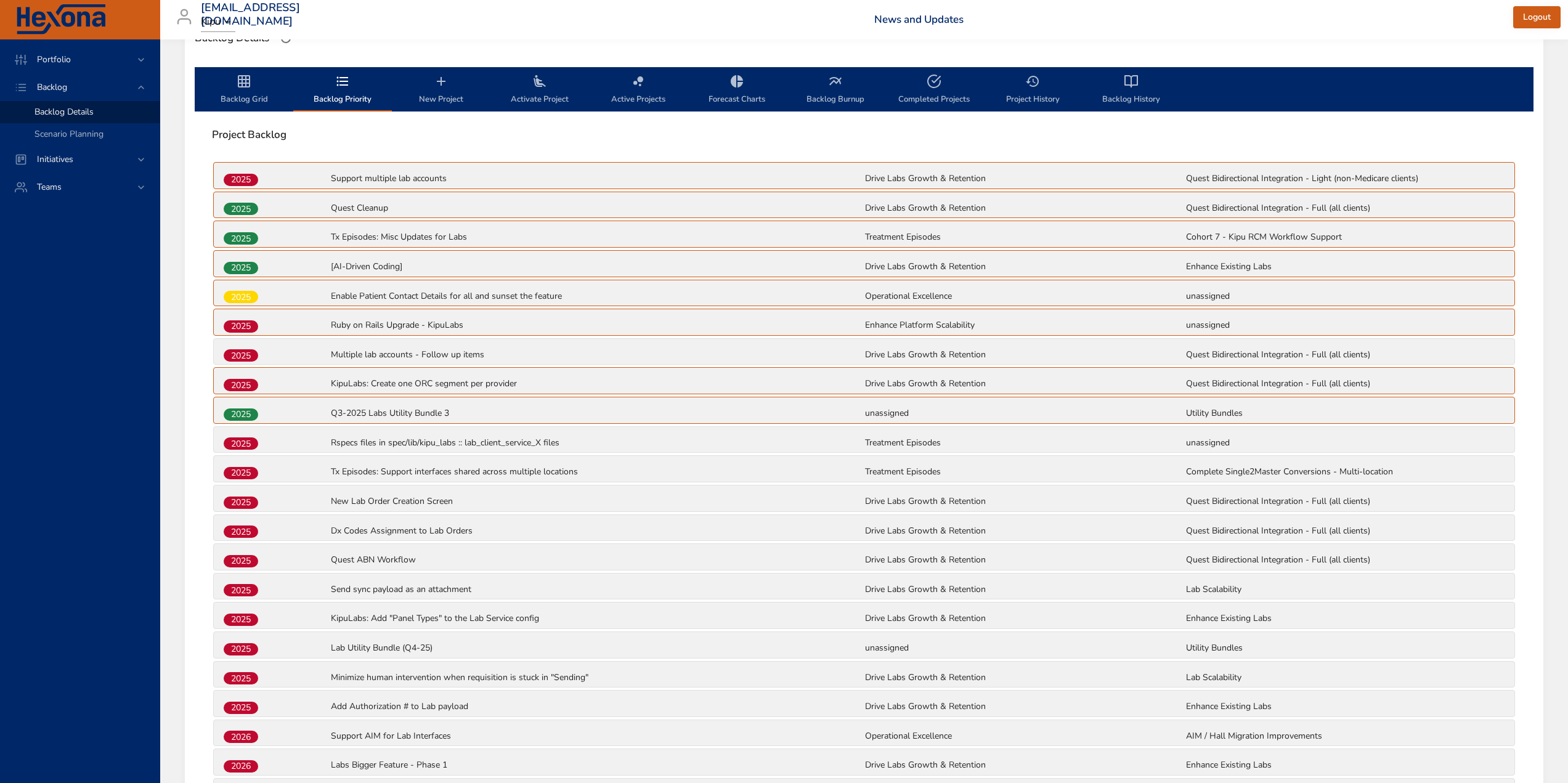
scroll to position [360, 0]
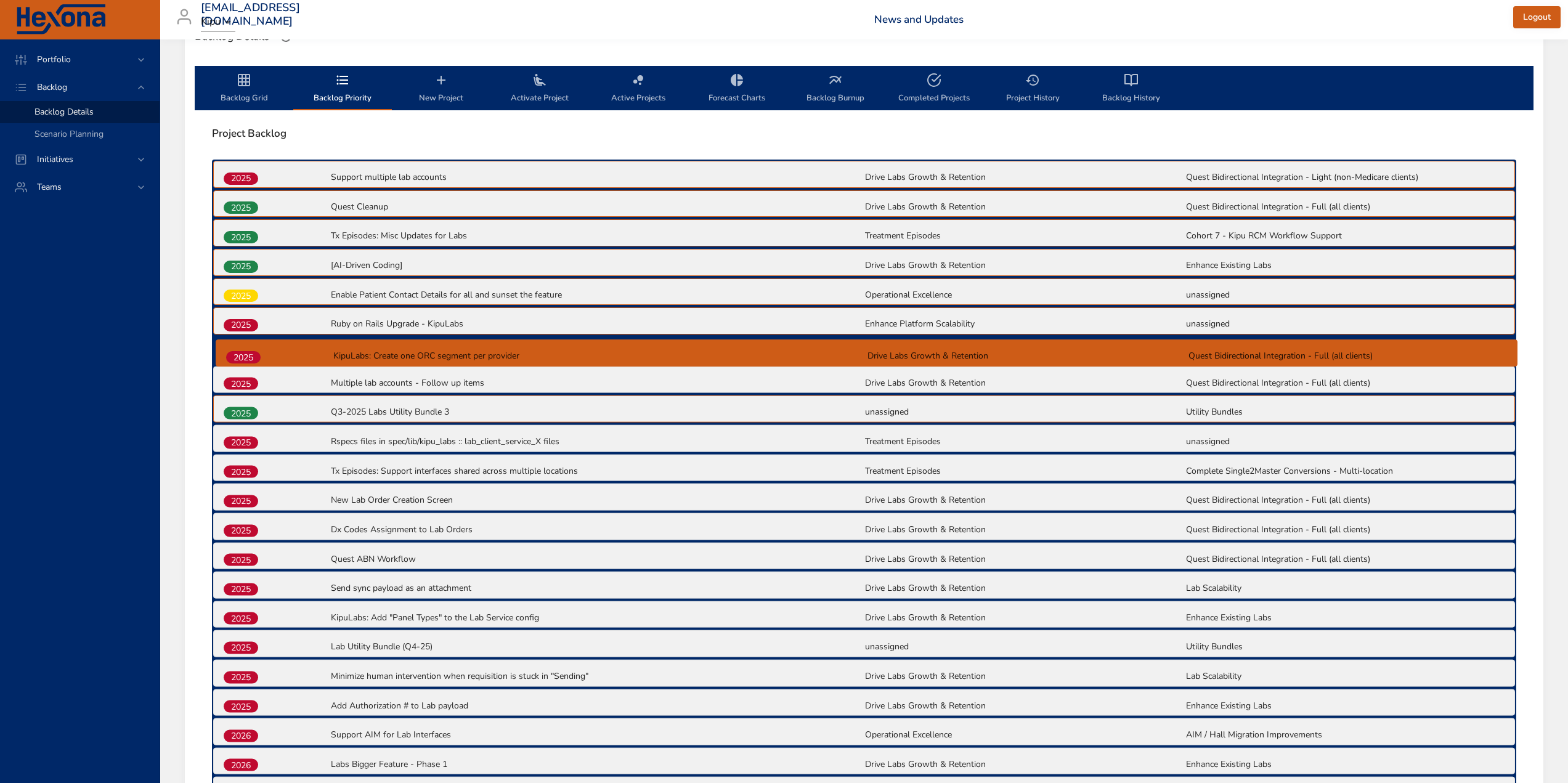
drag, startPoint x: 243, startPoint y: 386, endPoint x: 246, endPoint y: 353, distance: 33.1
click at [246, 353] on div "2025 Support multiple lab accounts Drive Labs Growth & Retention Quest Bidirect…" at bounding box center [864, 513] width 1305 height 707
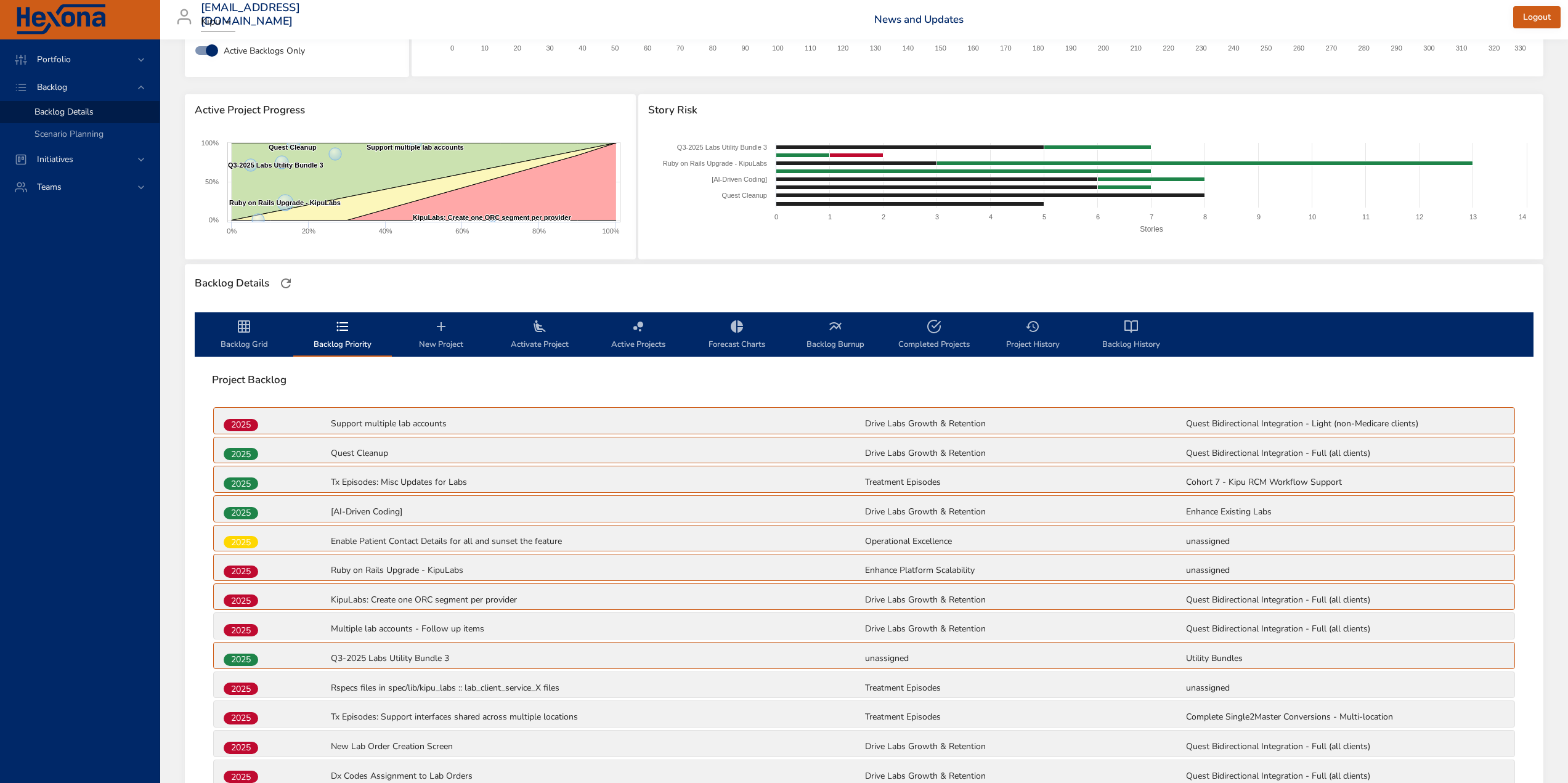
scroll to position [0, 0]
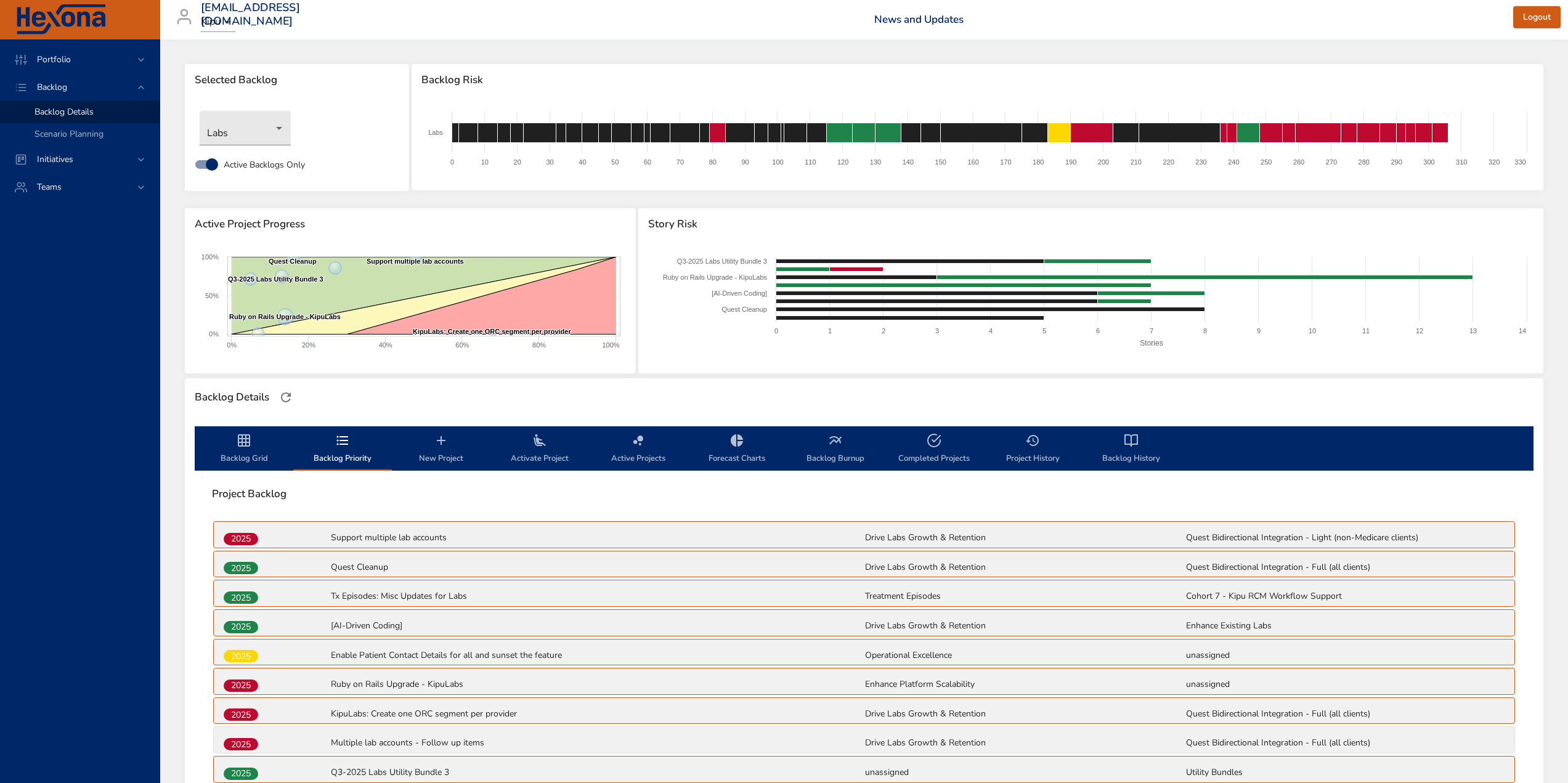
click at [450, 457] on span "New Project" at bounding box center [441, 449] width 84 height 32
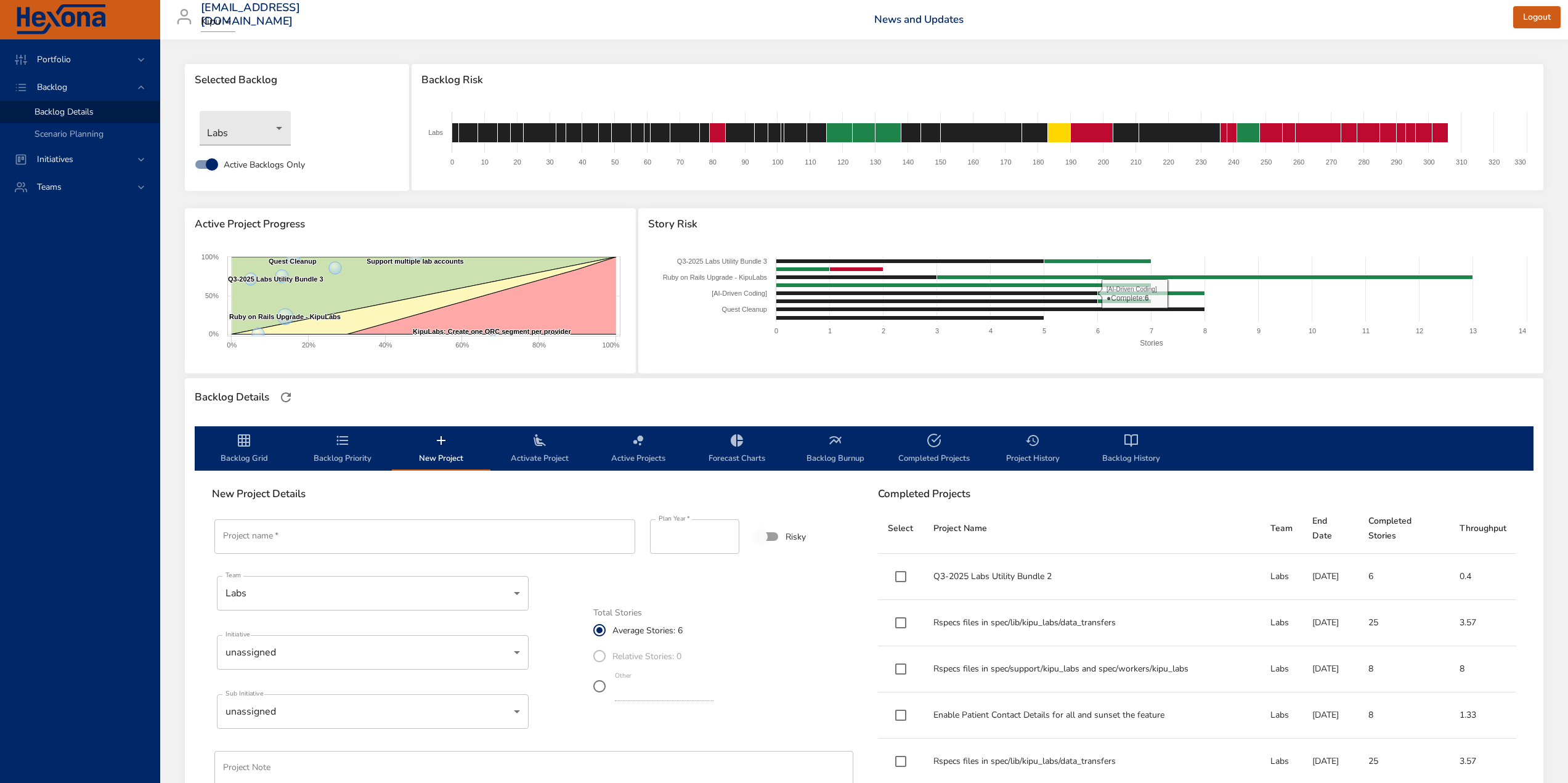
click at [333, 529] on input "Project name   *" at bounding box center [425, 536] width 421 height 34
paste input "**********"
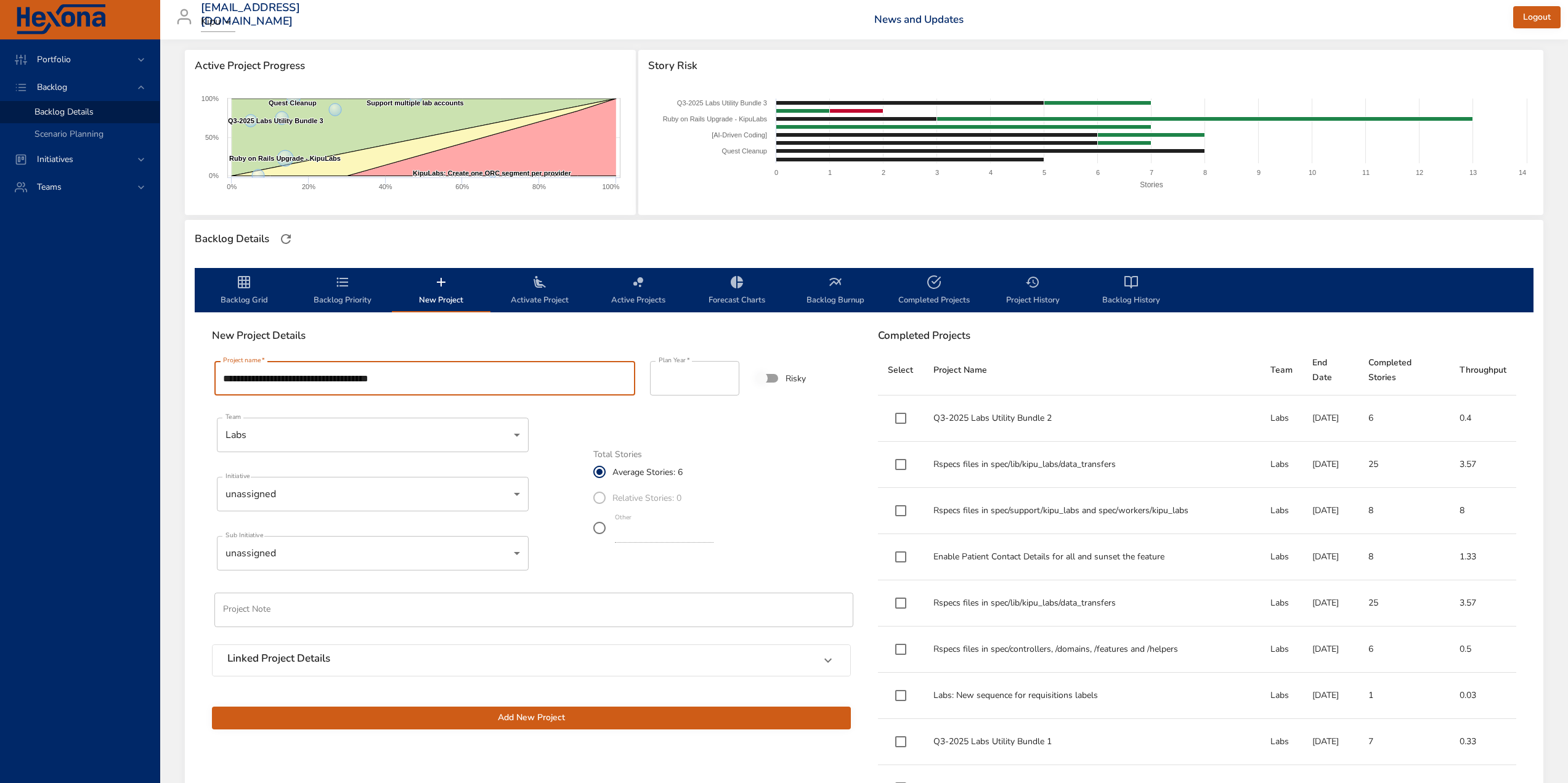
scroll to position [185, 0]
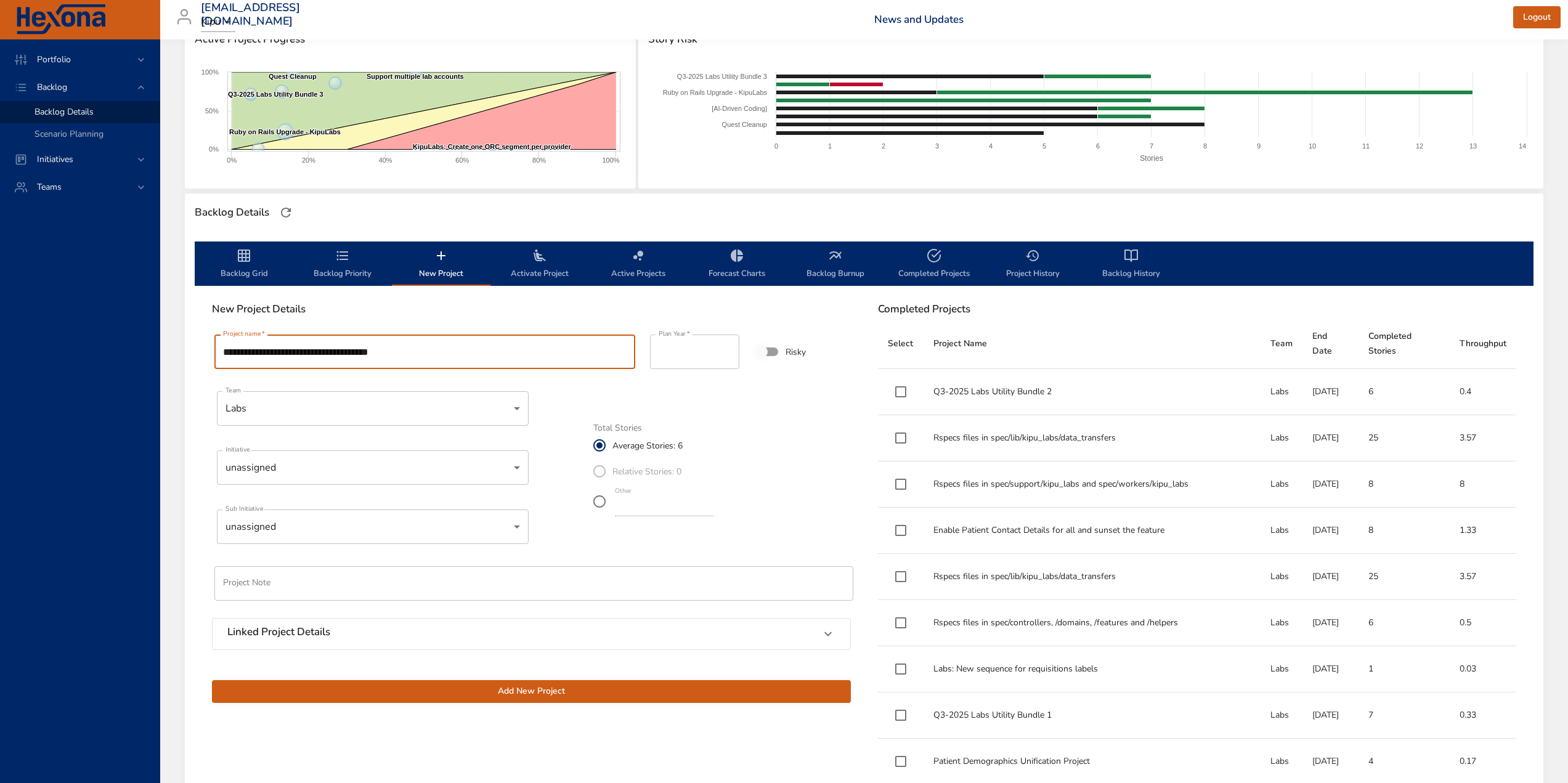
type input "**********"
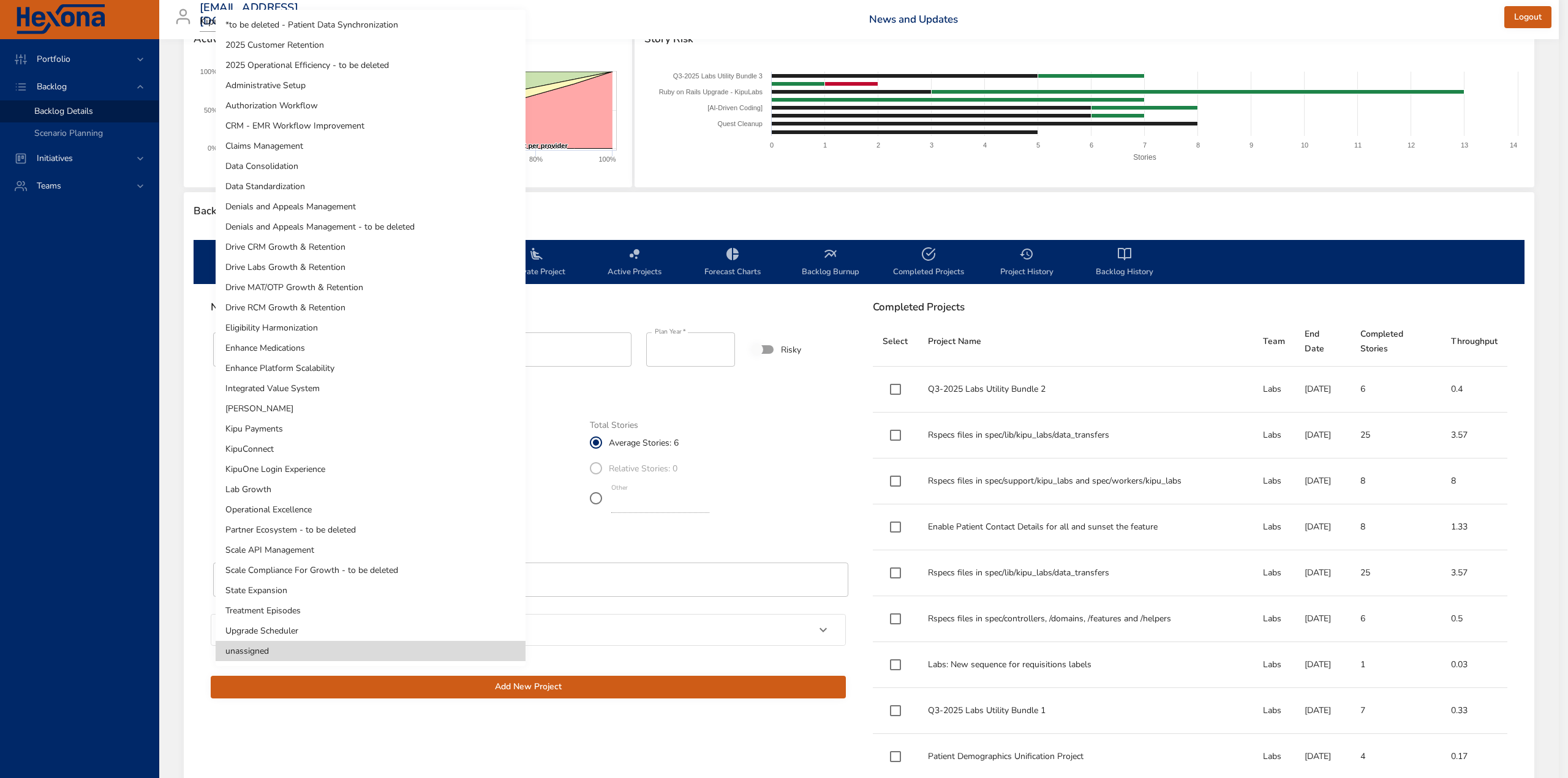
click at [315, 463] on body "Portfolio Backlog Backlog Details Scenario Planning Initiatives Teams [EMAIL_AD…" at bounding box center [784, 206] width 1568 height 778
click at [116, 545] on div at bounding box center [784, 389] width 1568 height 778
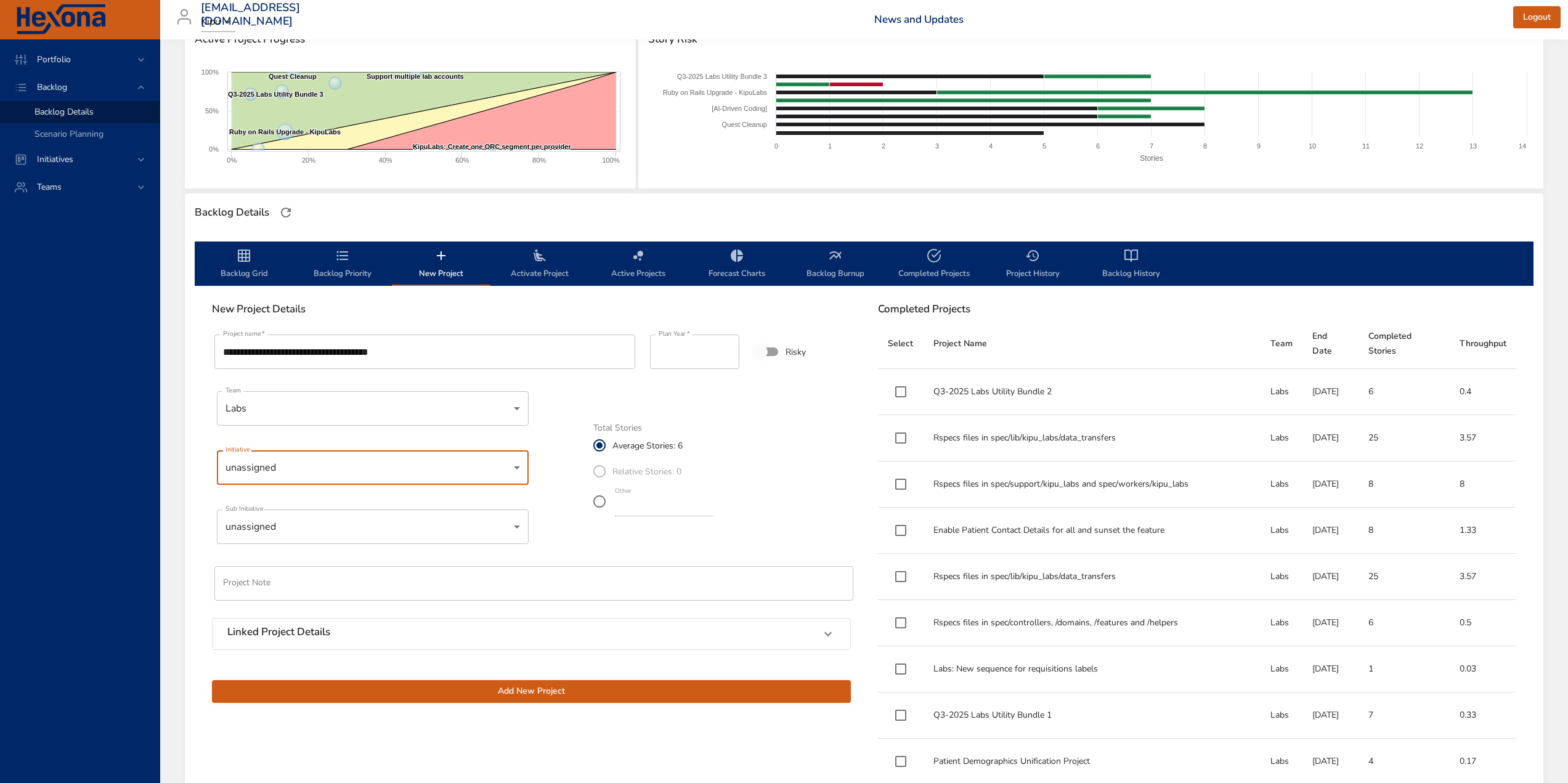
click at [272, 530] on body "Portfolio Backlog Backlog Details Scenario Planning Initiatives Teams [EMAIL_AD…" at bounding box center [784, 207] width 1568 height 783
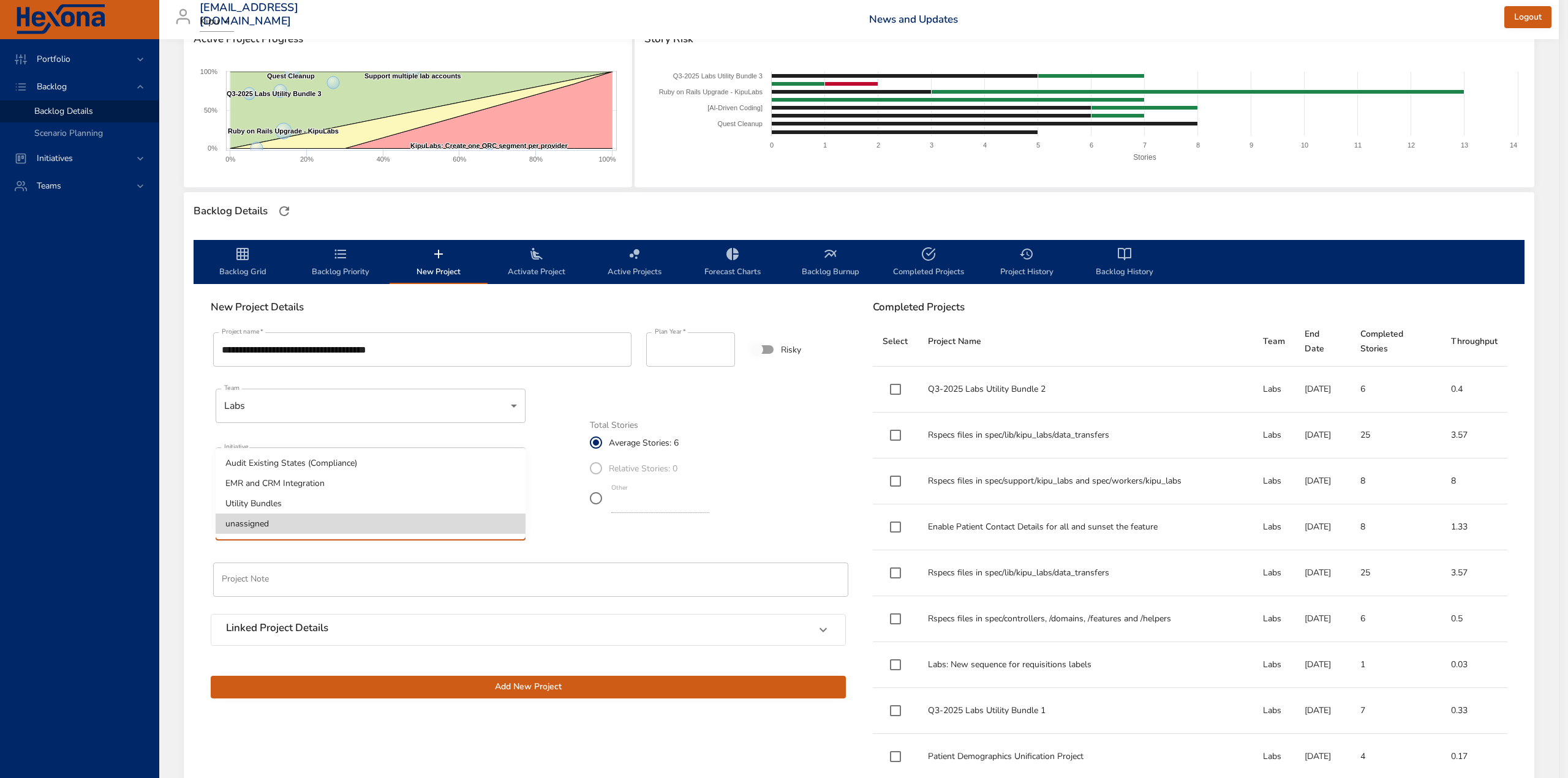
click at [139, 518] on div at bounding box center [784, 389] width 1568 height 778
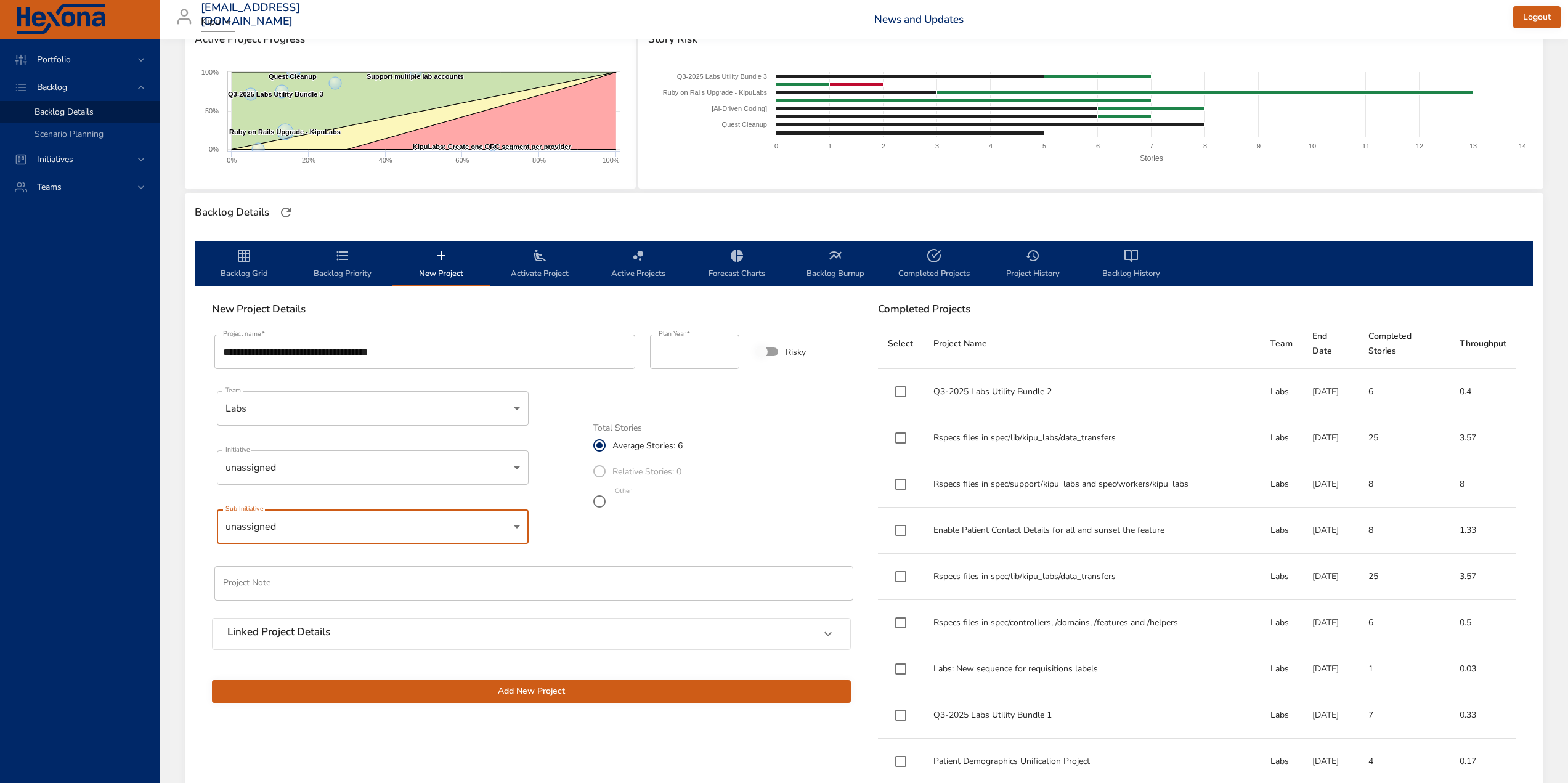
click at [261, 463] on body "Portfolio Backlog Backlog Details Scenario Planning Initiatives Teams [EMAIL_AD…" at bounding box center [784, 207] width 1568 height 783
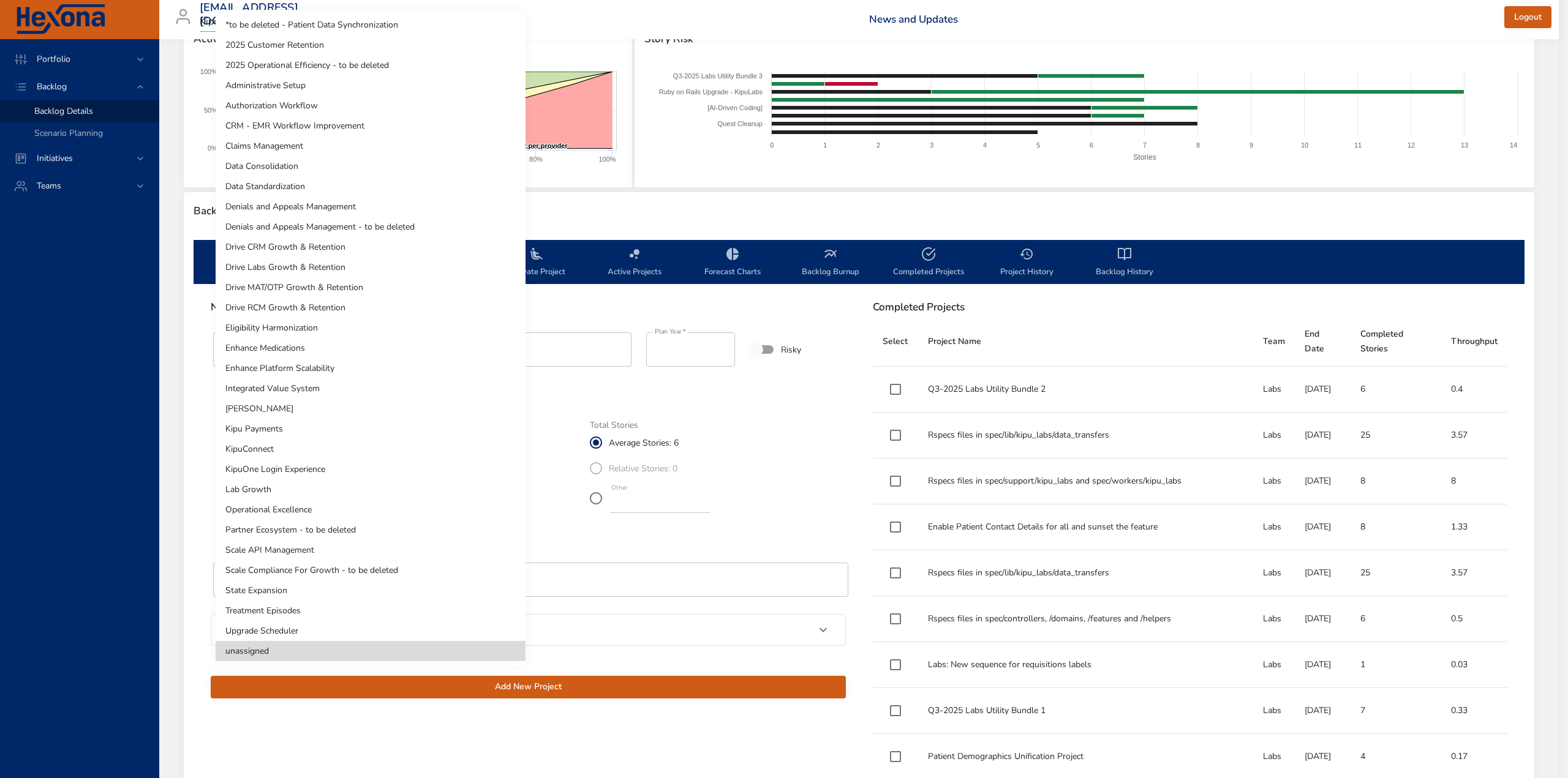
click at [77, 489] on div at bounding box center [784, 389] width 1568 height 778
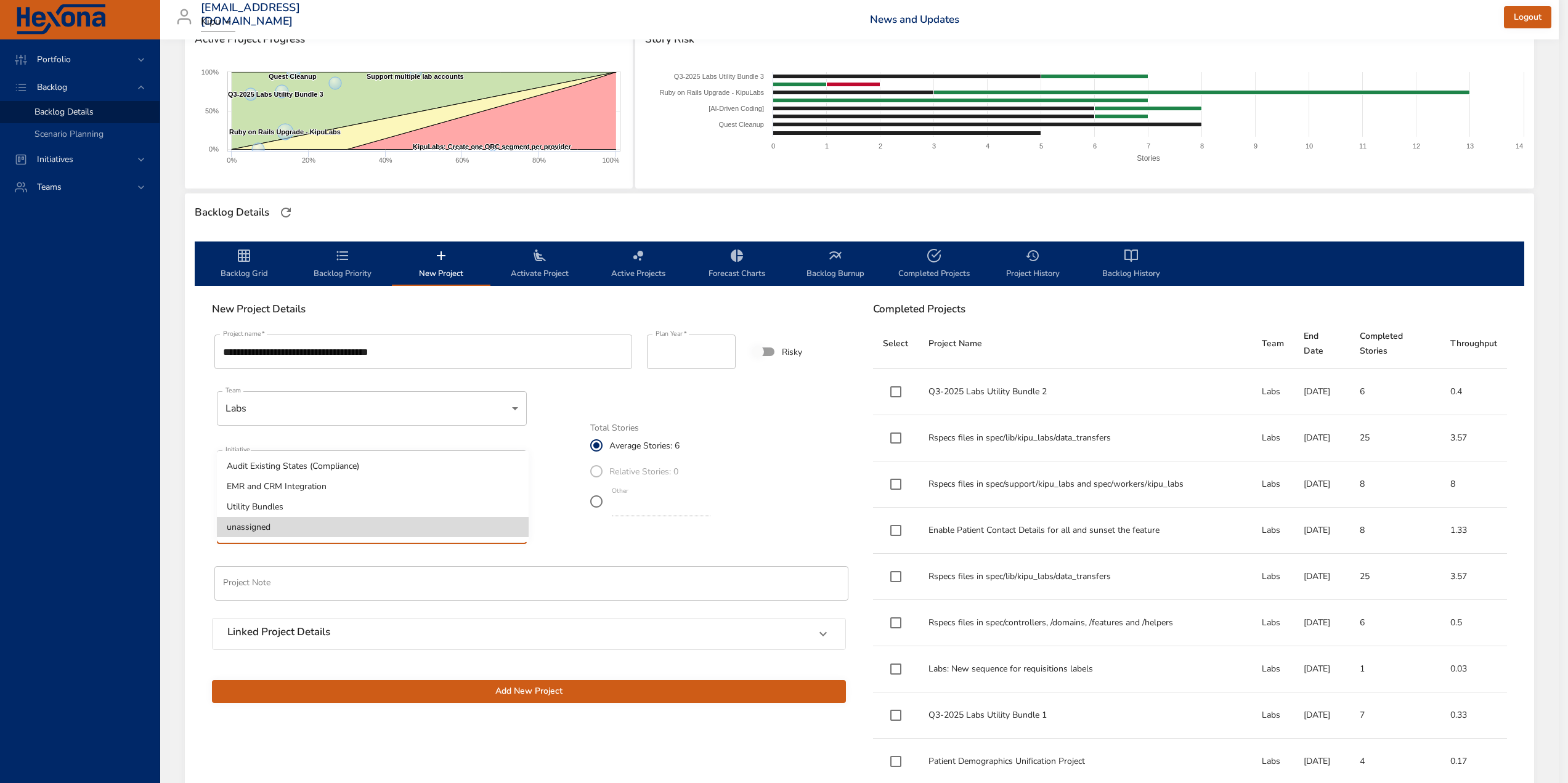
click at [260, 523] on body "Portfolio Backlog Backlog Details Scenario Planning Initiatives Teams [EMAIL_AD…" at bounding box center [784, 207] width 1568 height 783
click at [269, 508] on li "Utility Bundles" at bounding box center [373, 507] width 312 height 20
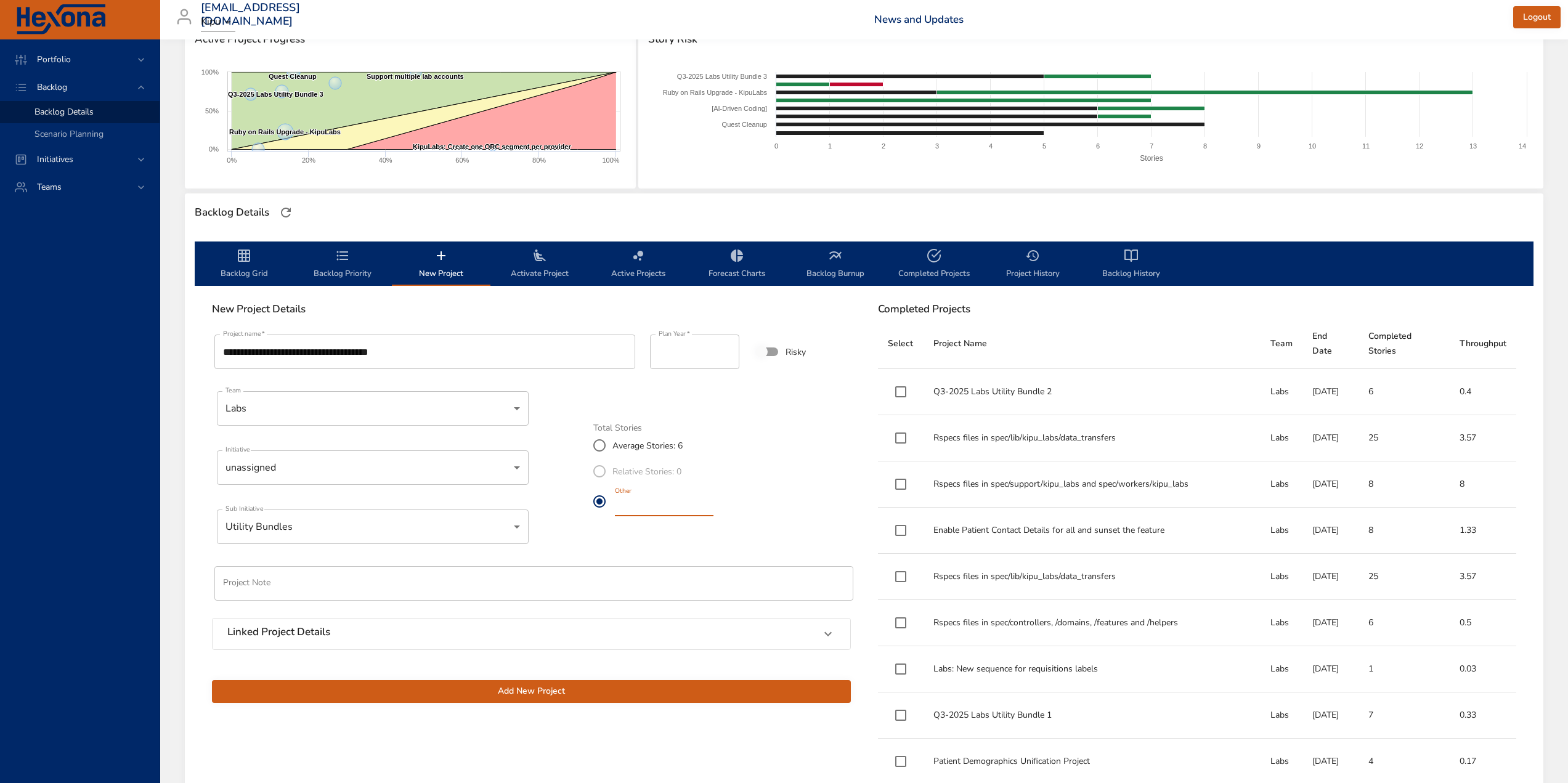
click at [713, 508] on input "*" at bounding box center [664, 506] width 98 height 19
type input "*"
click at [713, 508] on input "*" at bounding box center [664, 506] width 98 height 19
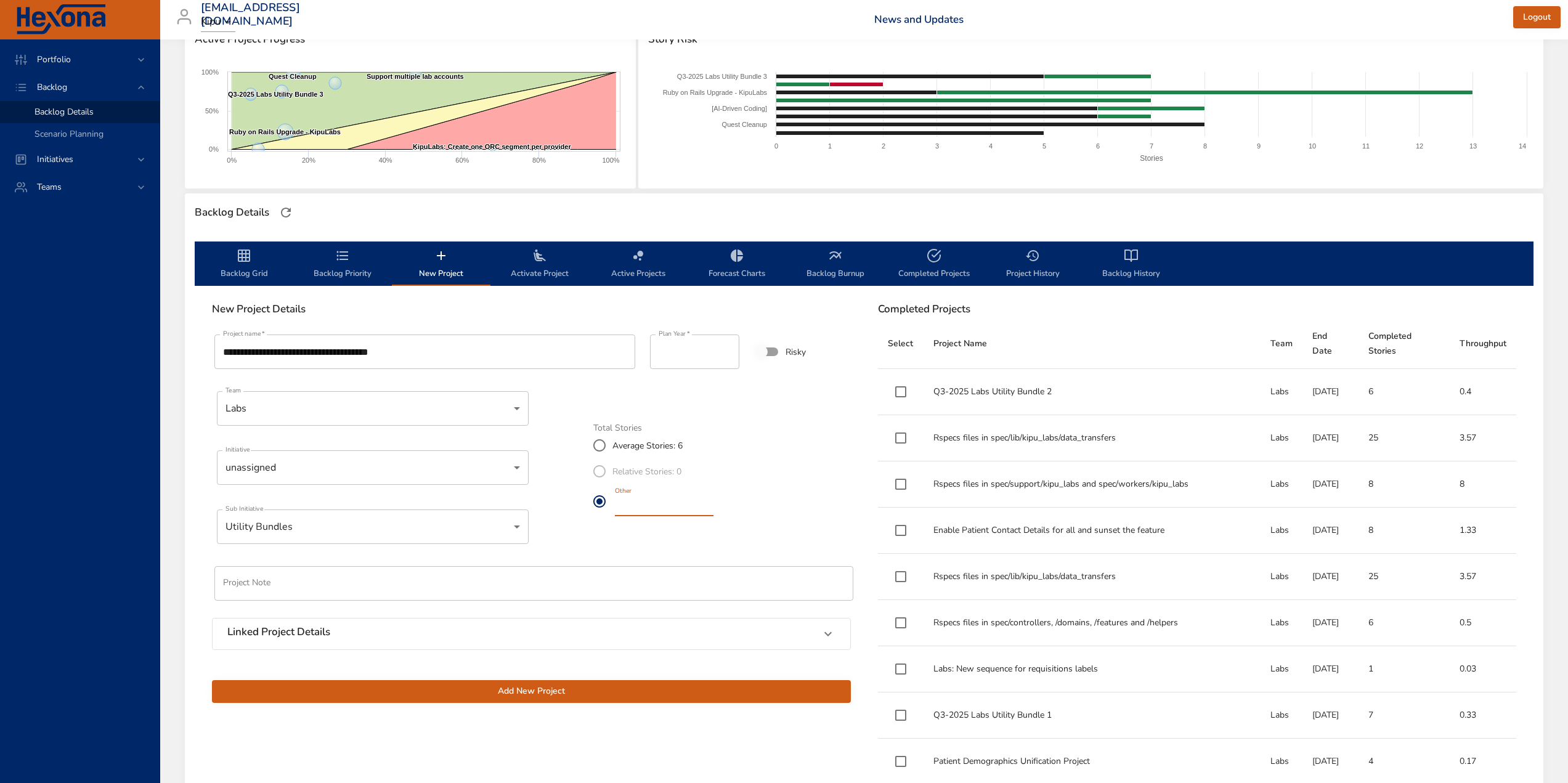
click at [278, 626] on h6 "Linked Project Details" at bounding box center [278, 632] width 103 height 12
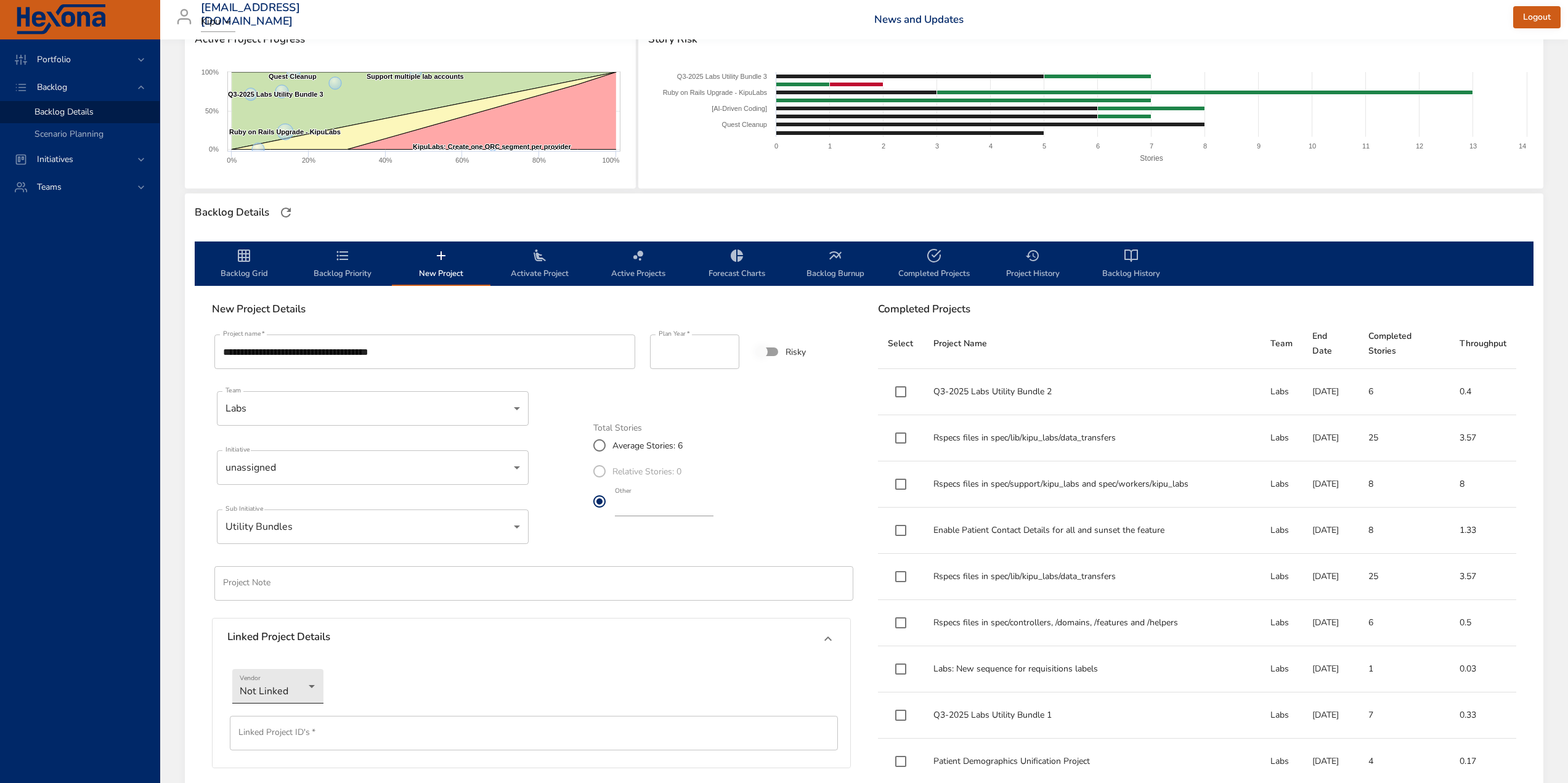
click at [285, 598] on body "Portfolio Backlog Backlog Details Scenario Planning Initiatives Teams [EMAIL_AD…" at bounding box center [784, 207] width 1568 height 783
click at [258, 707] on li "Jira" at bounding box center [277, 707] width 91 height 20
click at [270, 730] on input "text" at bounding box center [533, 733] width 608 height 34
paste input "*********"
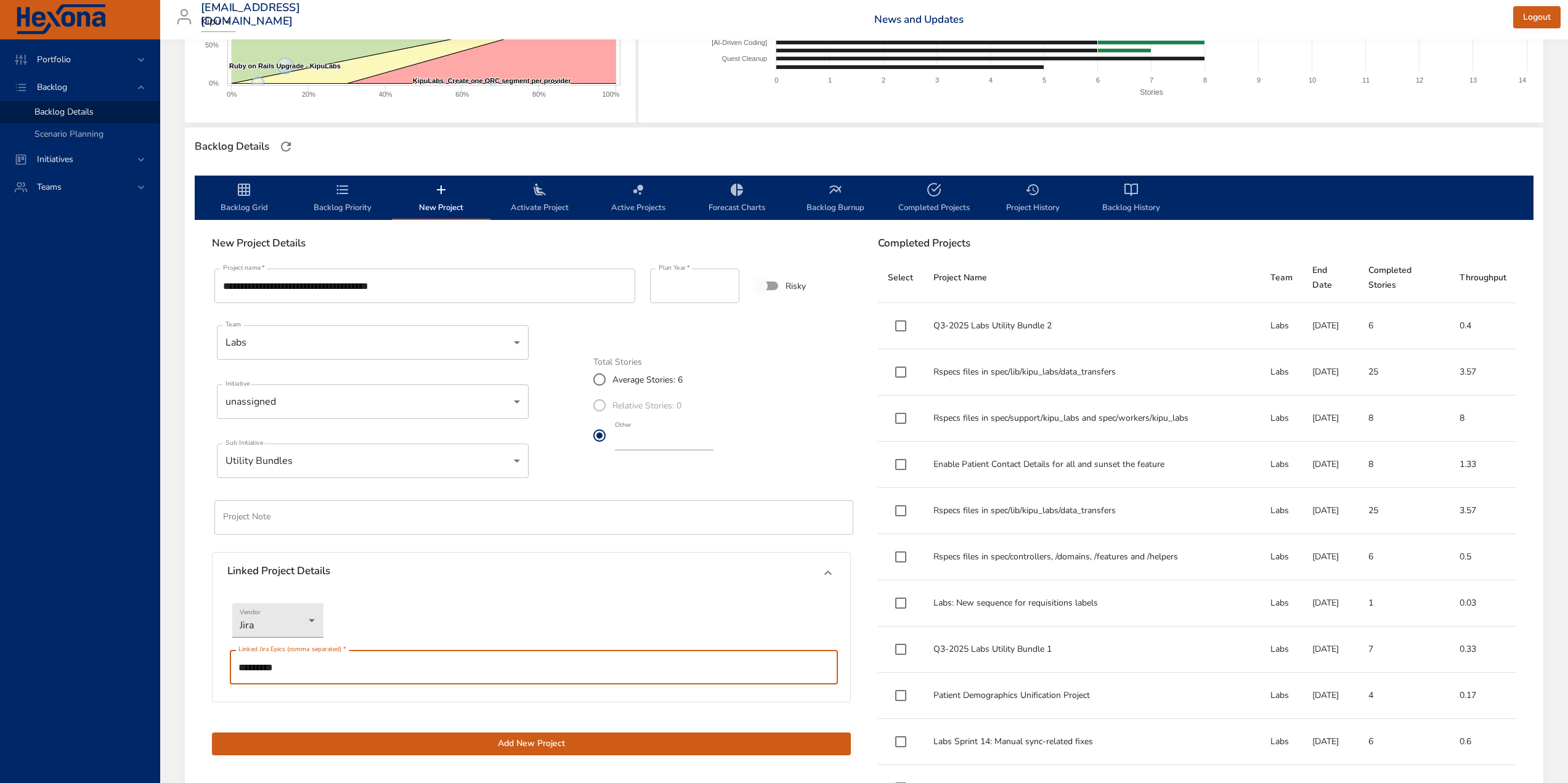
scroll to position [493, 0]
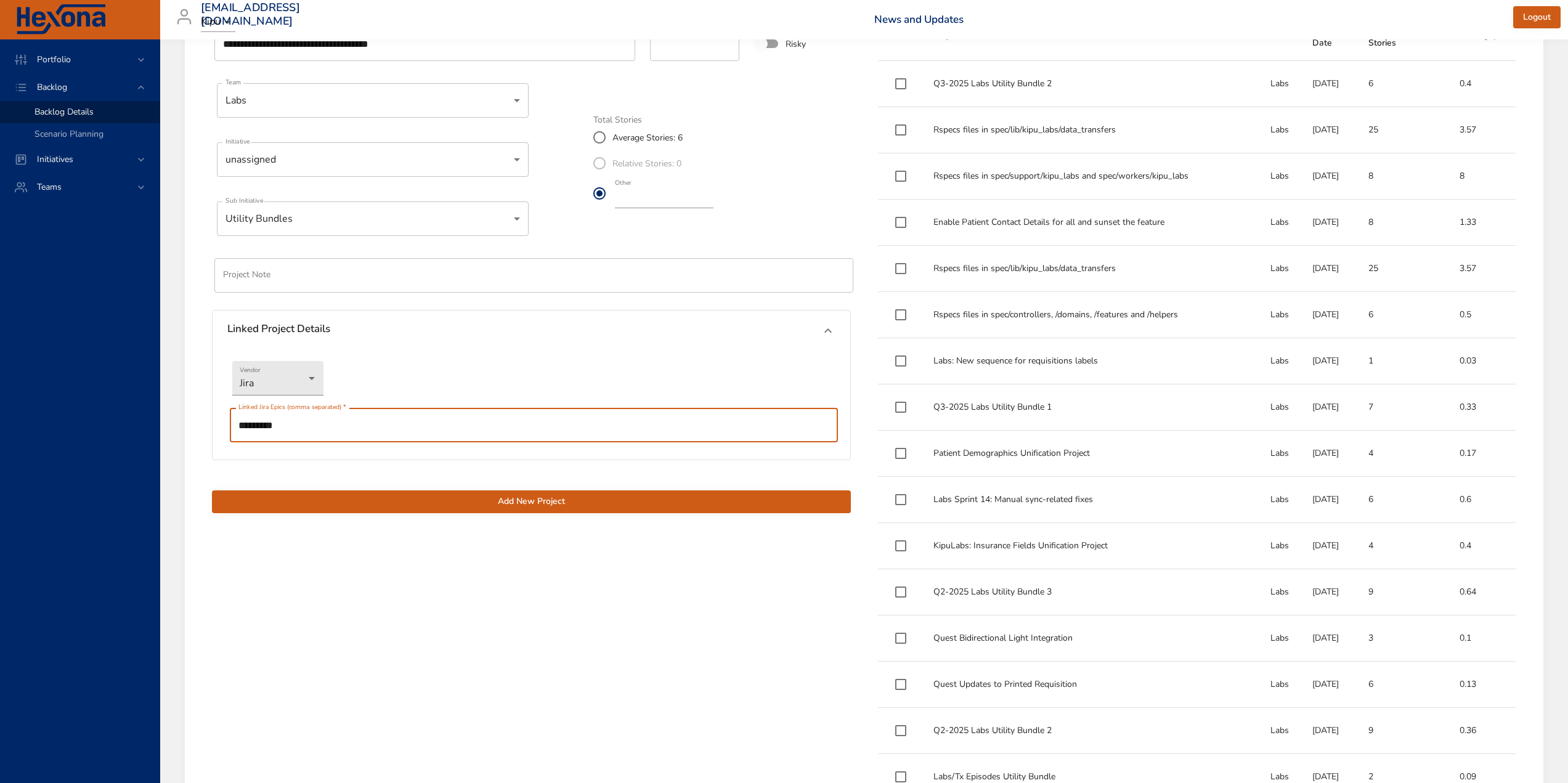
type input "*********"
click at [539, 507] on span "Add New Project" at bounding box center [531, 502] width 619 height 16
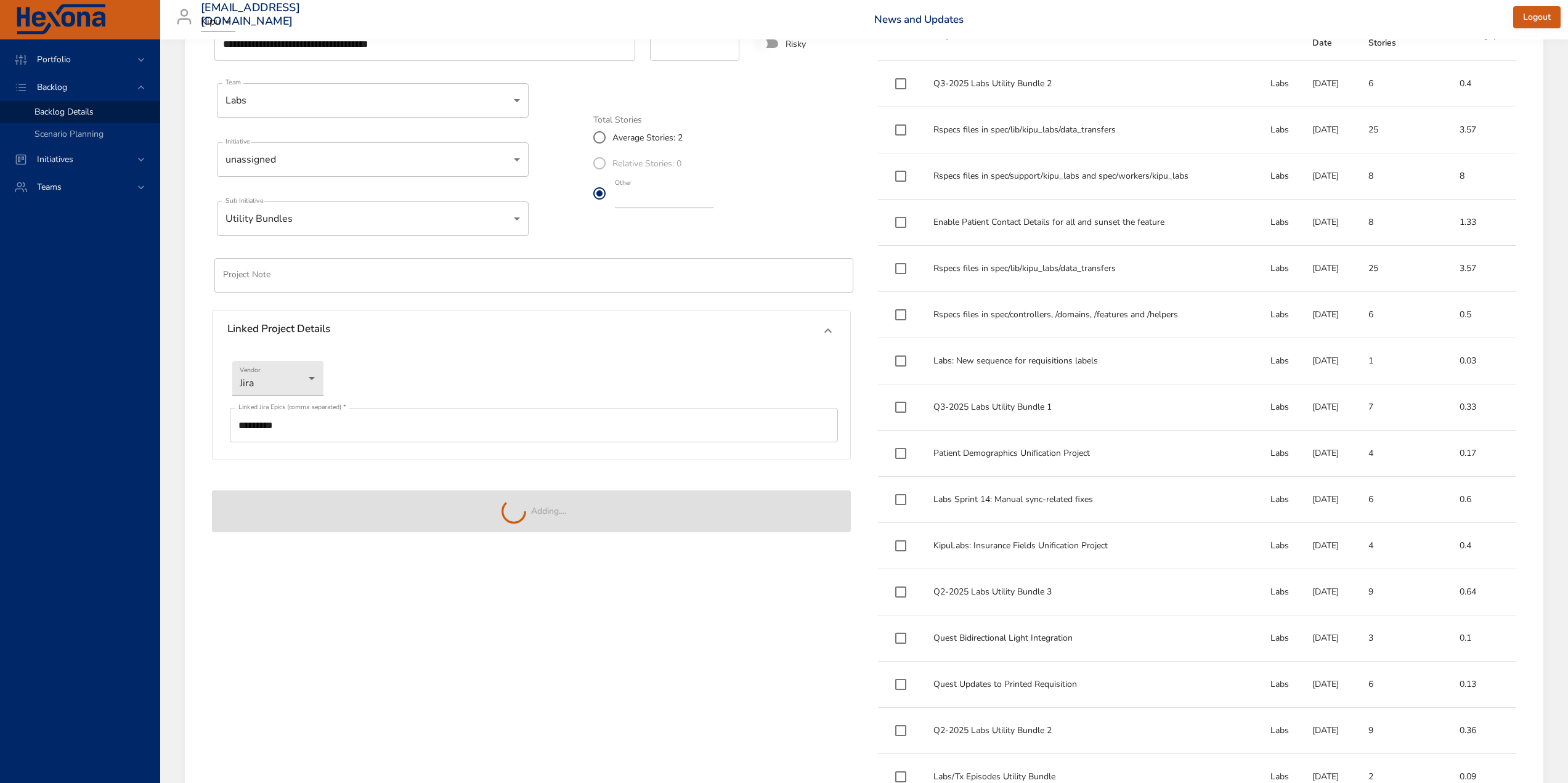
type input "*"
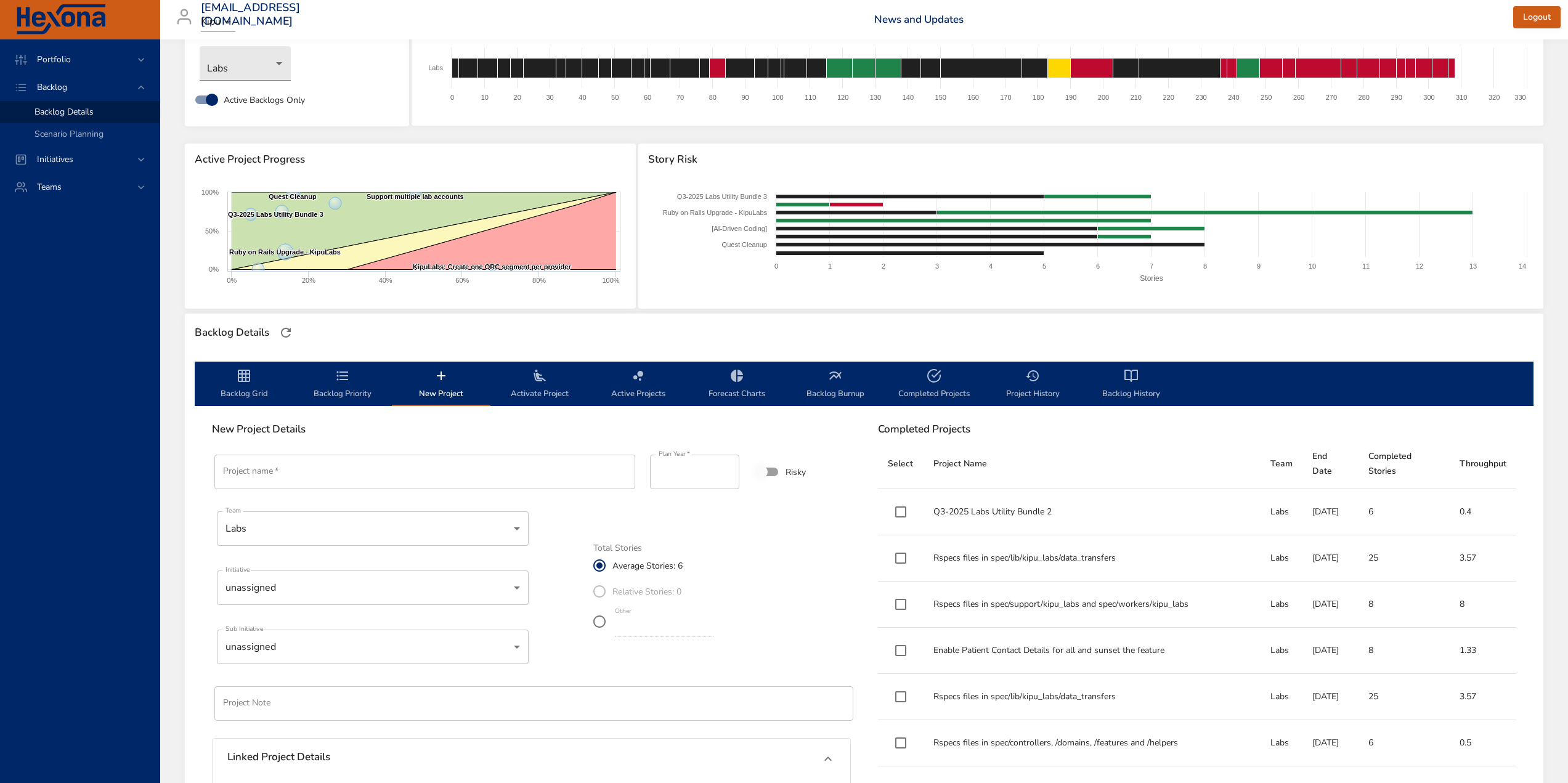
scroll to position [0, 0]
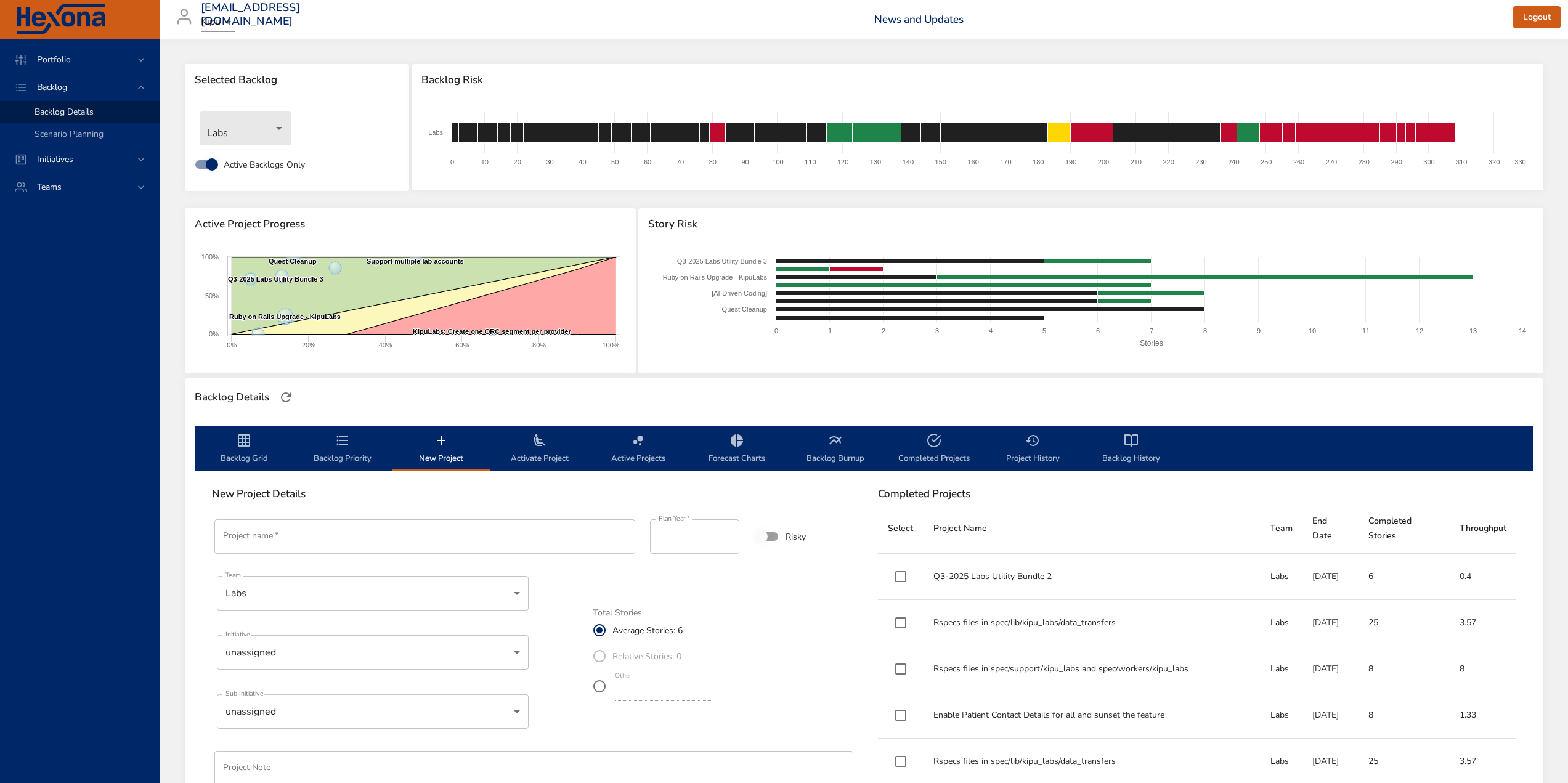
click at [532, 459] on span "Activate Project" at bounding box center [540, 449] width 84 height 32
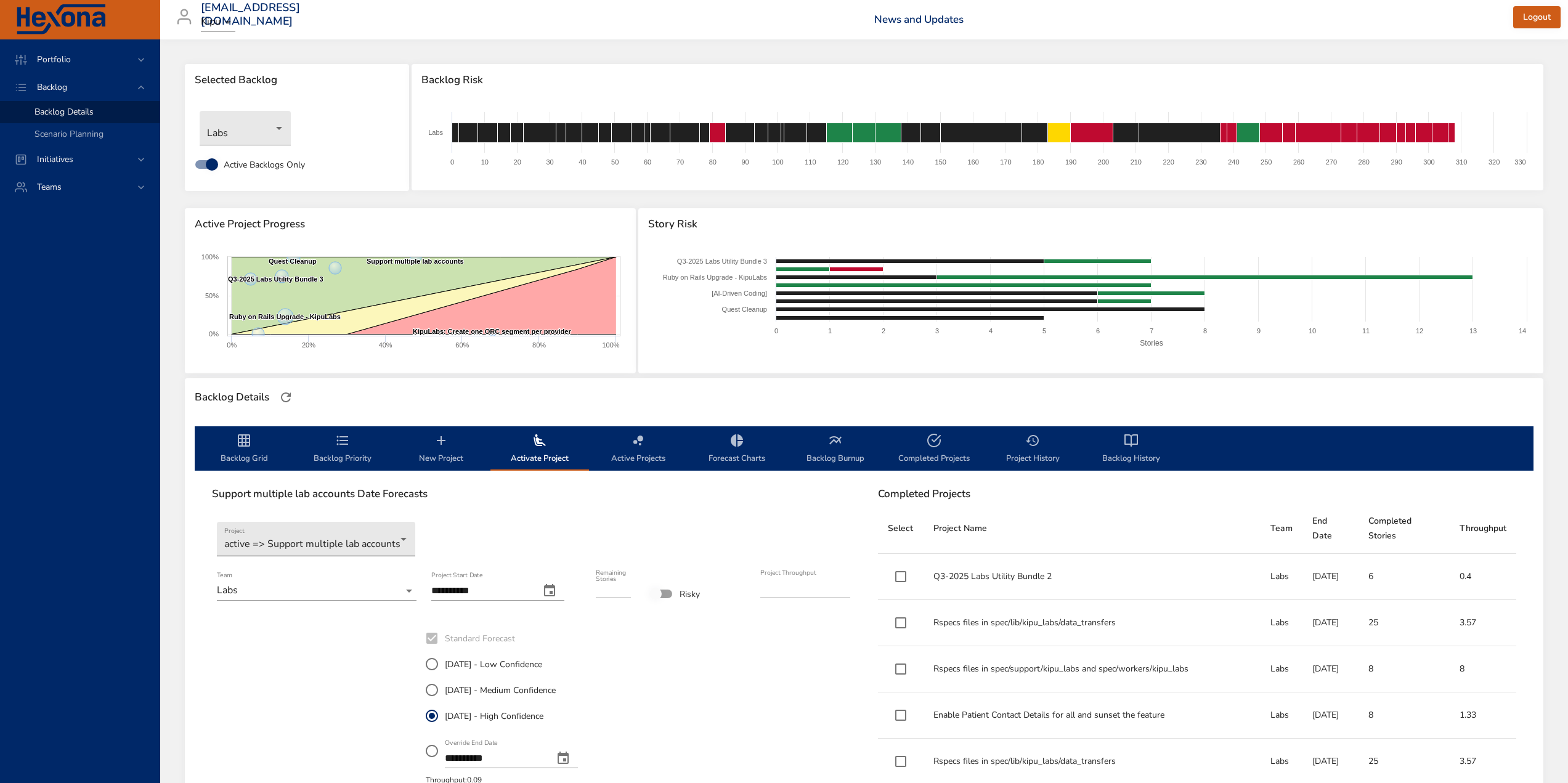
click at [271, 544] on body "Portfolio Backlog Backlog Details Scenario Planning Initiatives Teams [EMAIL_AD…" at bounding box center [784, 392] width 1568 height 783
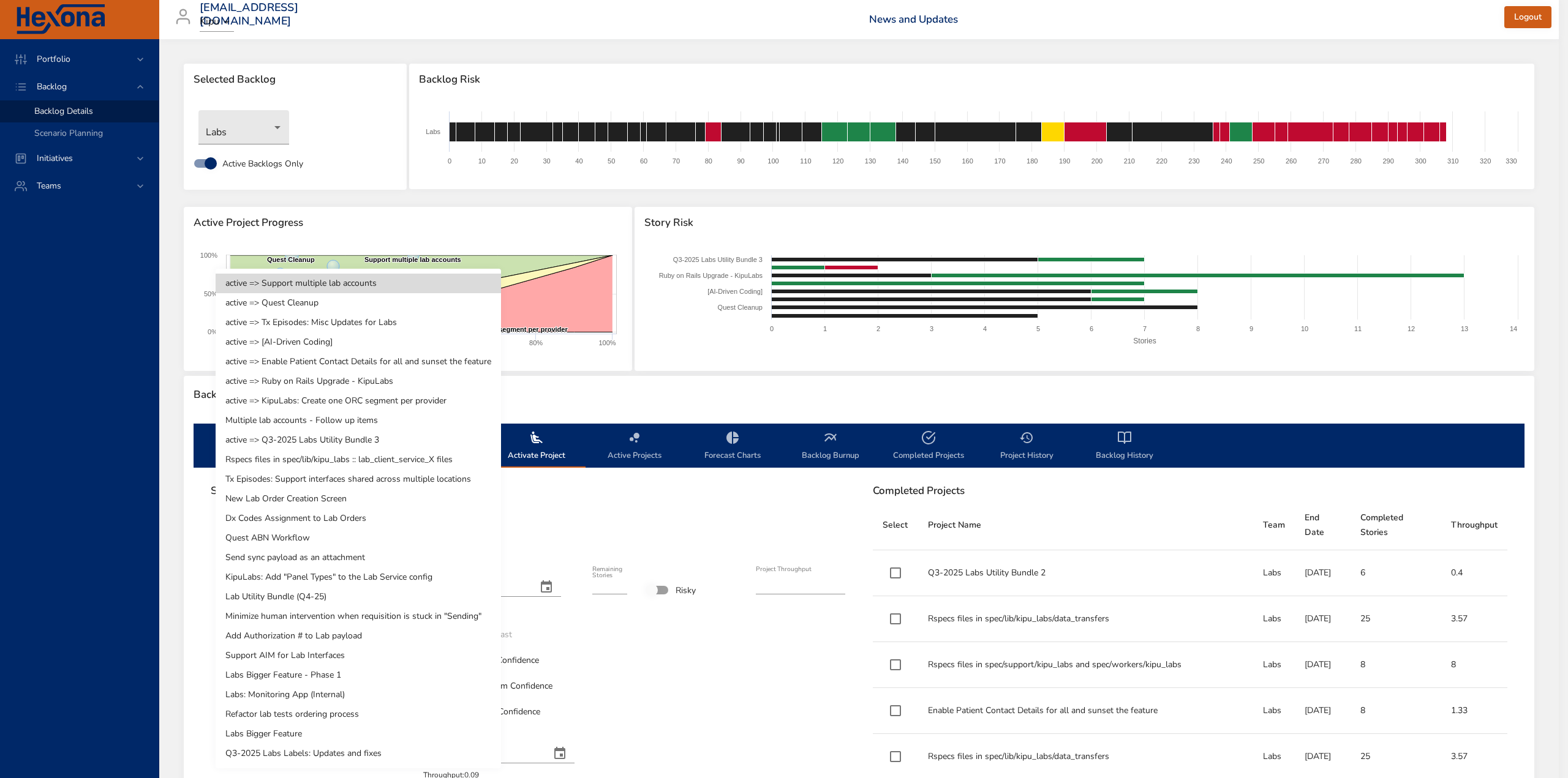
click at [291, 748] on li "Q3-2025 Labs Labels: Updates and fixes" at bounding box center [358, 753] width 285 height 19
type input "*"
type input "****"
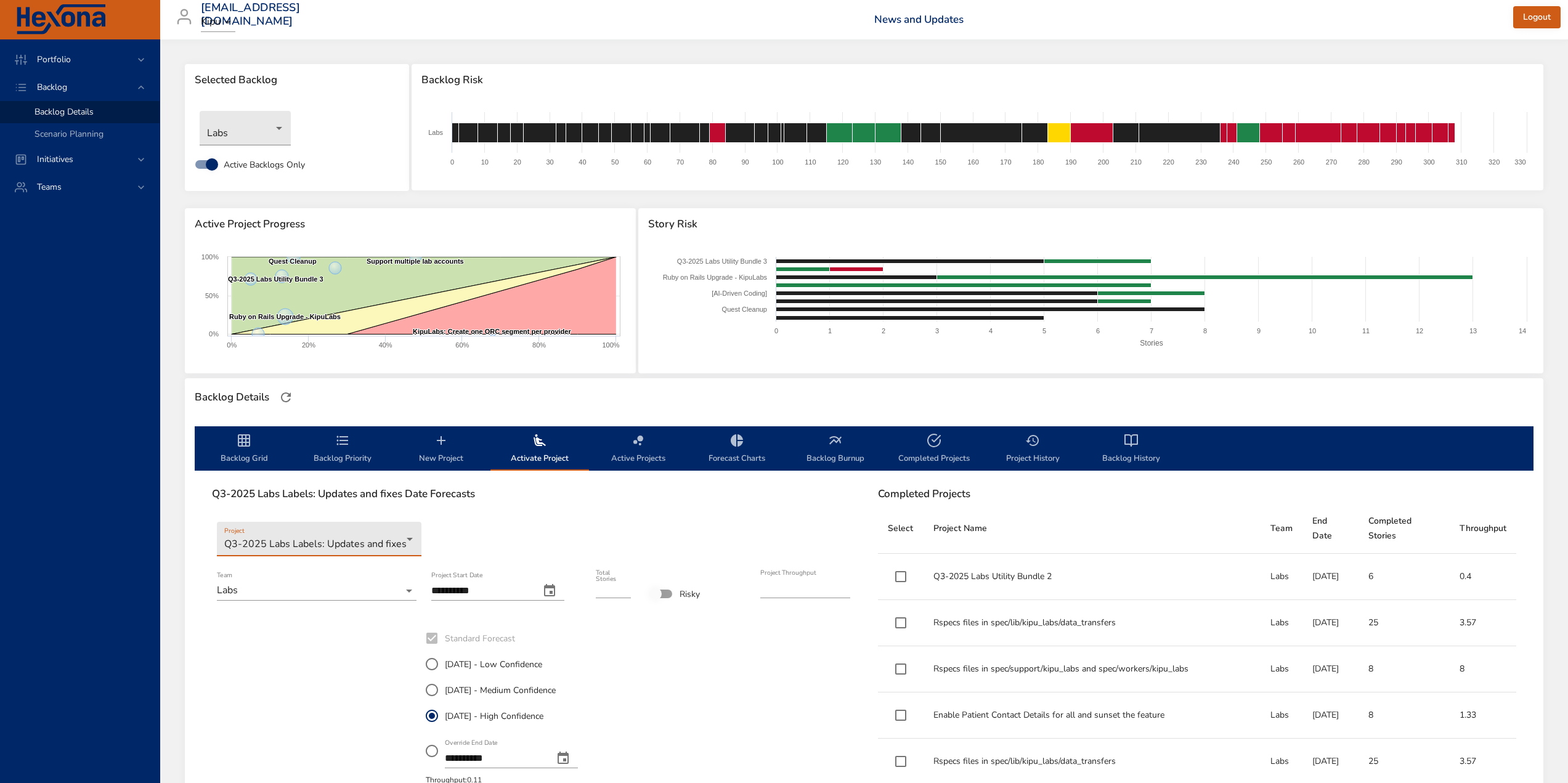
type input "*"
click at [625, 583] on input "*" at bounding box center [613, 588] width 35 height 19
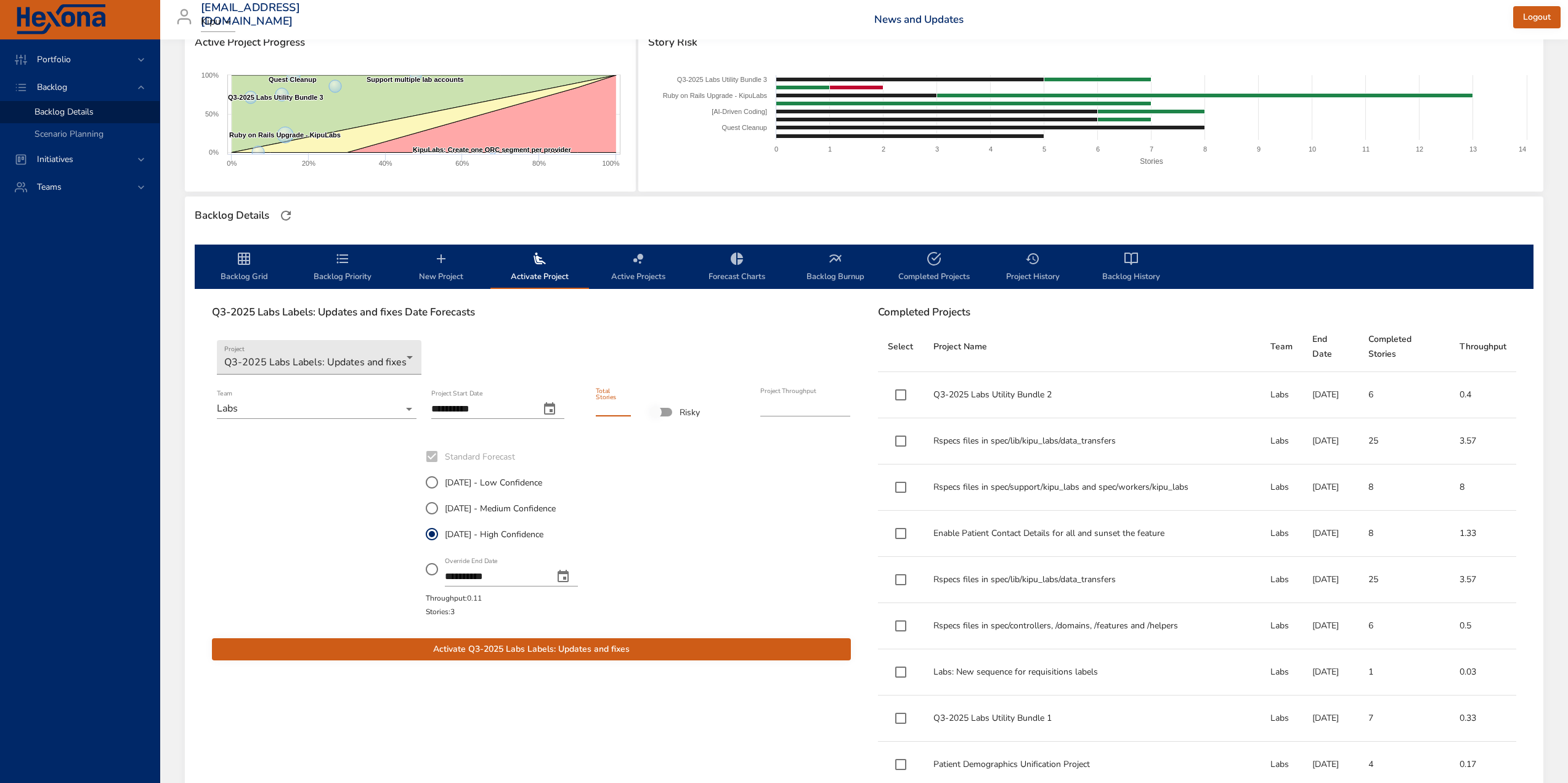
scroll to position [185, 0]
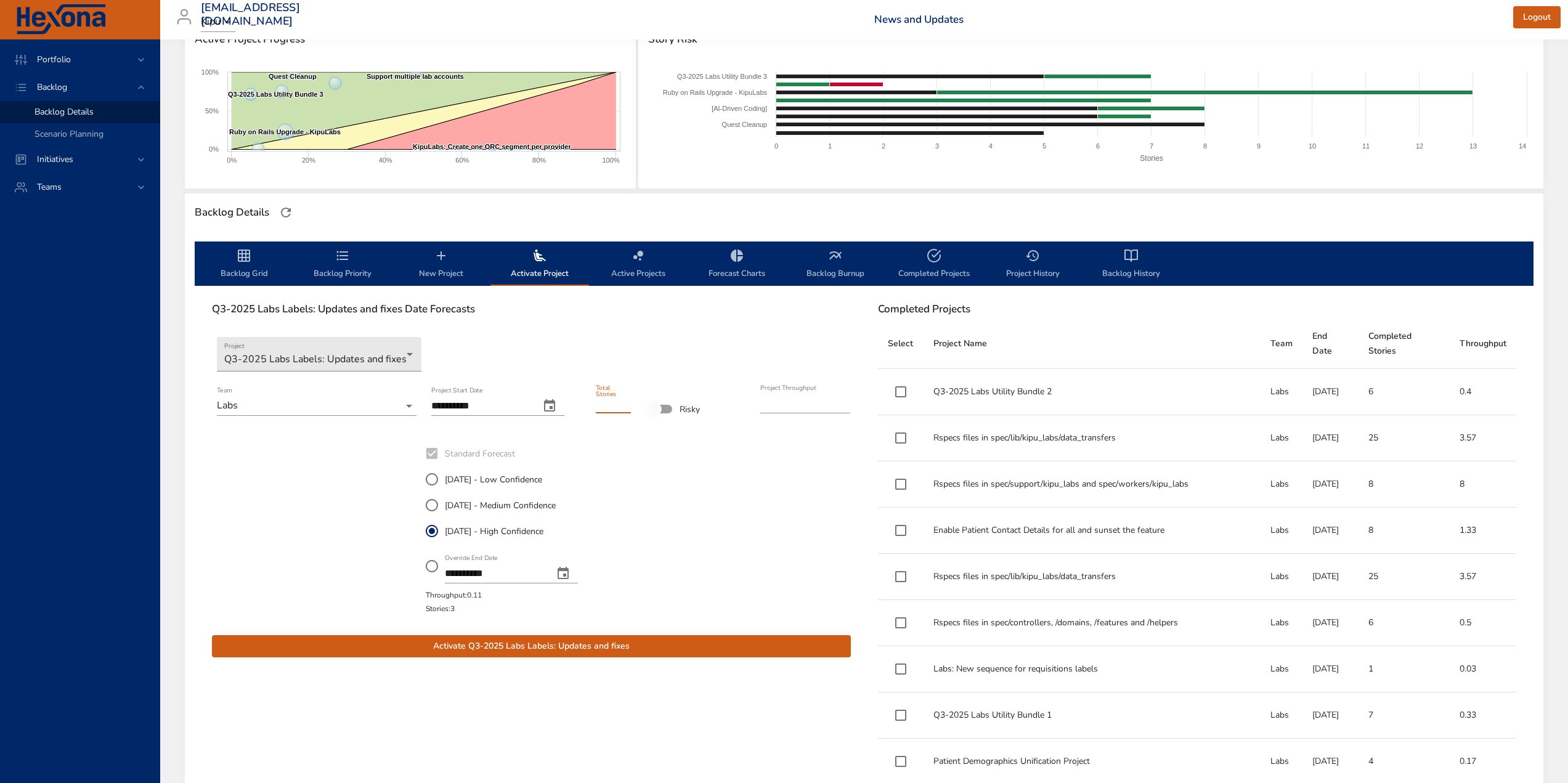
click at [523, 644] on span "Activate Q3-2025 Labs Labels: Updates and fixes" at bounding box center [531, 647] width 619 height 16
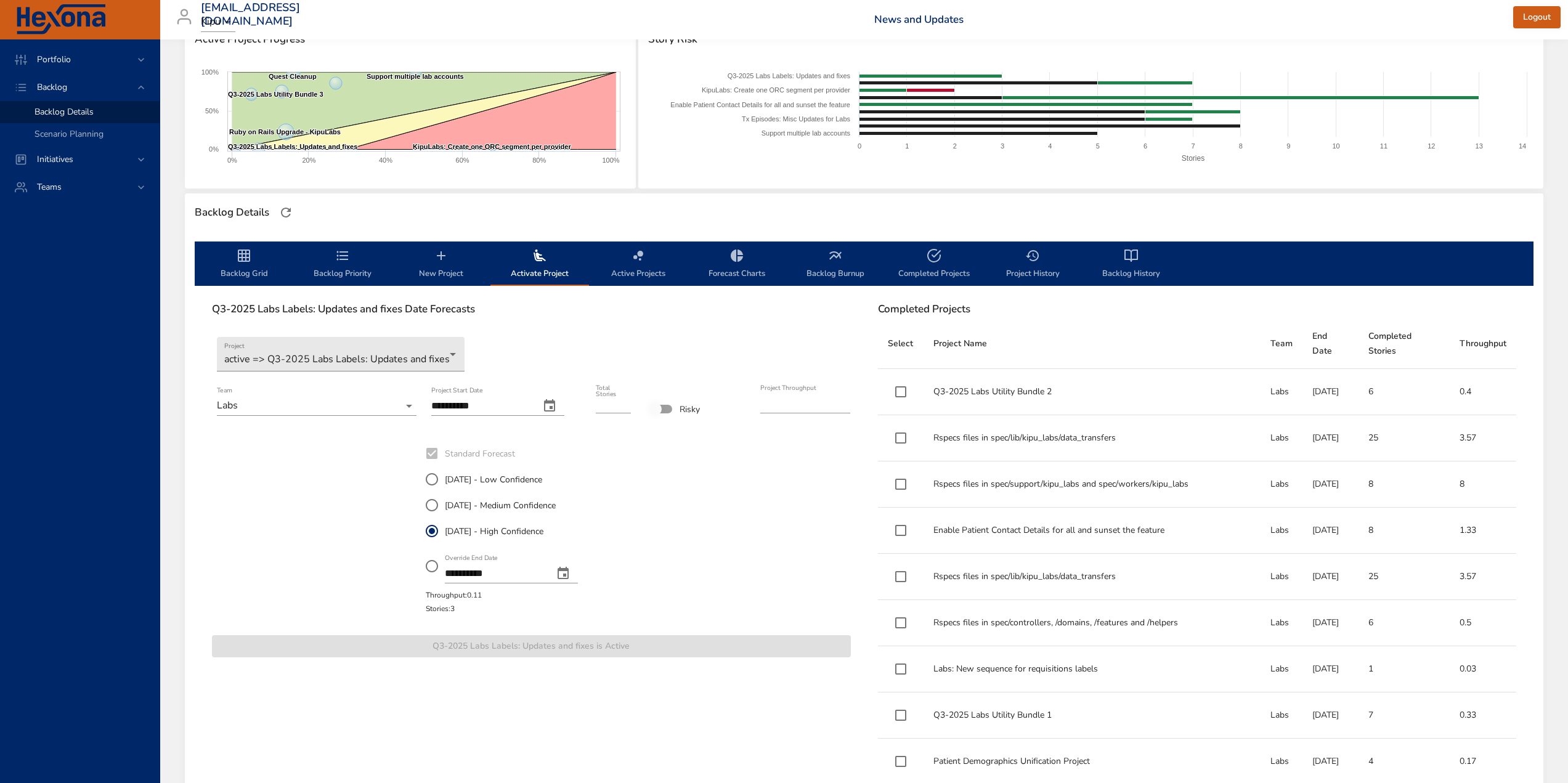
click at [335, 269] on span "Backlog Priority" at bounding box center [342, 264] width 84 height 32
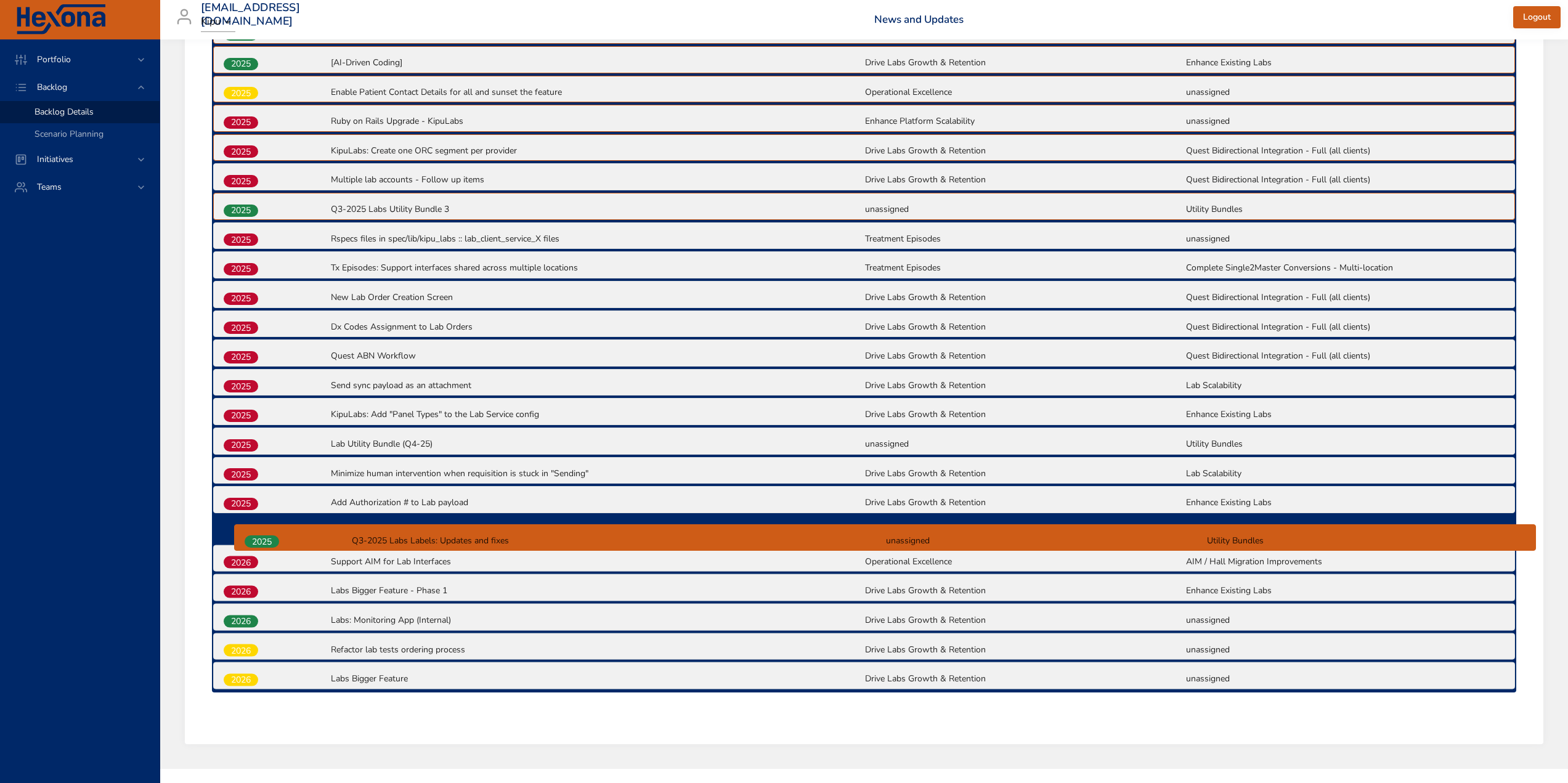
scroll to position [564, 0]
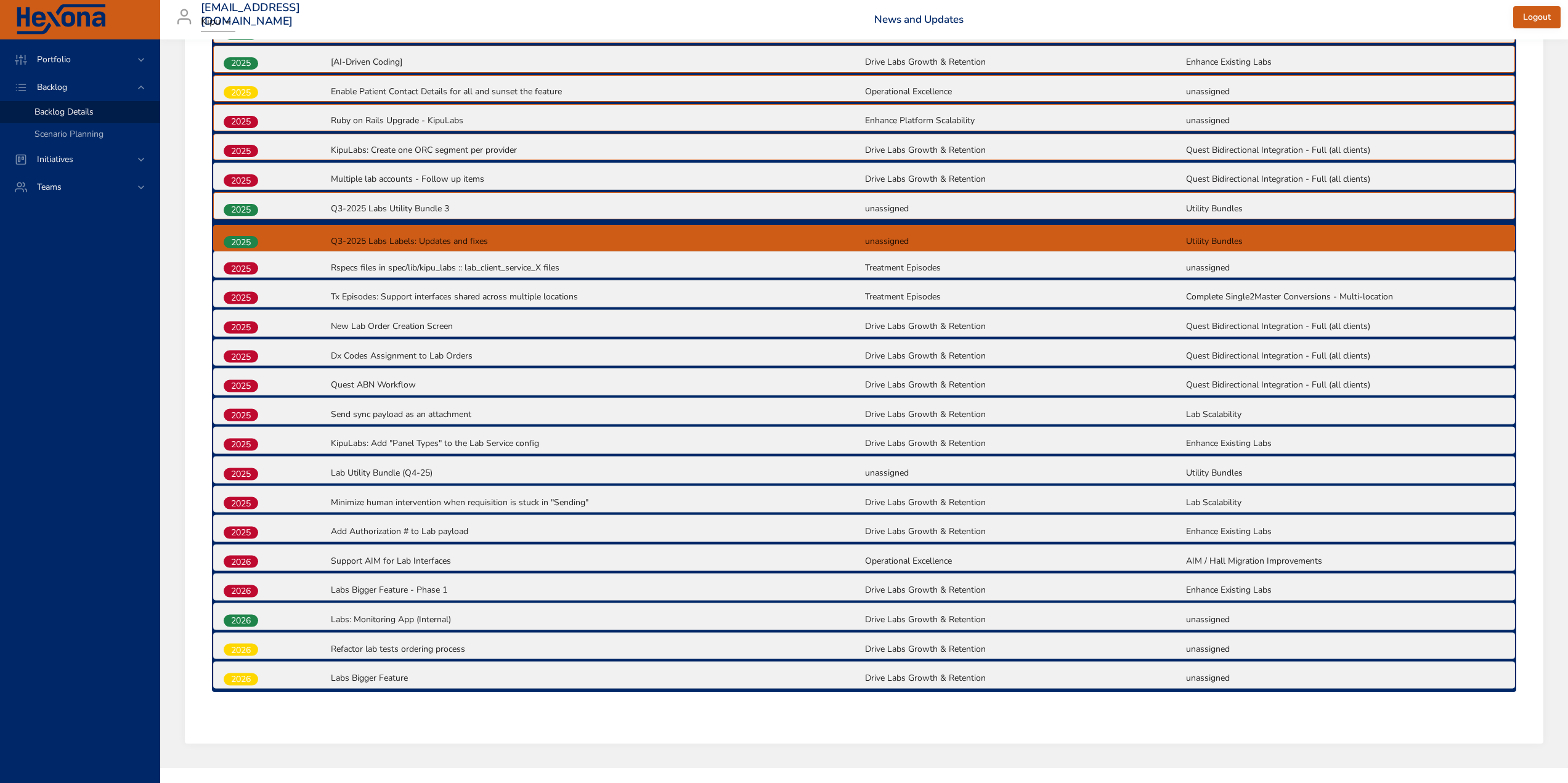
drag, startPoint x: 238, startPoint y: 686, endPoint x: 238, endPoint y: 232, distance: 454.0
click at [238, 232] on div "2025 Support multiple lab accounts Drive Labs Growth & Retention Quest Bidirect…" at bounding box center [864, 324] width 1305 height 736
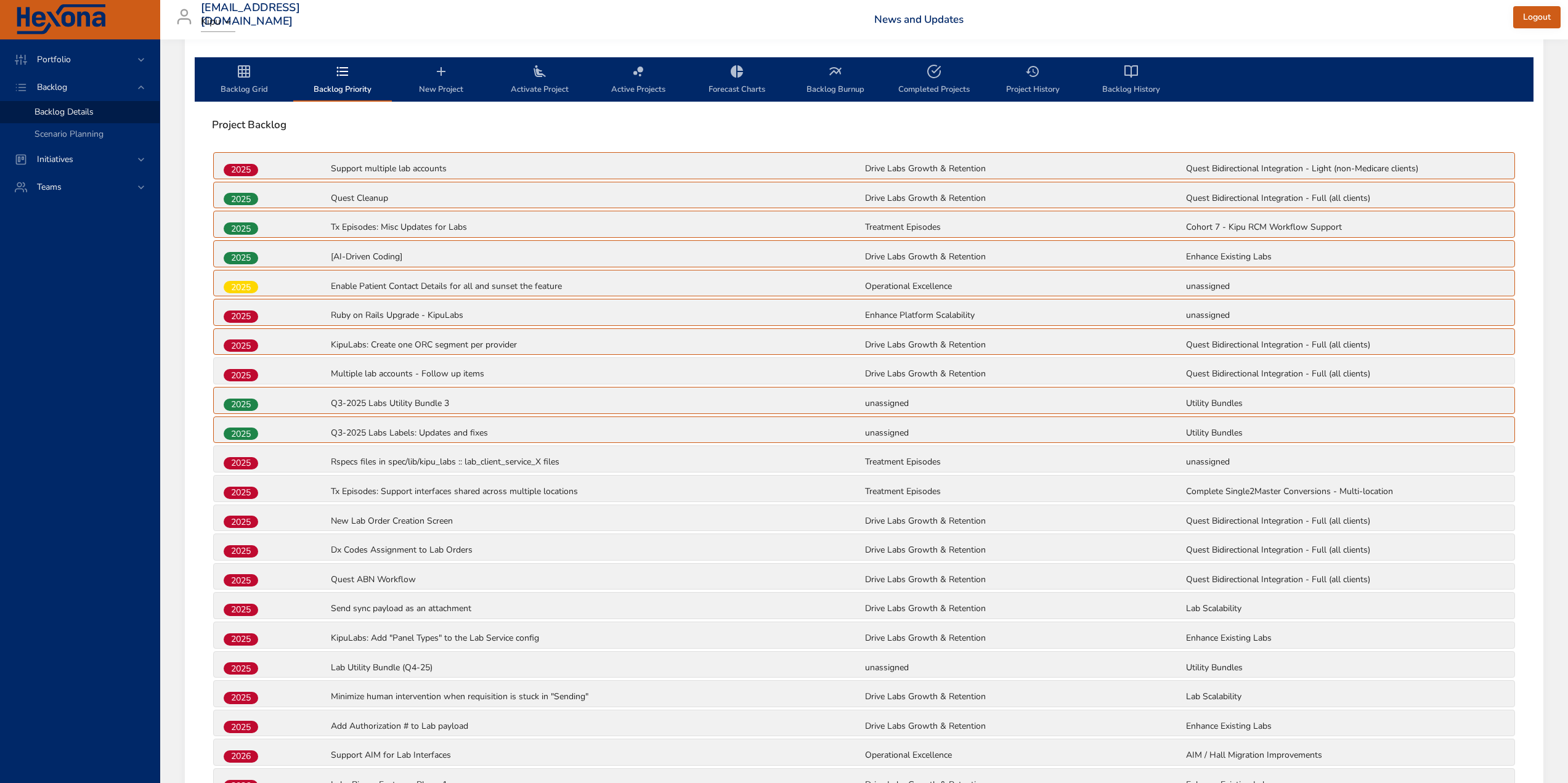
scroll to position [369, 0]
click at [247, 95] on span "Backlog Grid" at bounding box center [244, 79] width 84 height 32
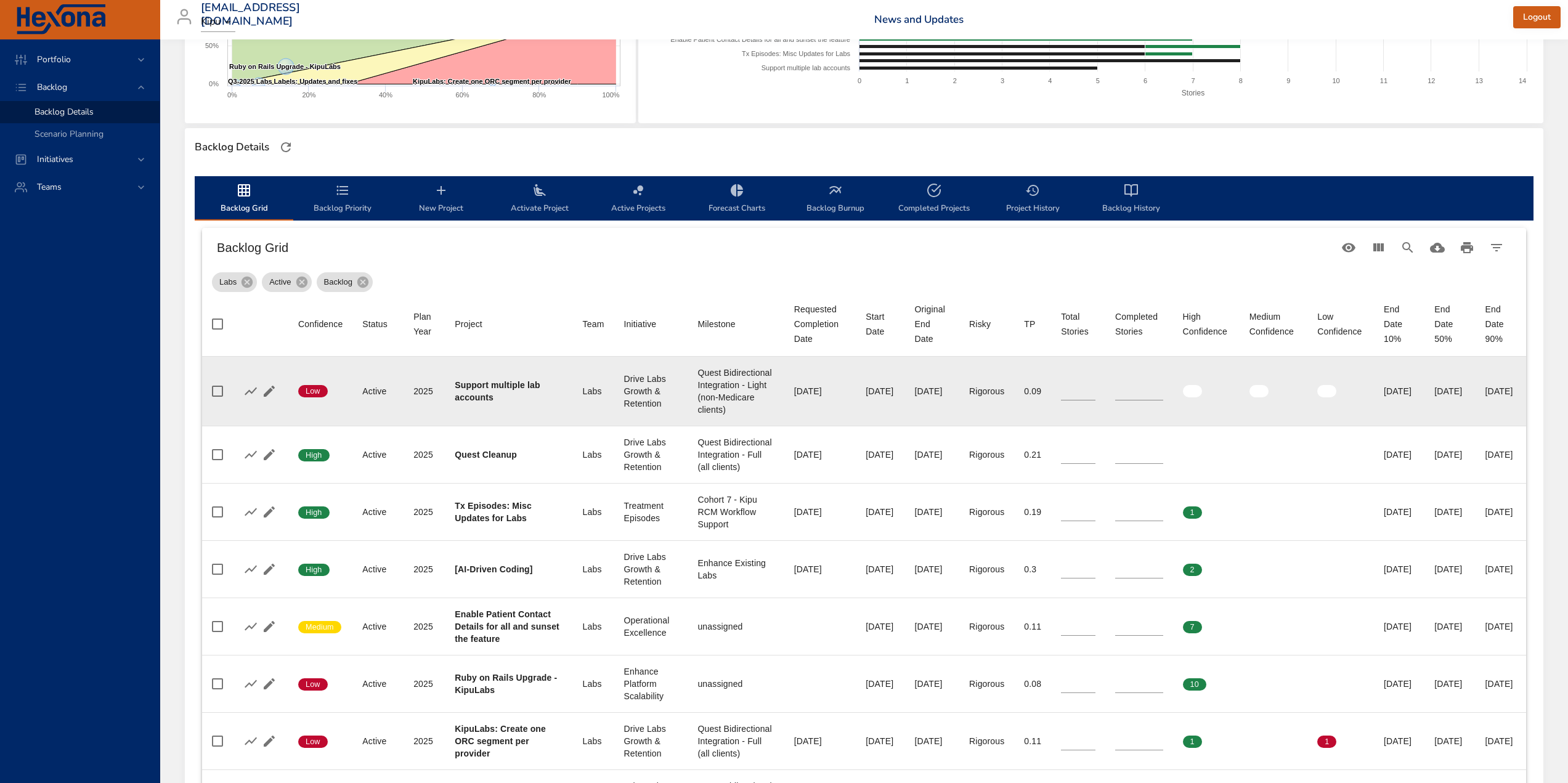
scroll to position [247, 0]
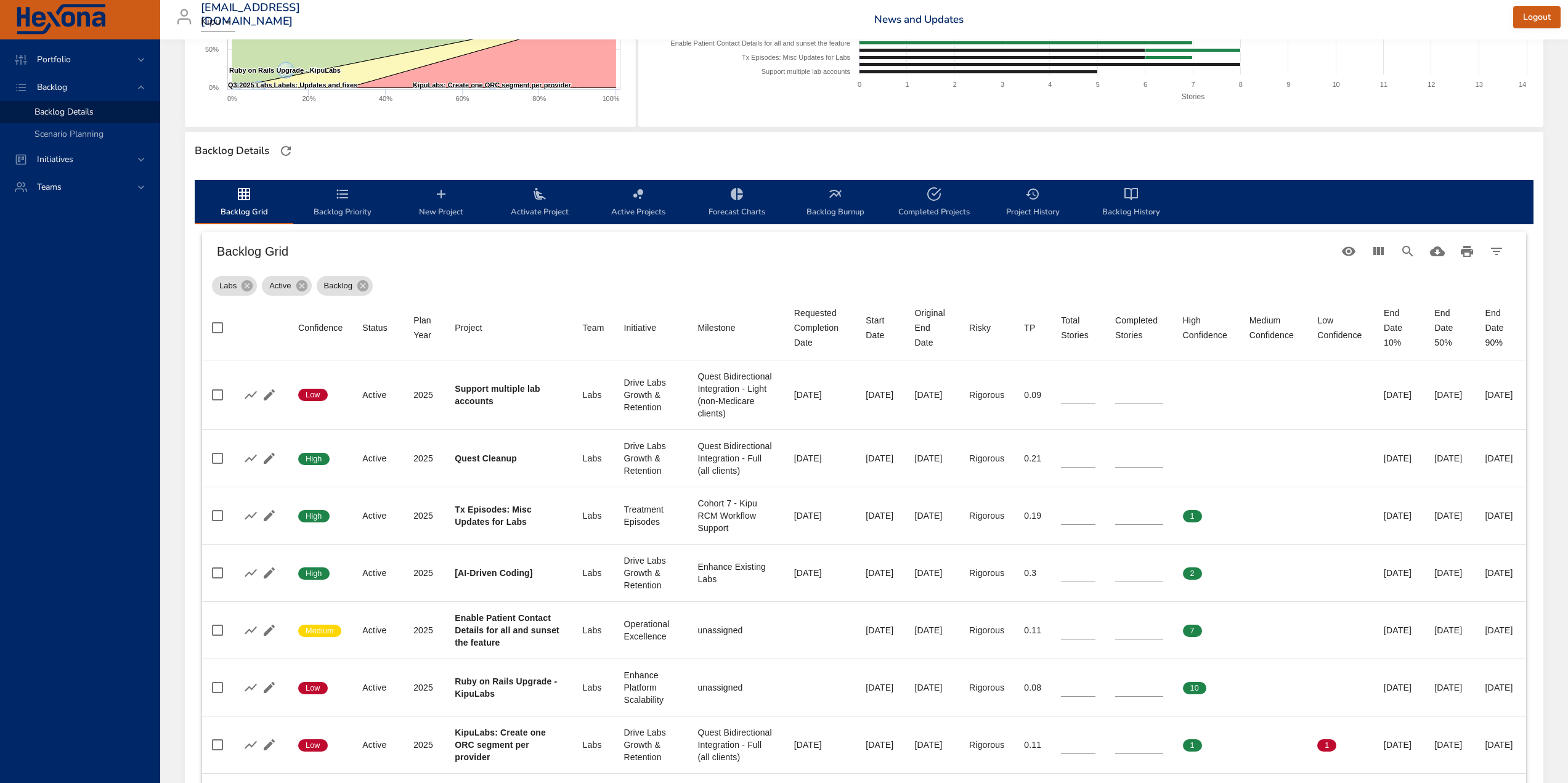
click at [353, 215] on span "Backlog Priority" at bounding box center [342, 202] width 84 height 32
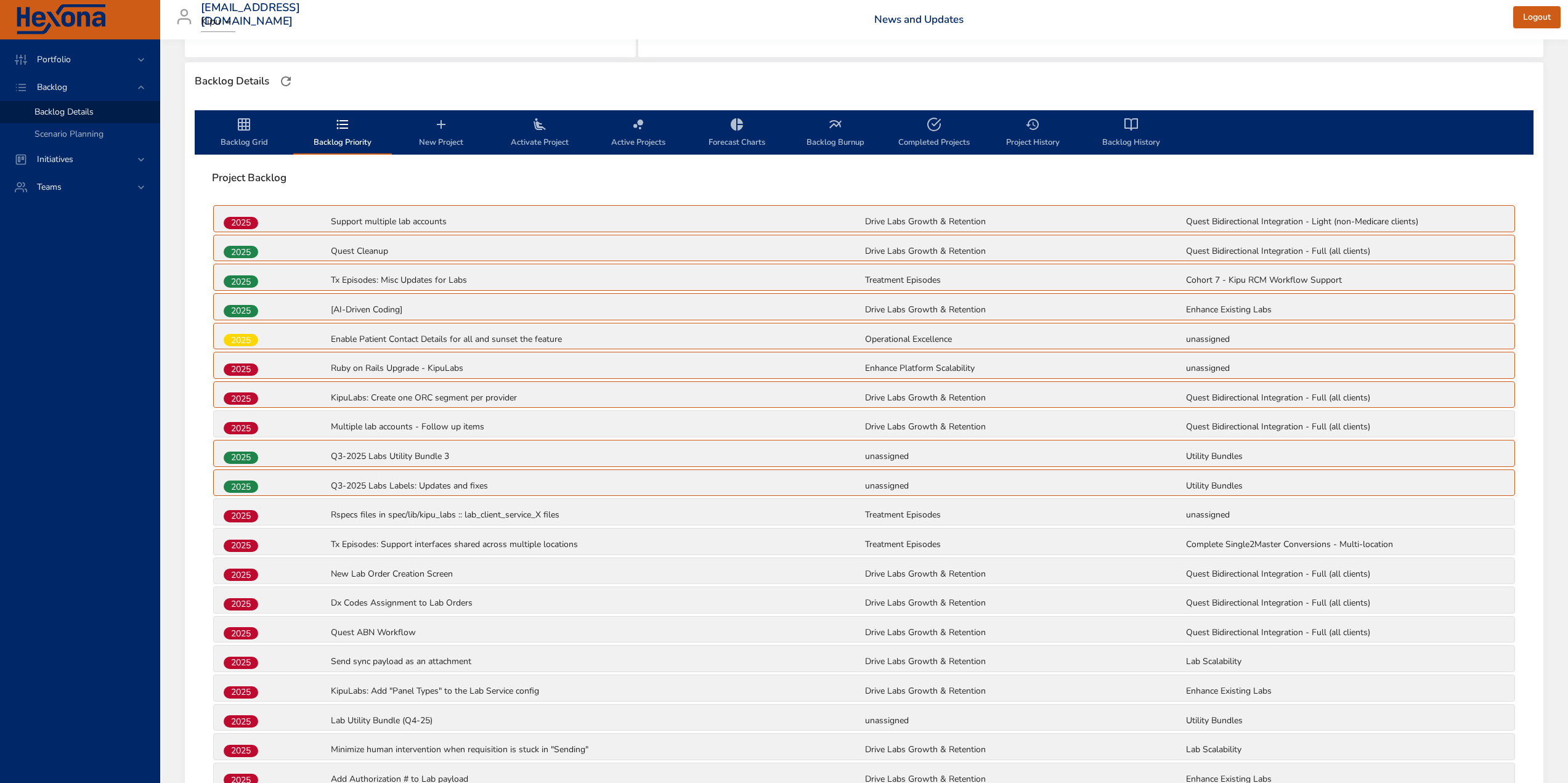
scroll to position [369, 0]
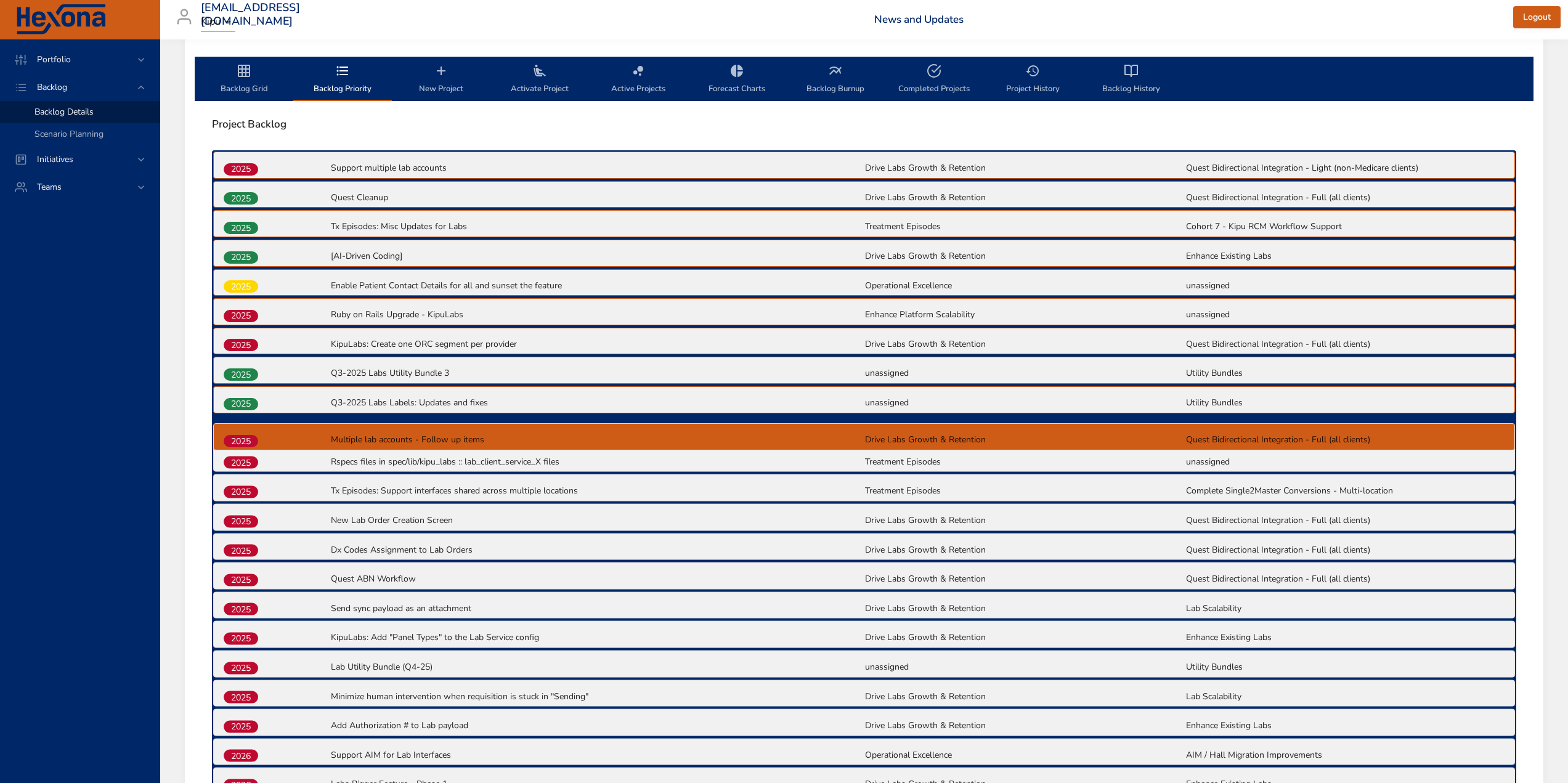
drag, startPoint x: 245, startPoint y: 373, endPoint x: 245, endPoint y: 443, distance: 70.0
click at [245, 443] on div "2025 Support multiple lab accounts Drive Labs Growth & Retention Quest Bidirect…" at bounding box center [864, 518] width 1305 height 736
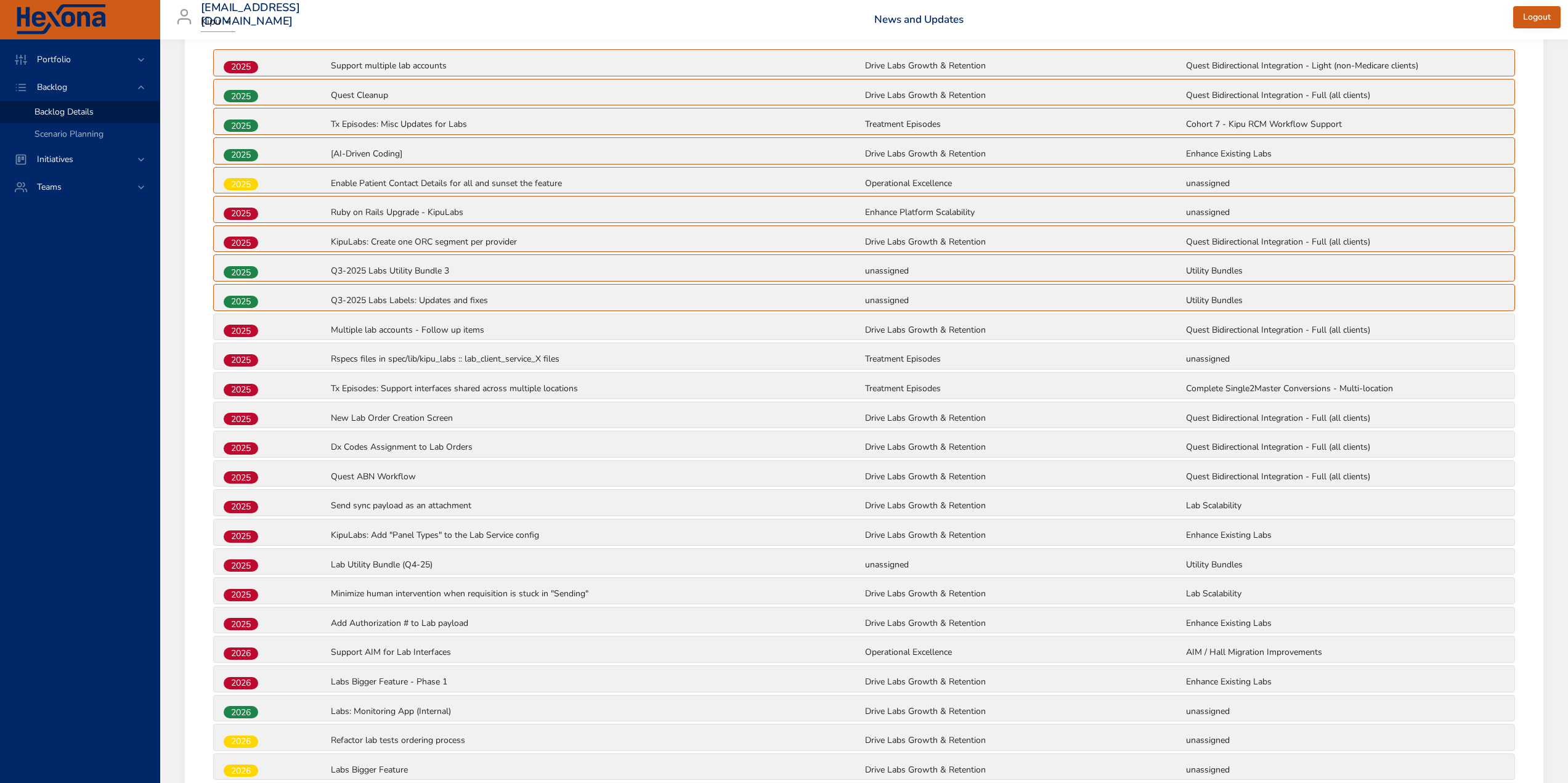
scroll to position [465, 0]
